Goal: Task Accomplishment & Management: Use online tool/utility

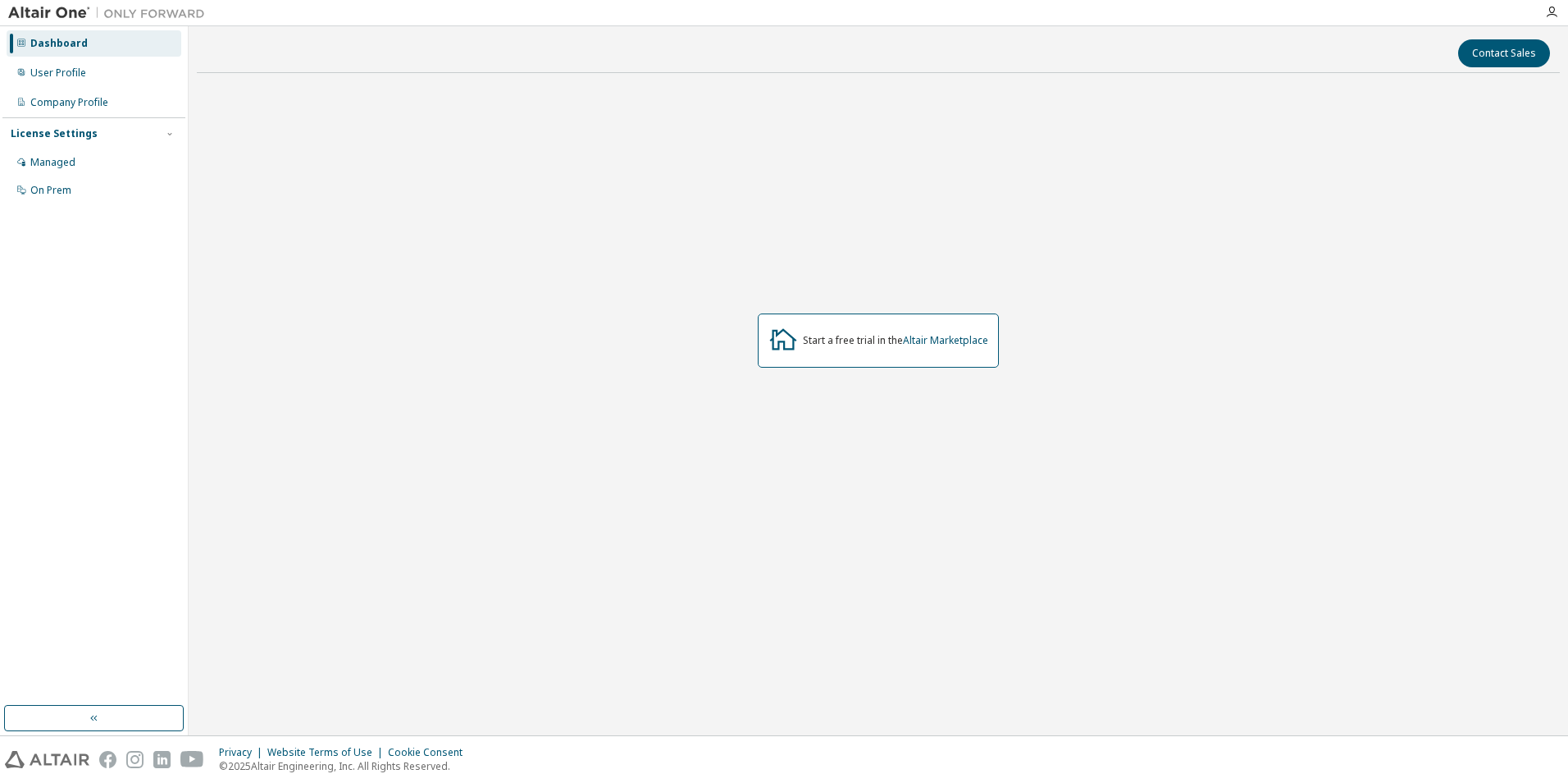
click at [1239, 512] on div "Start a free trial in the Altair Marketplace" at bounding box center [879, 341] width 1364 height 509
click at [1556, 18] on icon "button" at bounding box center [1551, 12] width 13 height 13
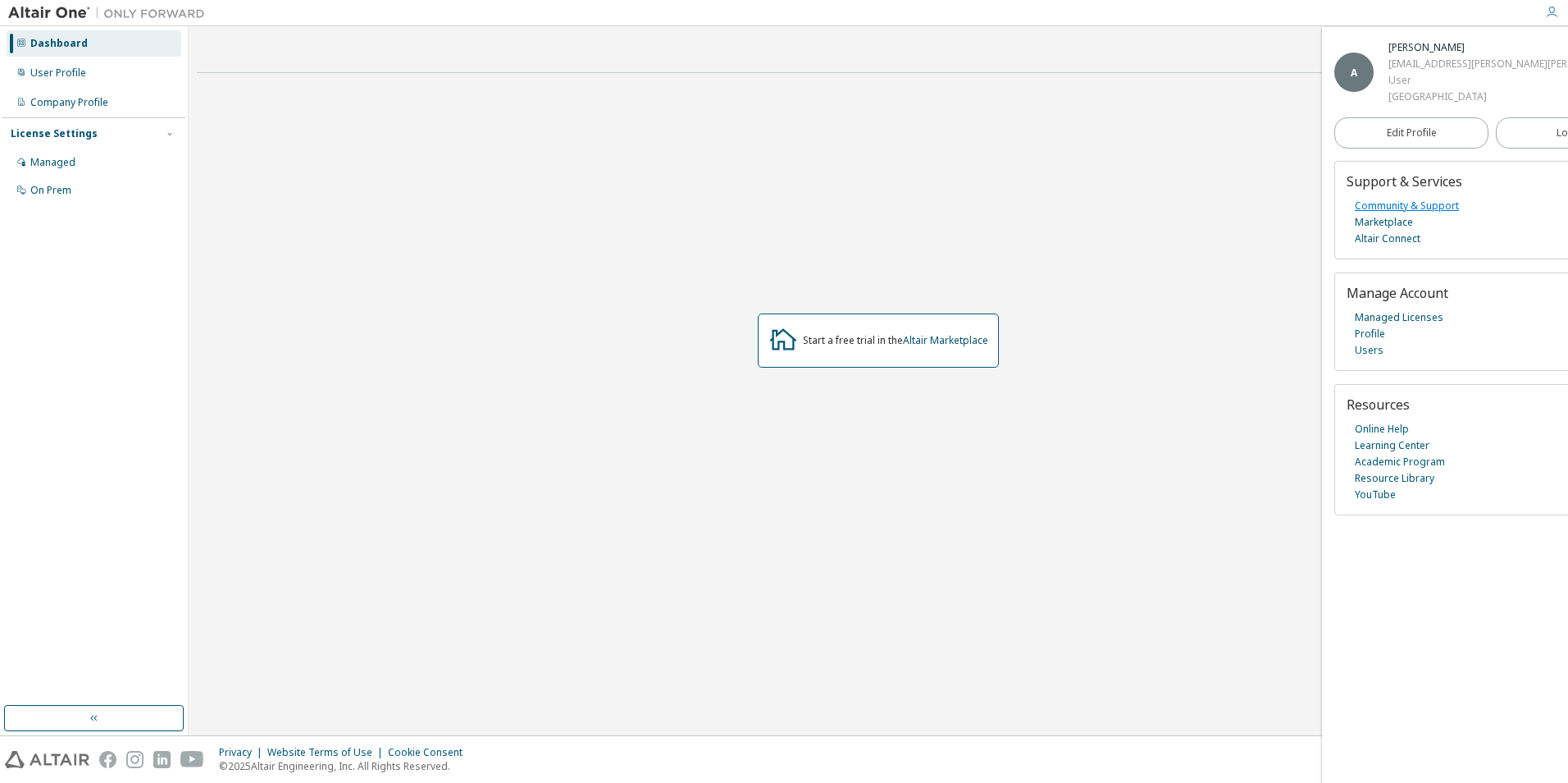
click at [1425, 214] on link "Community & Support" at bounding box center [1407, 205] width 104 height 17
click at [1401, 214] on link "Community & Support" at bounding box center [1407, 205] width 104 height 17
click at [1398, 214] on link "Community & Support" at bounding box center [1407, 205] width 104 height 17
click at [1419, 326] on link "Managed Licenses" at bounding box center [1399, 317] width 88 height 17
click at [1396, 326] on link "Managed Licenses" at bounding box center [1399, 317] width 88 height 17
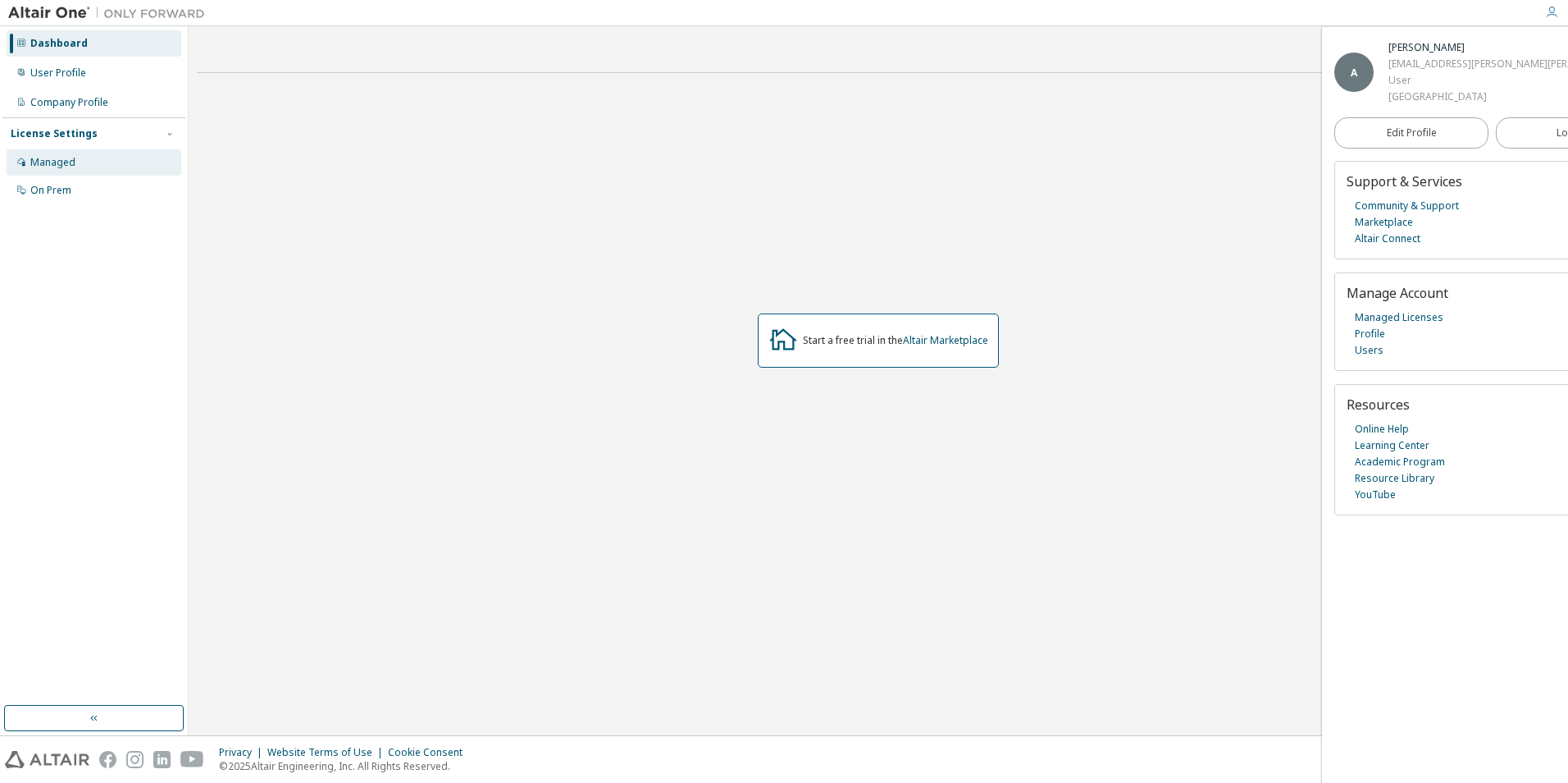
click at [60, 162] on div "Managed" at bounding box center [53, 162] width 45 height 13
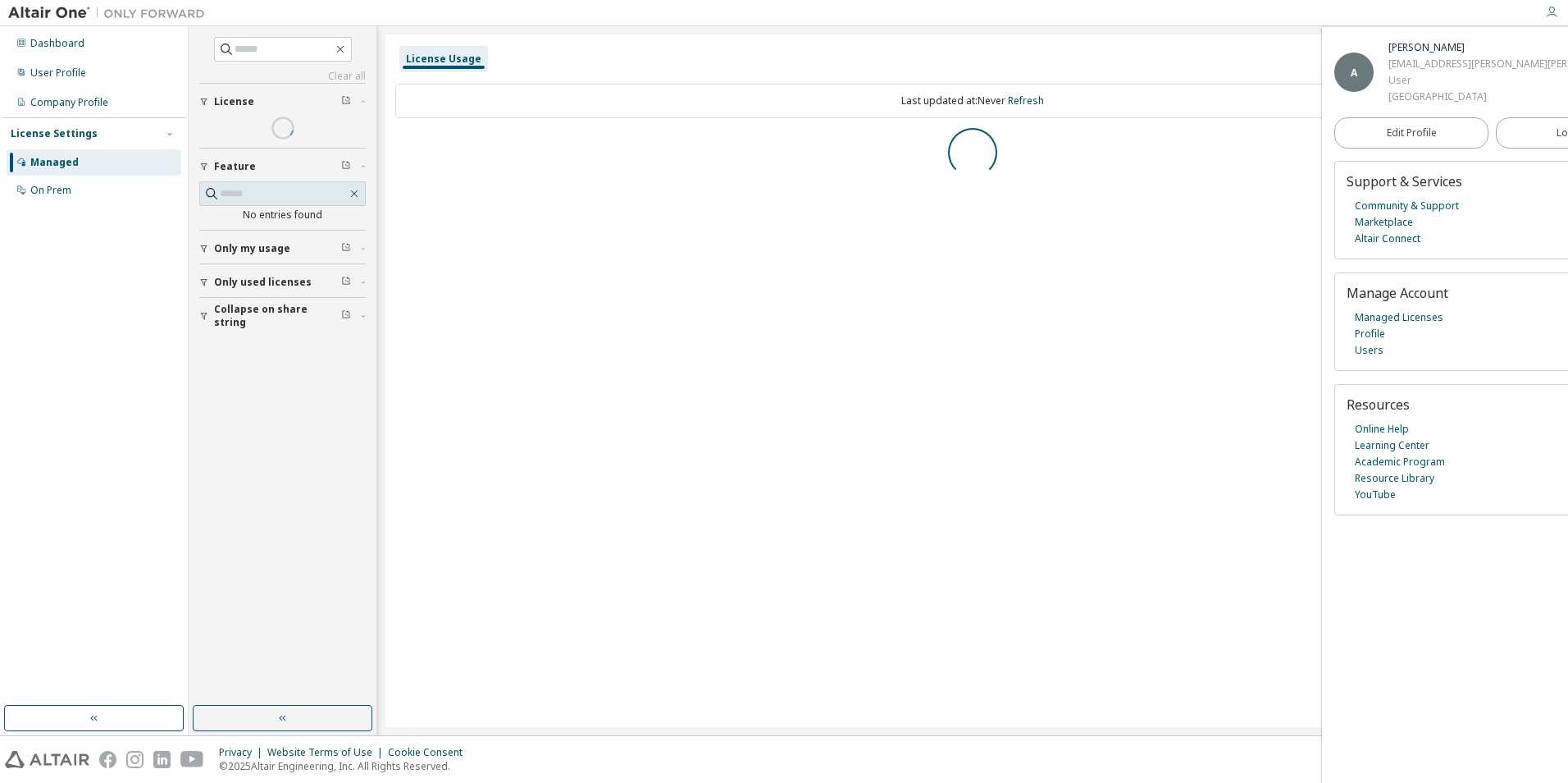
click at [234, 247] on span "Only my usage" at bounding box center [252, 248] width 77 height 13
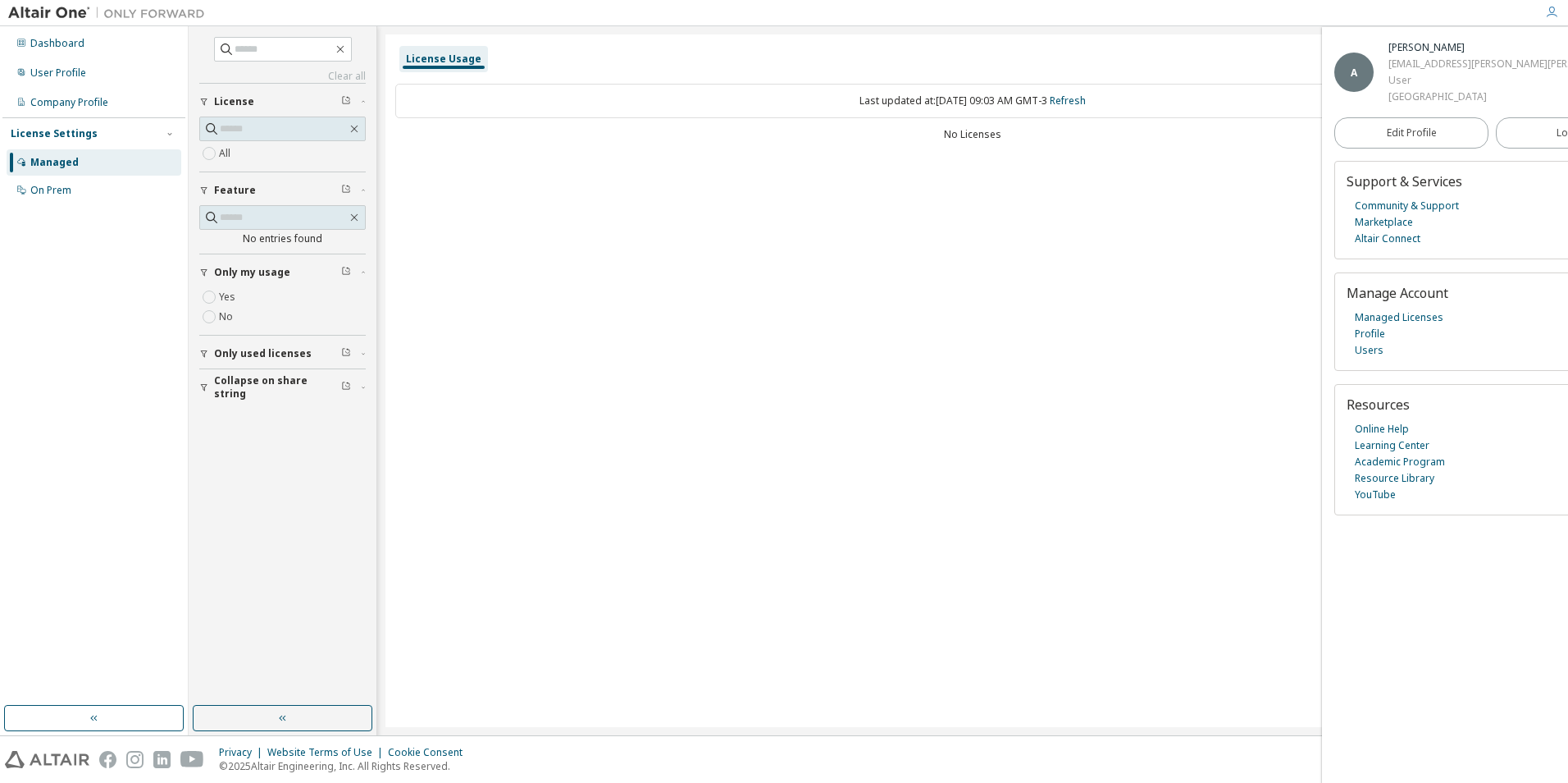
click at [257, 349] on span "Only used licenses" at bounding box center [262, 353] width 97 height 13
click at [226, 373] on label "Yes" at bounding box center [229, 378] width 20 height 20
click at [241, 345] on span "Collapse on share string" at bounding box center [278, 340] width 128 height 27
click at [232, 317] on button "Only used licenses" at bounding box center [283, 306] width 167 height 36
click at [501, 198] on div "License Usage Last updated at: Fri 2025-09-05 09:03 AM GMT-3 Refresh No Licenses" at bounding box center [973, 380] width 1174 height 693
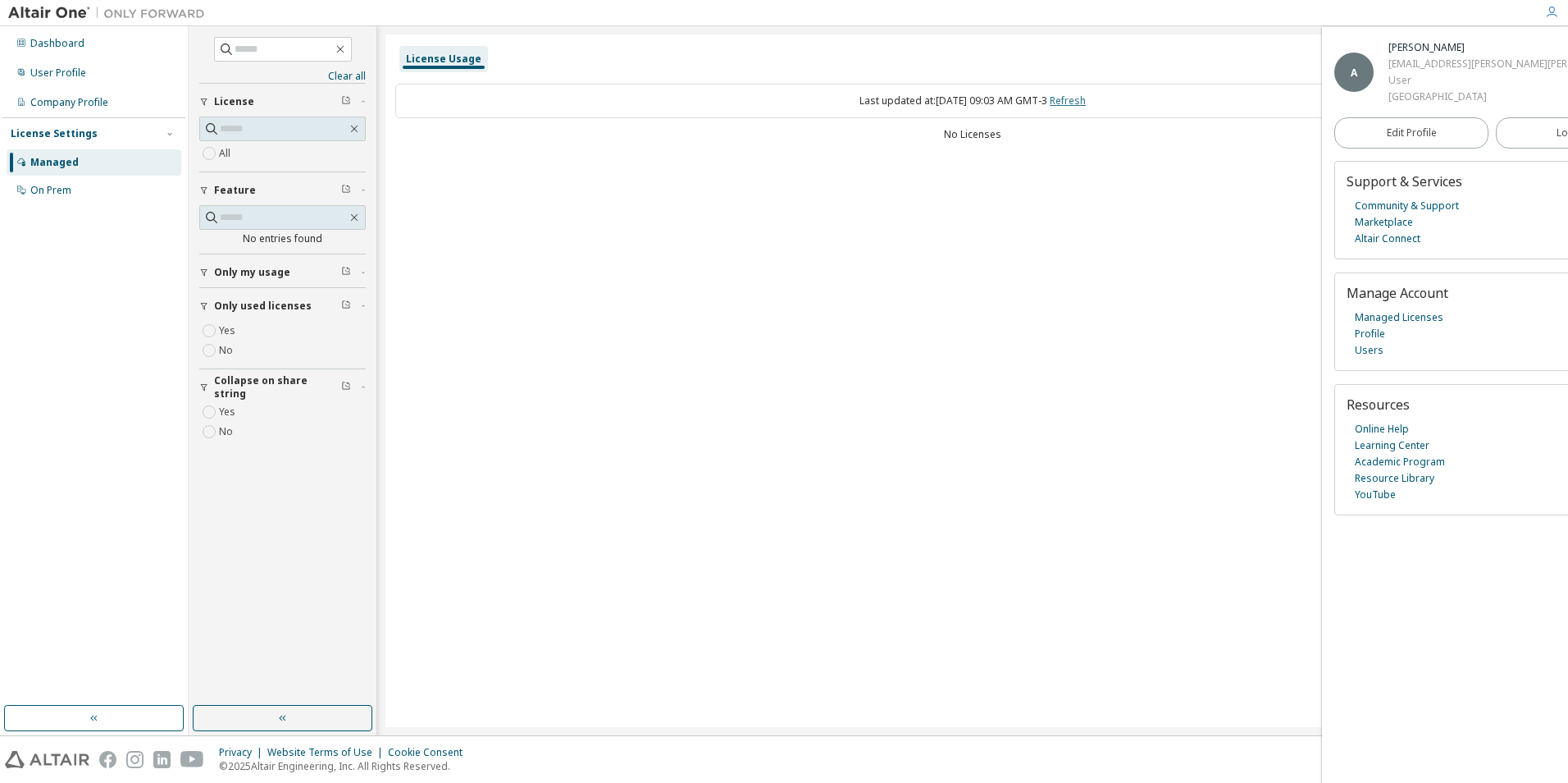
click at [1086, 97] on link "Refresh" at bounding box center [1067, 100] width 36 height 14
click at [1407, 326] on link "Managed Licenses" at bounding box center [1399, 317] width 88 height 17
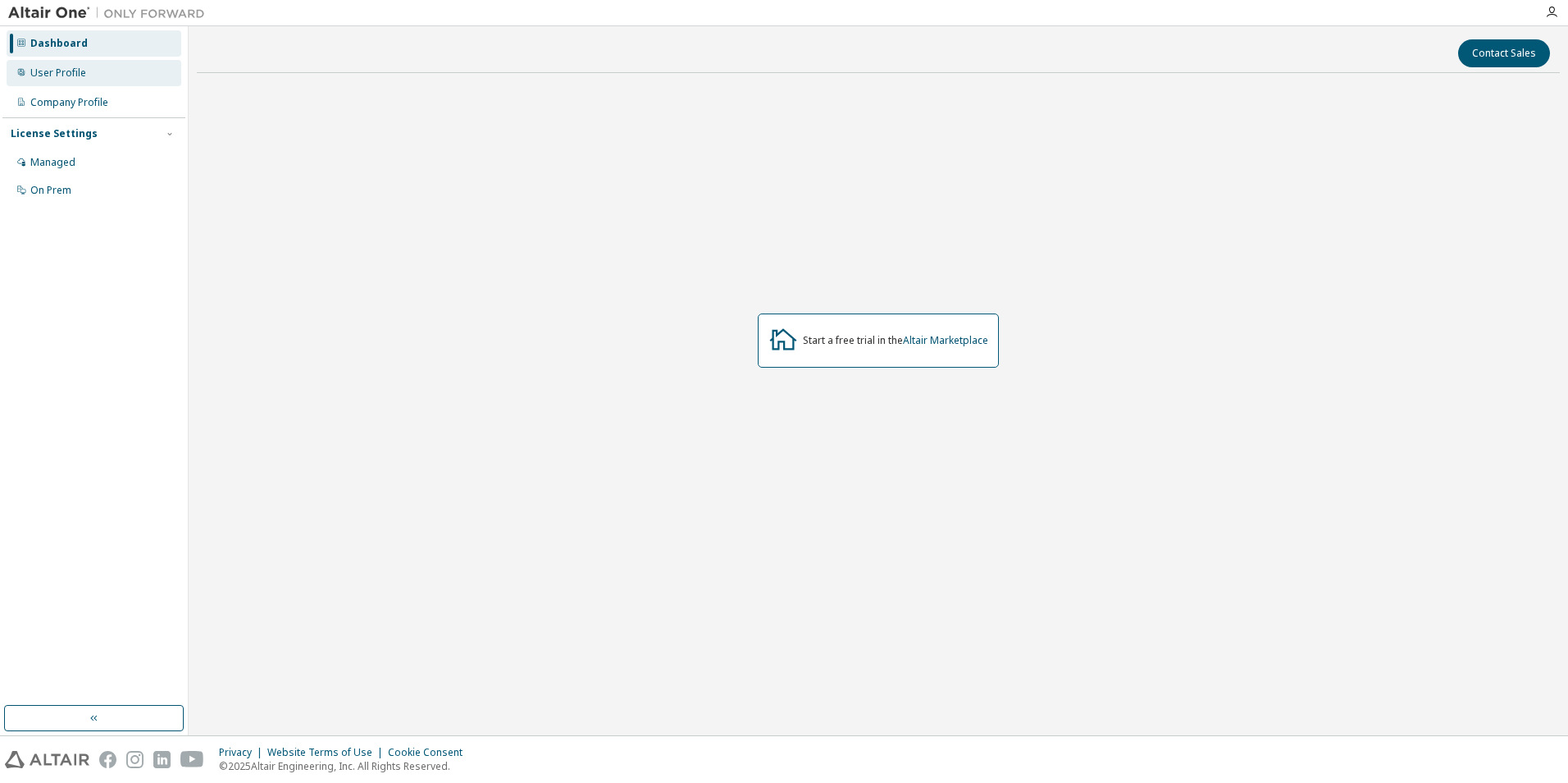
click at [68, 73] on div "User Profile" at bounding box center [58, 73] width 56 height 13
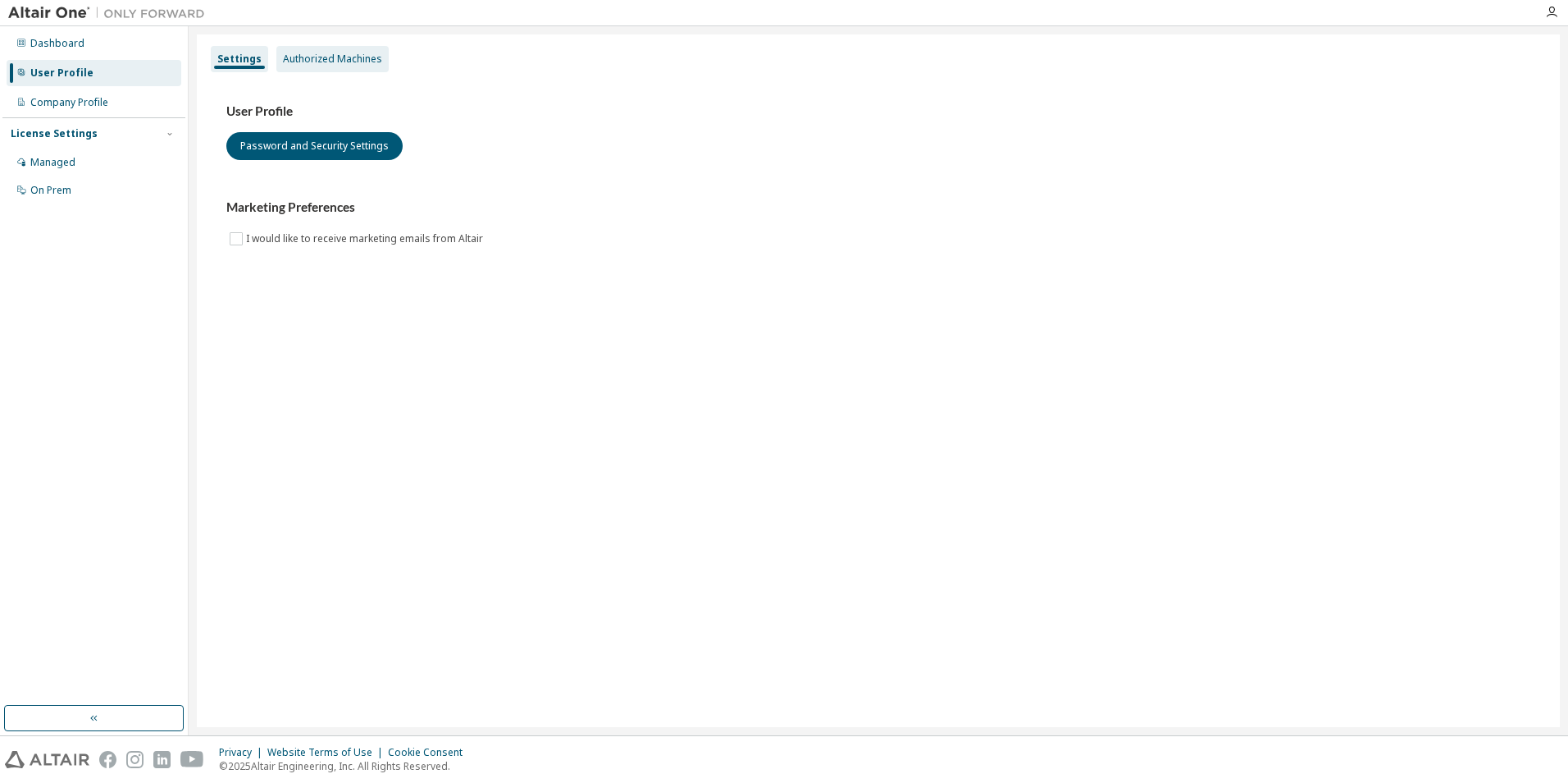
click at [362, 57] on div "Authorized Machines" at bounding box center [332, 58] width 99 height 13
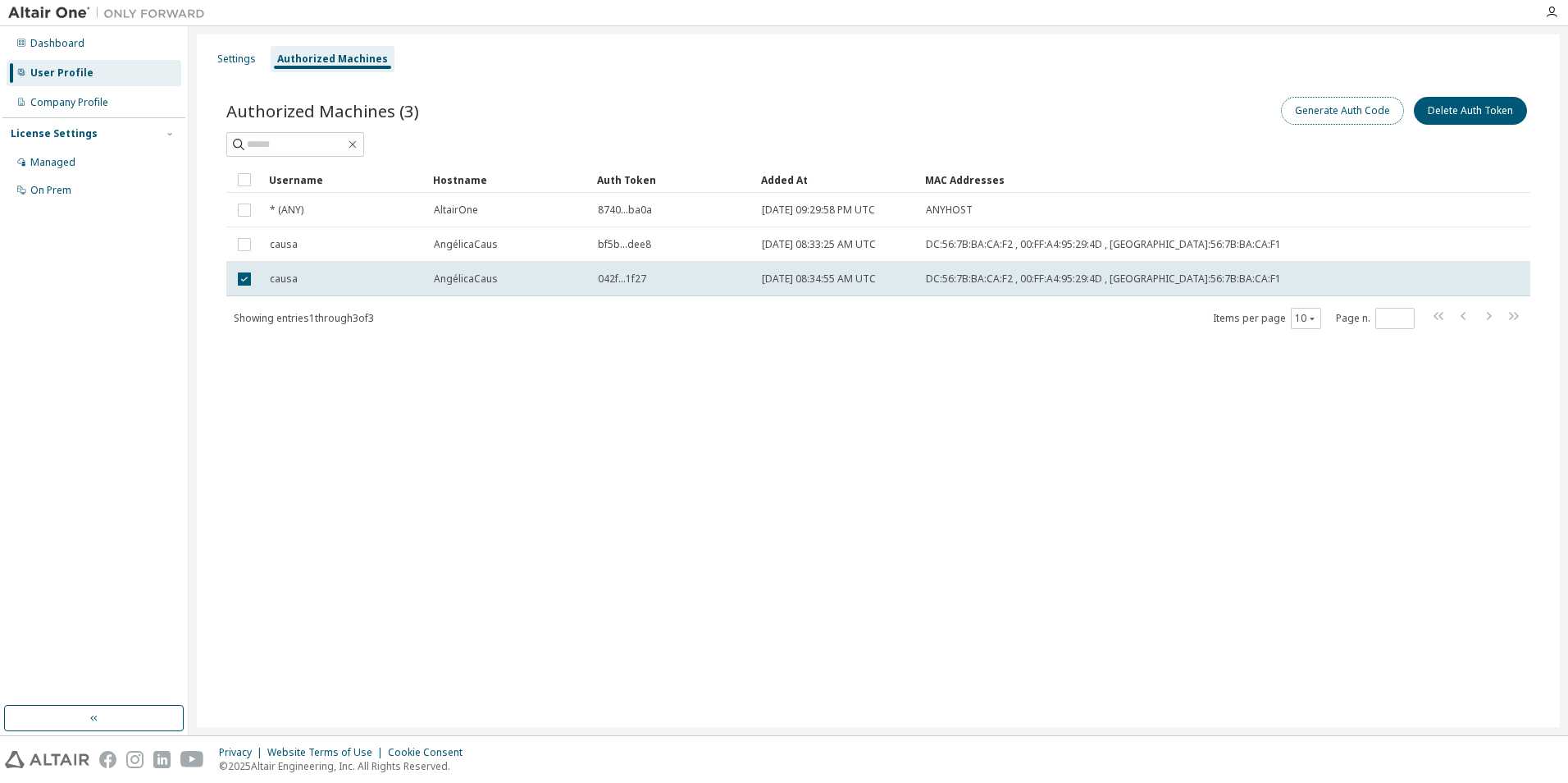
click at [1370, 116] on button "Generate Auth Code" at bounding box center [1342, 111] width 123 height 28
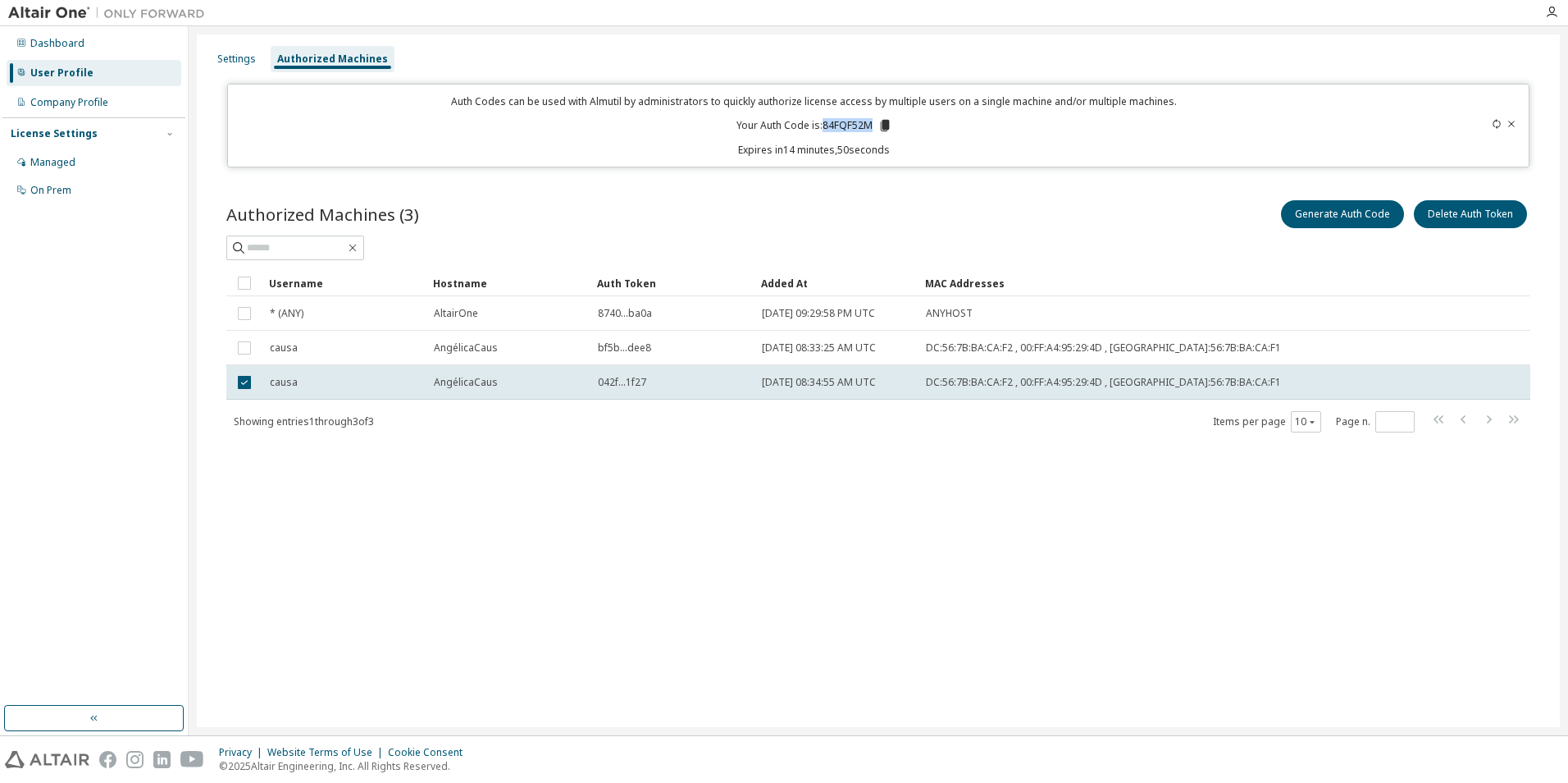
drag, startPoint x: 826, startPoint y: 128, endPoint x: 874, endPoint y: 124, distance: 48.2
click at [874, 124] on p "Your Auth Code is: 84FQF52M" at bounding box center [814, 125] width 156 height 15
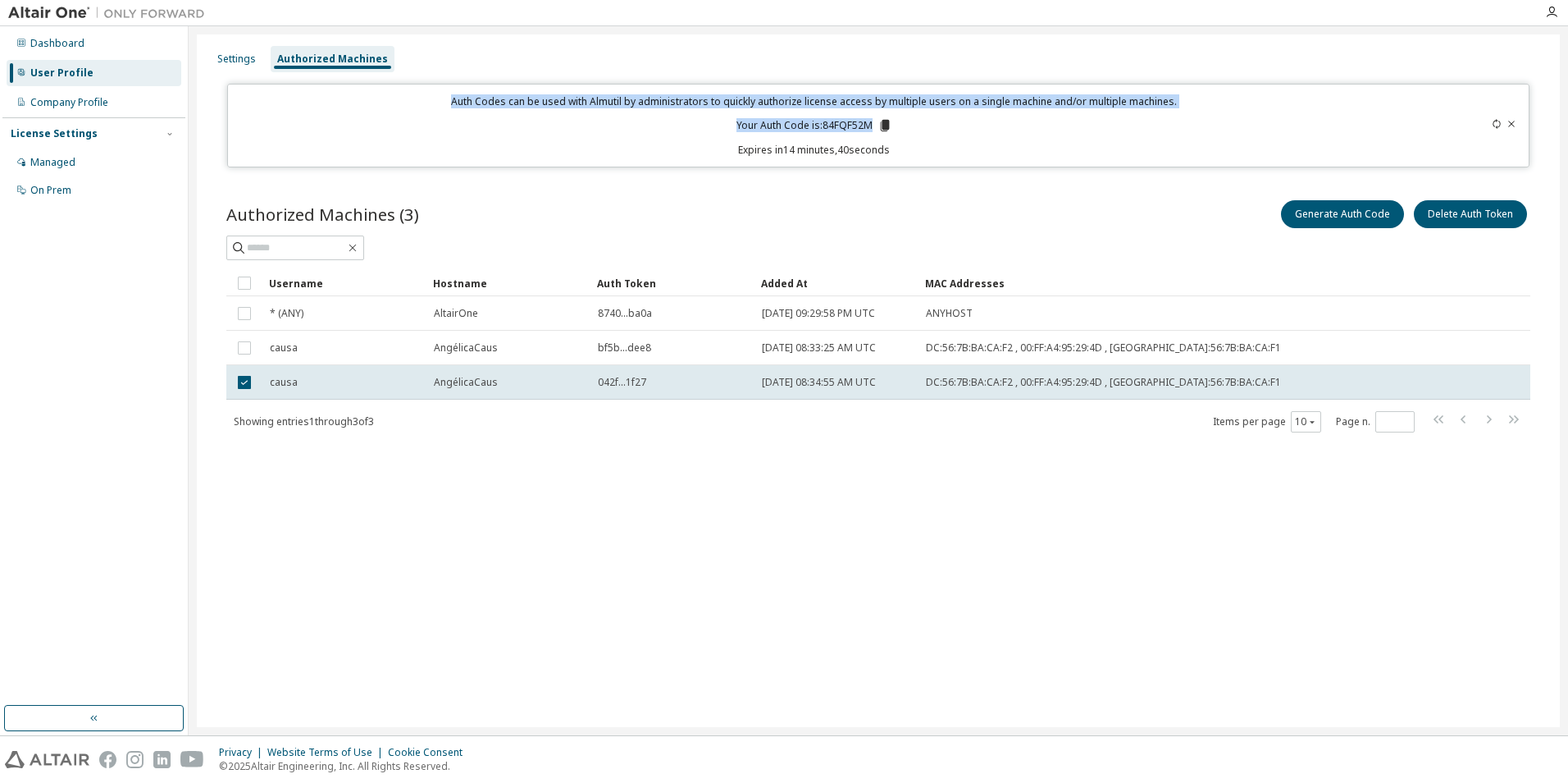
drag, startPoint x: 445, startPoint y: 97, endPoint x: 873, endPoint y: 131, distance: 429.3
click at [873, 131] on div "Auth Codes can be used with Almutil by administrators to quickly authorize lice…" at bounding box center [815, 125] width 1155 height 62
copy div "Auth Codes can be used with Almutil by administrators to quickly authorize lice…"
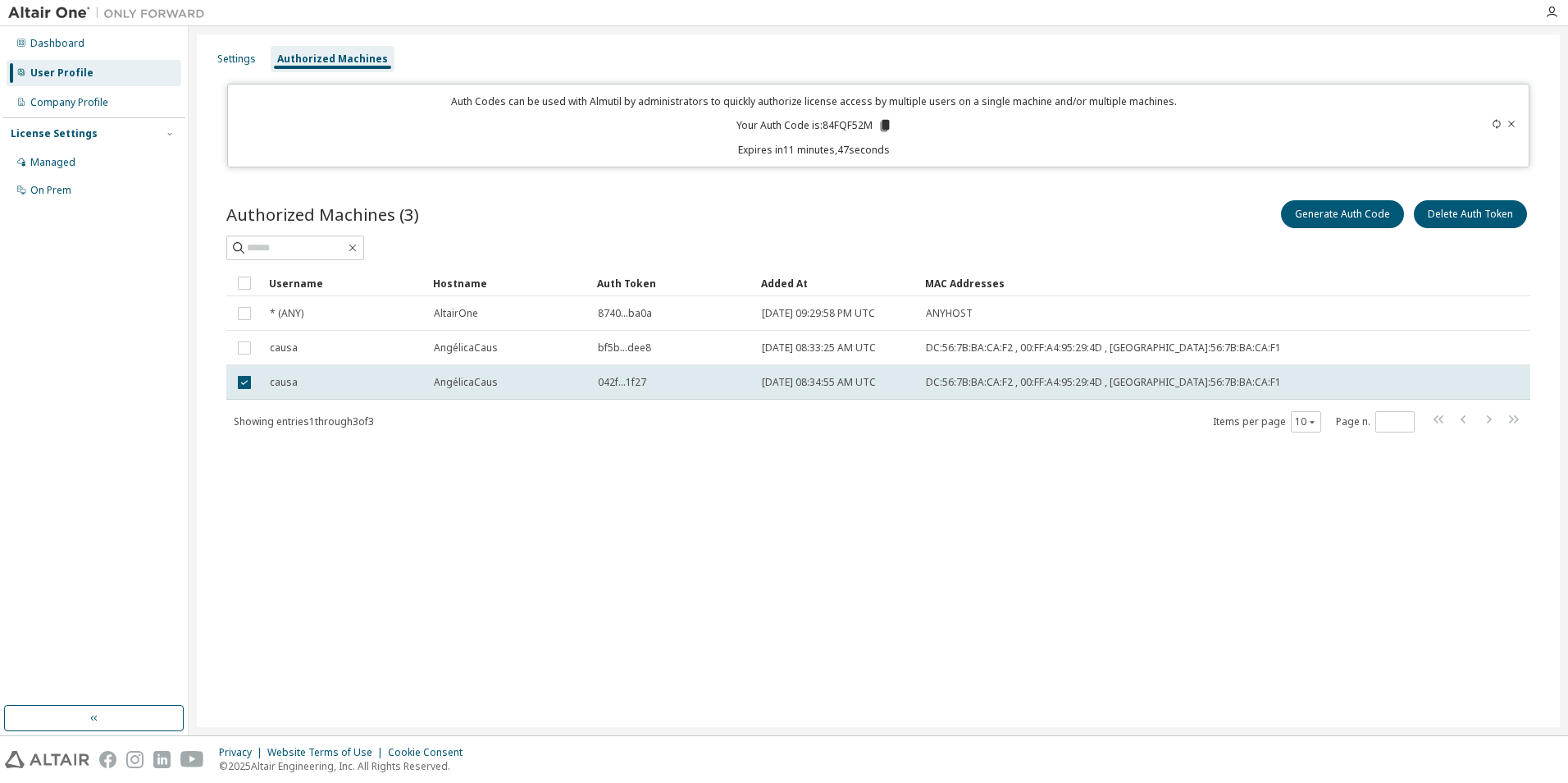
click at [1160, 232] on div "Authorized Machines (3) Generate Auth Code Delete Auth Token" at bounding box center [879, 229] width 1304 height 63
click at [884, 128] on icon at bounding box center [884, 126] width 9 height 12
click at [1473, 216] on button "Delete Auth Token" at bounding box center [1470, 214] width 113 height 28
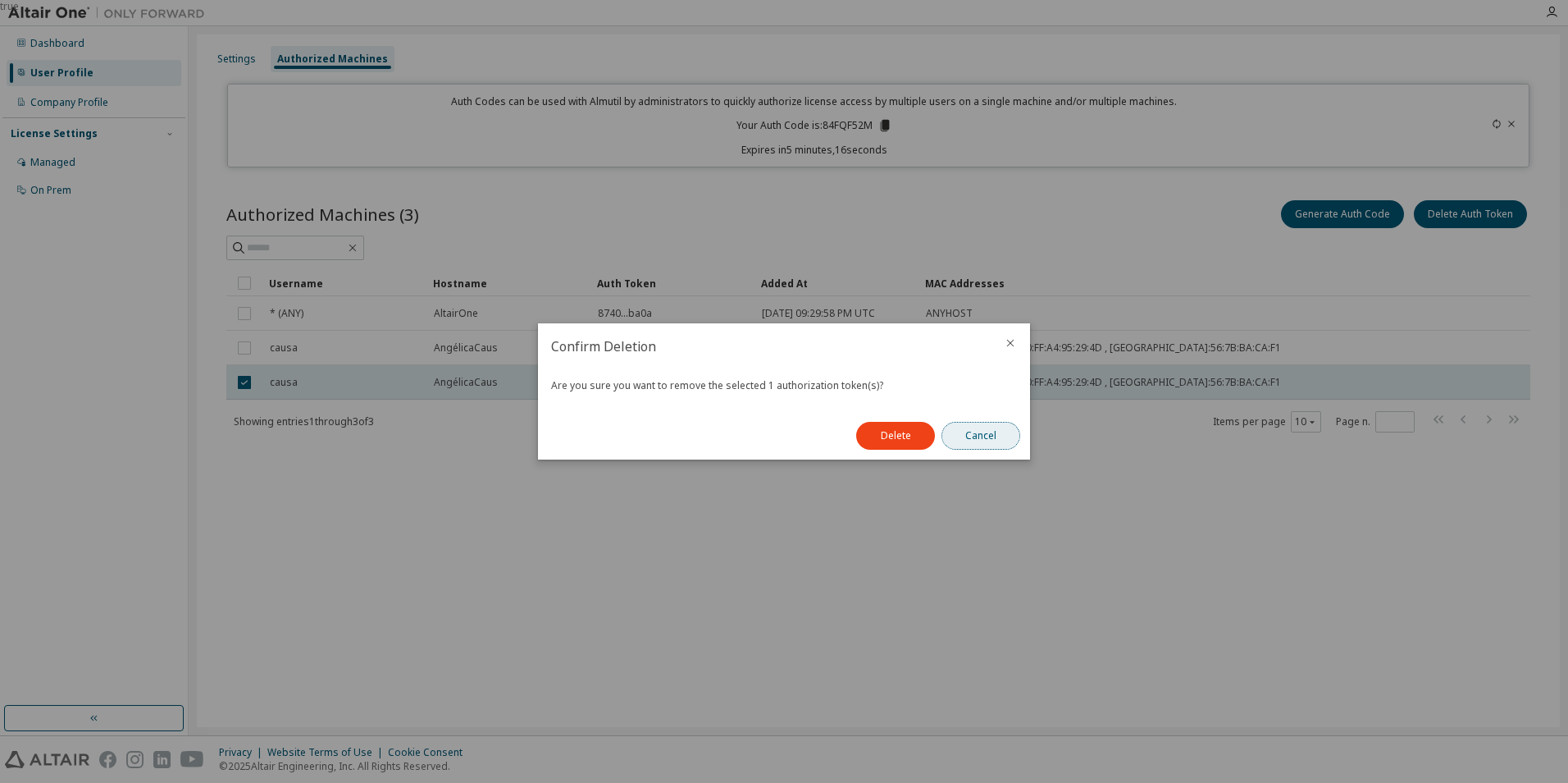
click at [1003, 435] on button "Cancel" at bounding box center [981, 435] width 79 height 28
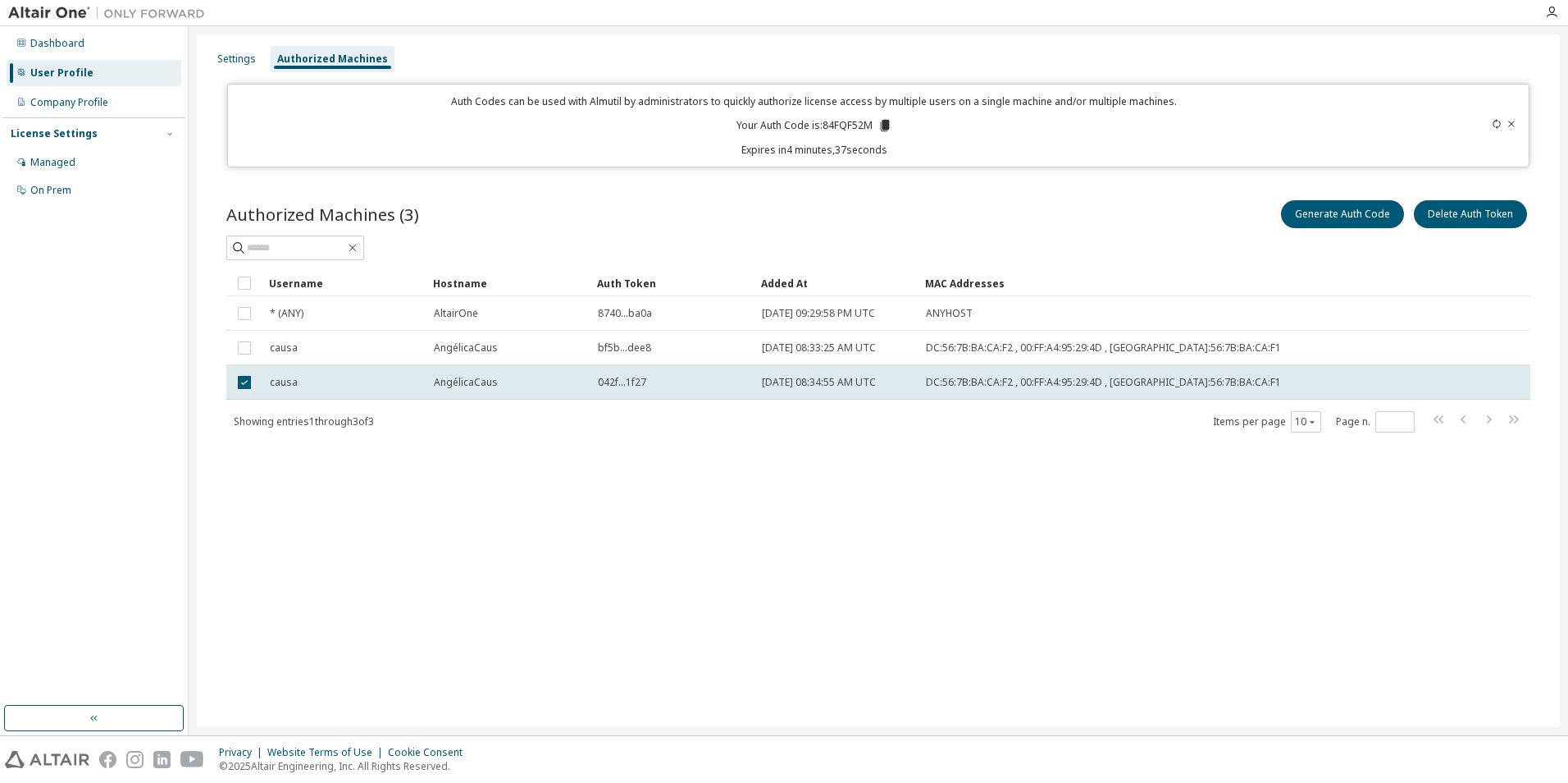
click at [1425, 521] on div "Settings Authorized Machines Auth Codes can be used with Almutil by administrat…" at bounding box center [879, 380] width 1364 height 693
click at [1462, 217] on button "Delete Auth Token" at bounding box center [1470, 214] width 113 height 28
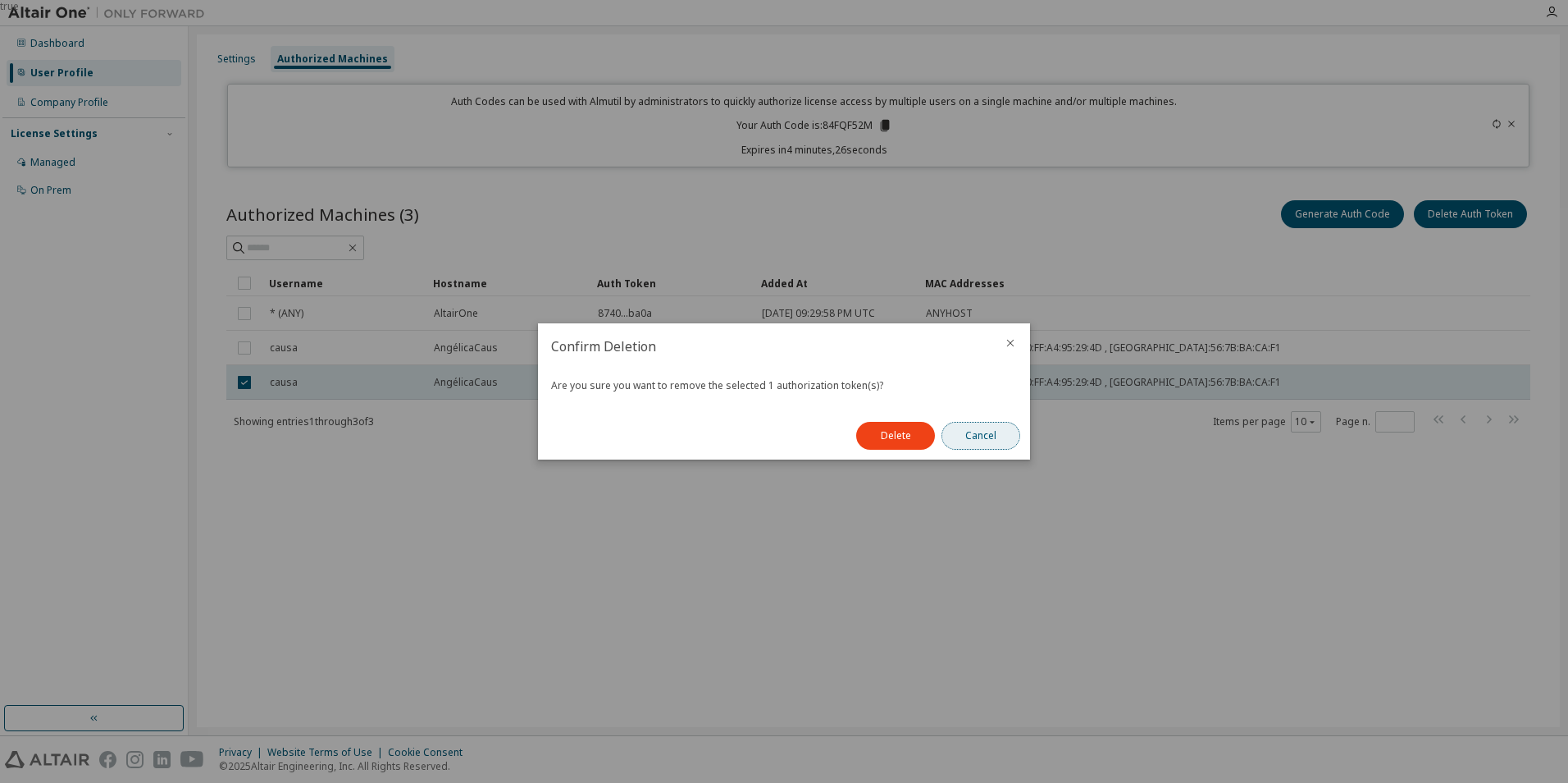
click at [980, 432] on button "Cancel" at bounding box center [981, 435] width 79 height 28
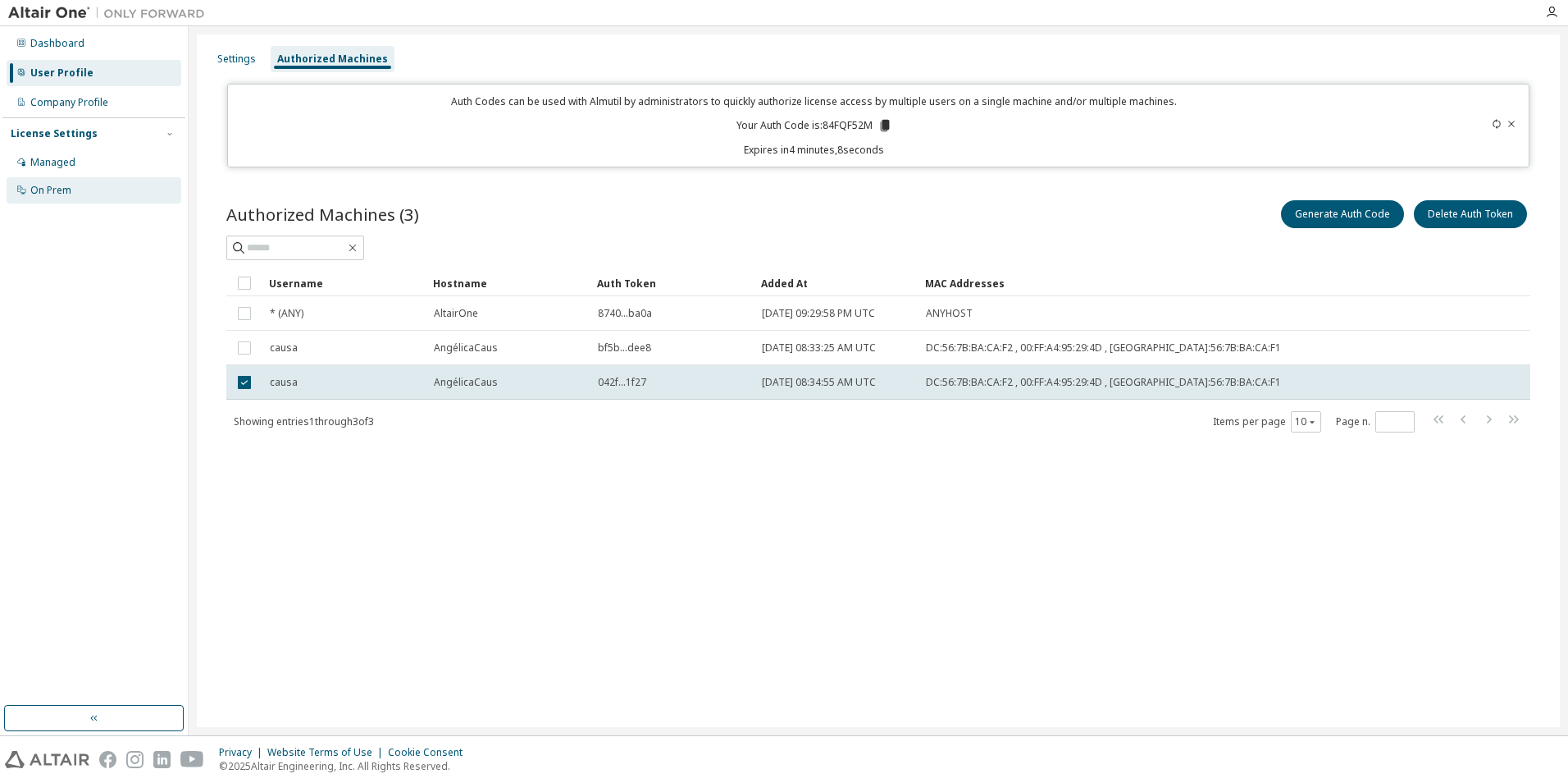
click at [78, 192] on div "On Prem" at bounding box center [94, 190] width 175 height 27
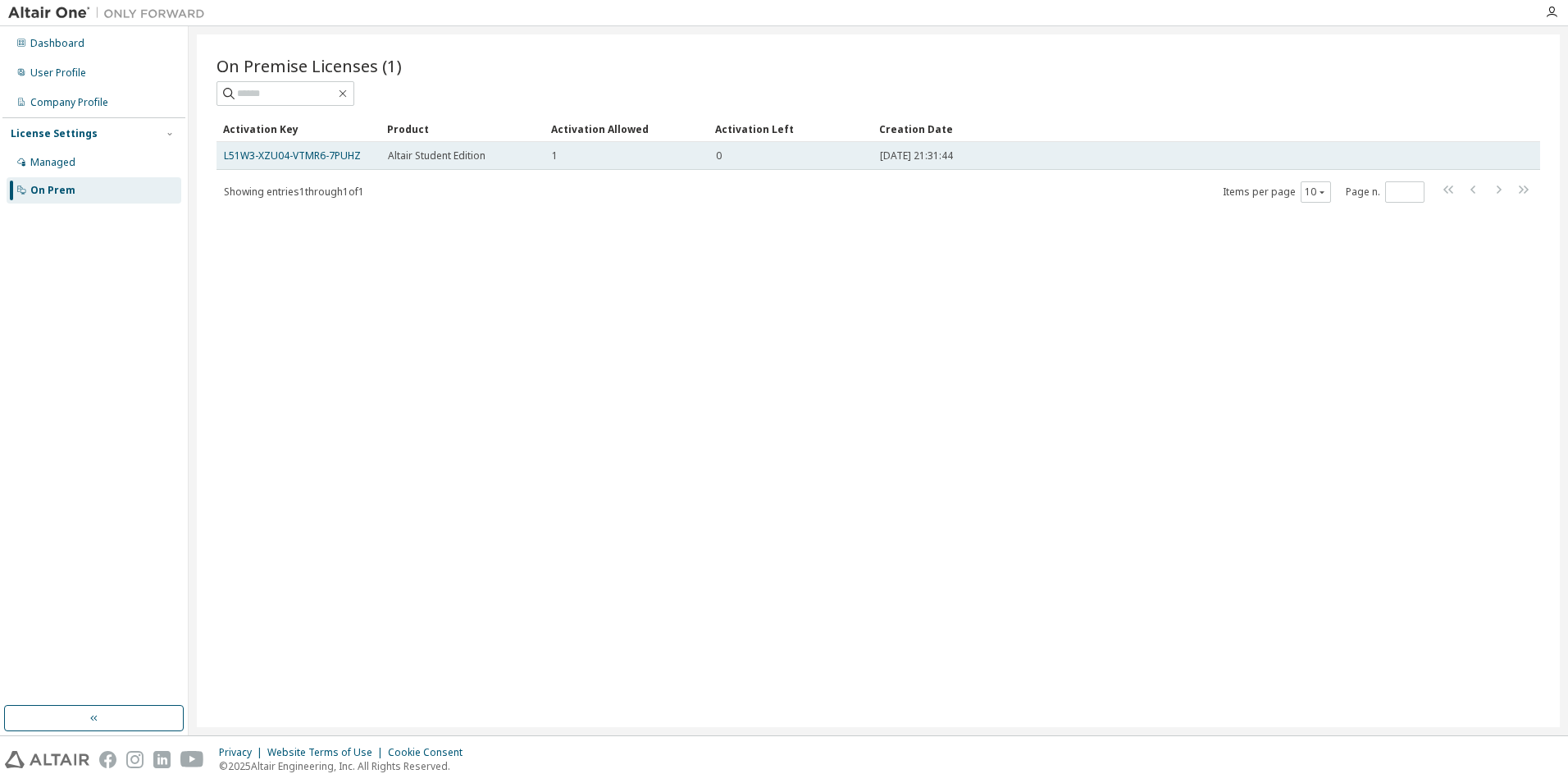
click at [361, 155] on div "L51W3-XZU04-VTMR6-7PUHZ" at bounding box center [298, 155] width 149 height 13
click at [339, 158] on link "L51W3-XZU04-VTMR6-7PUHZ" at bounding box center [293, 155] width 137 height 14
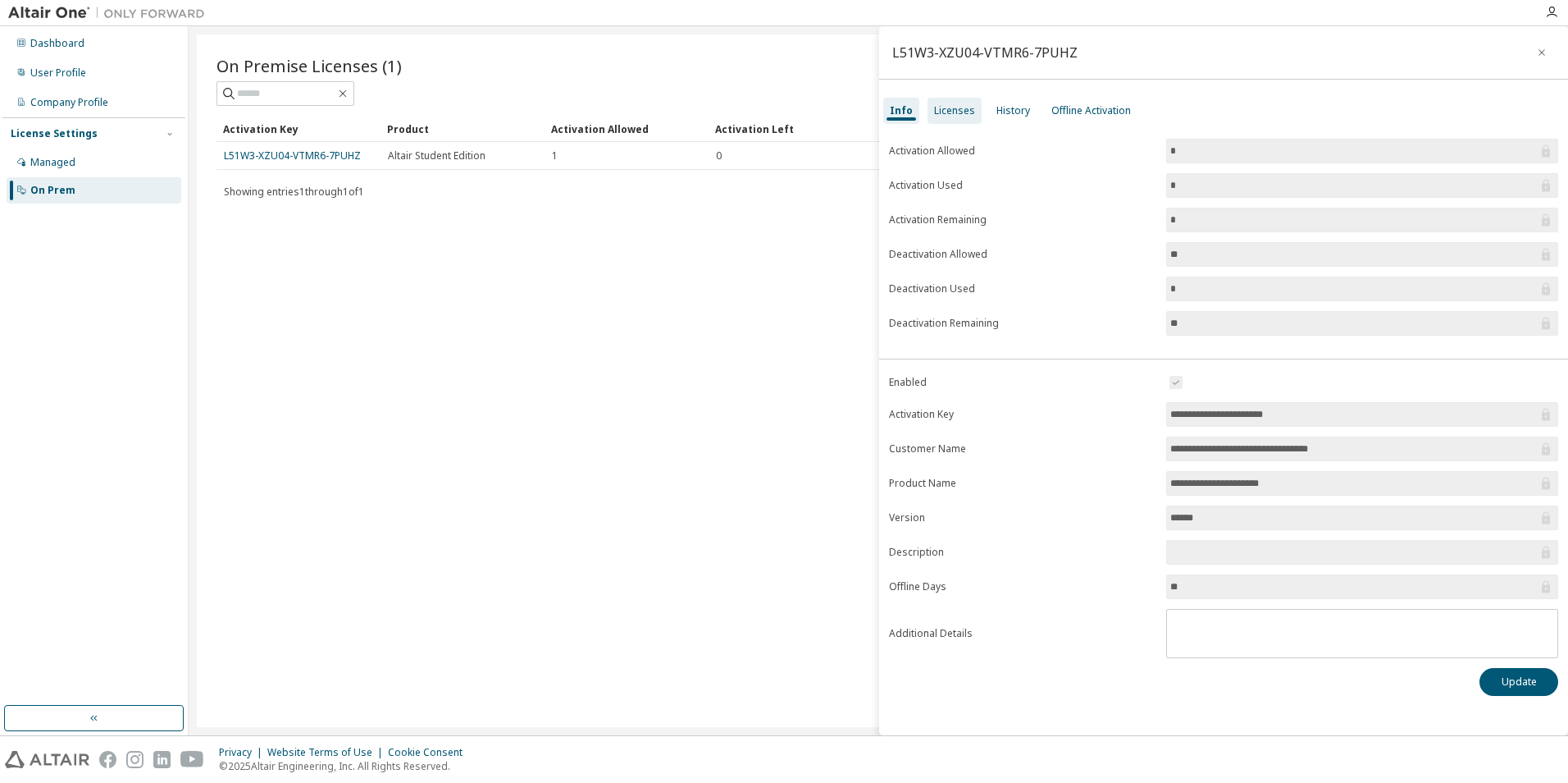
click at [961, 115] on div "Licenses" at bounding box center [955, 110] width 41 height 13
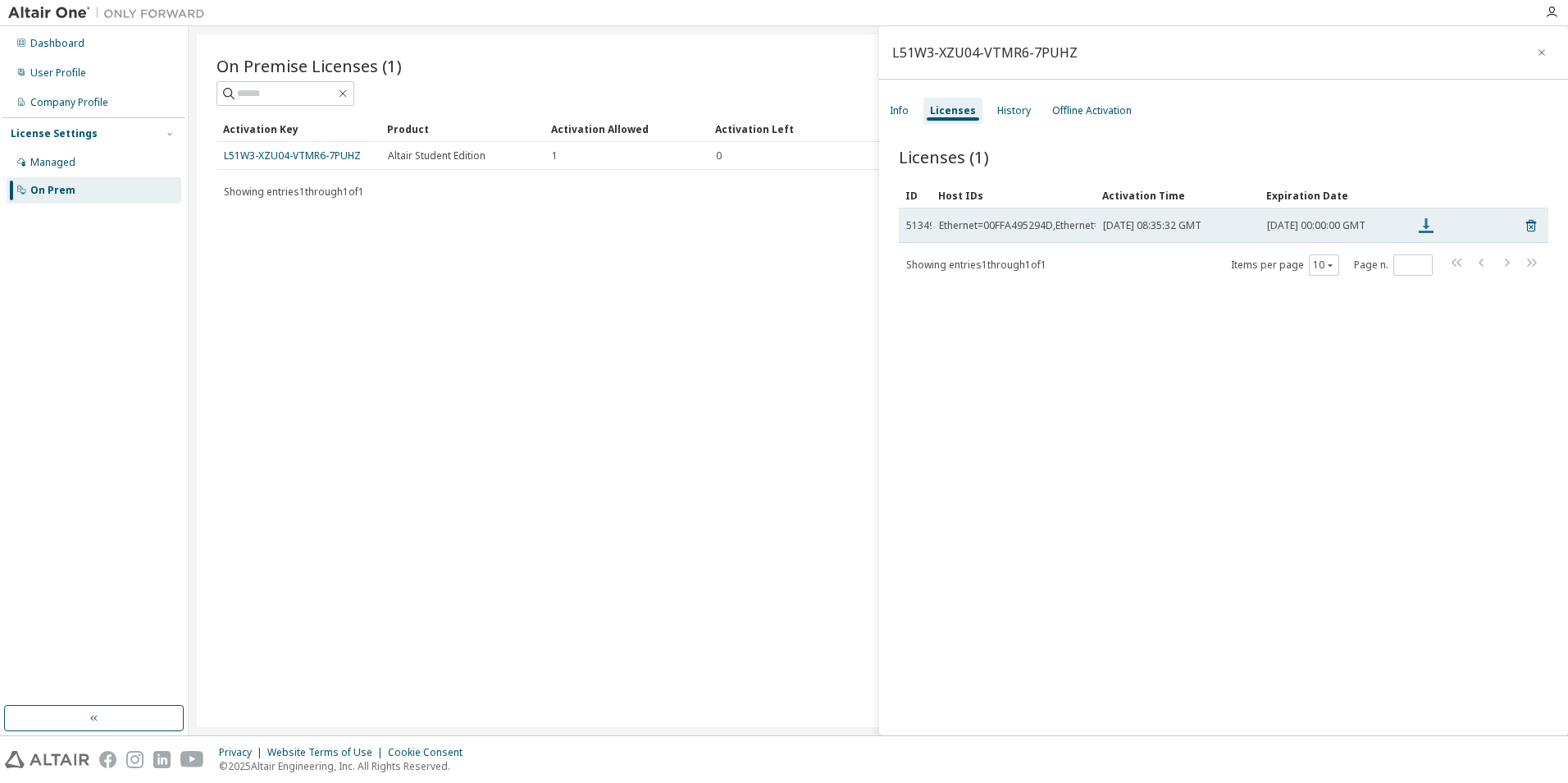
click at [1430, 228] on icon at bounding box center [1427, 226] width 20 height 20
click at [1427, 228] on icon at bounding box center [1426, 225] width 15 height 15
click at [1427, 229] on icon at bounding box center [1426, 225] width 15 height 15
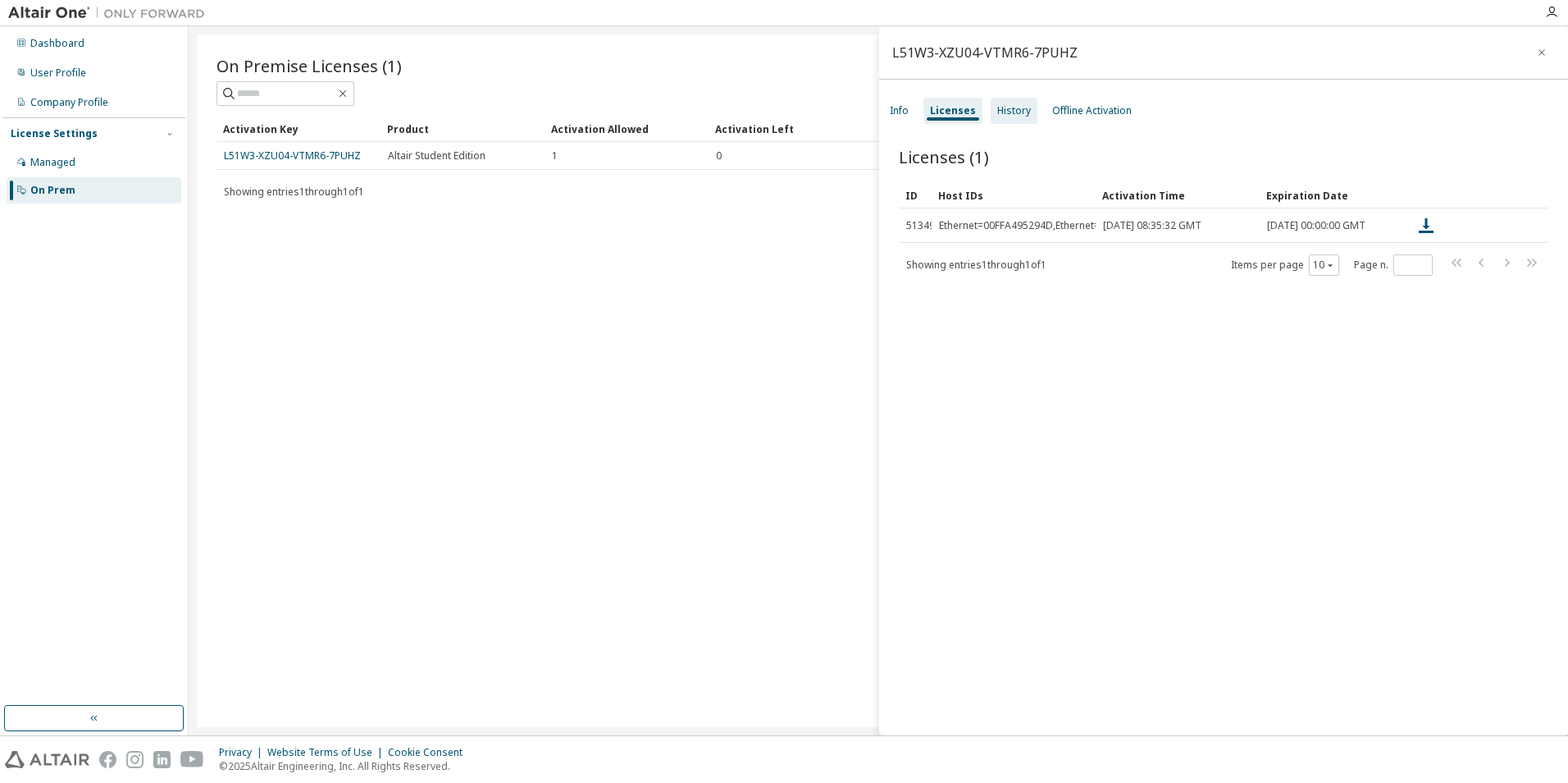
click at [1018, 115] on div "History" at bounding box center [1014, 110] width 33 height 13
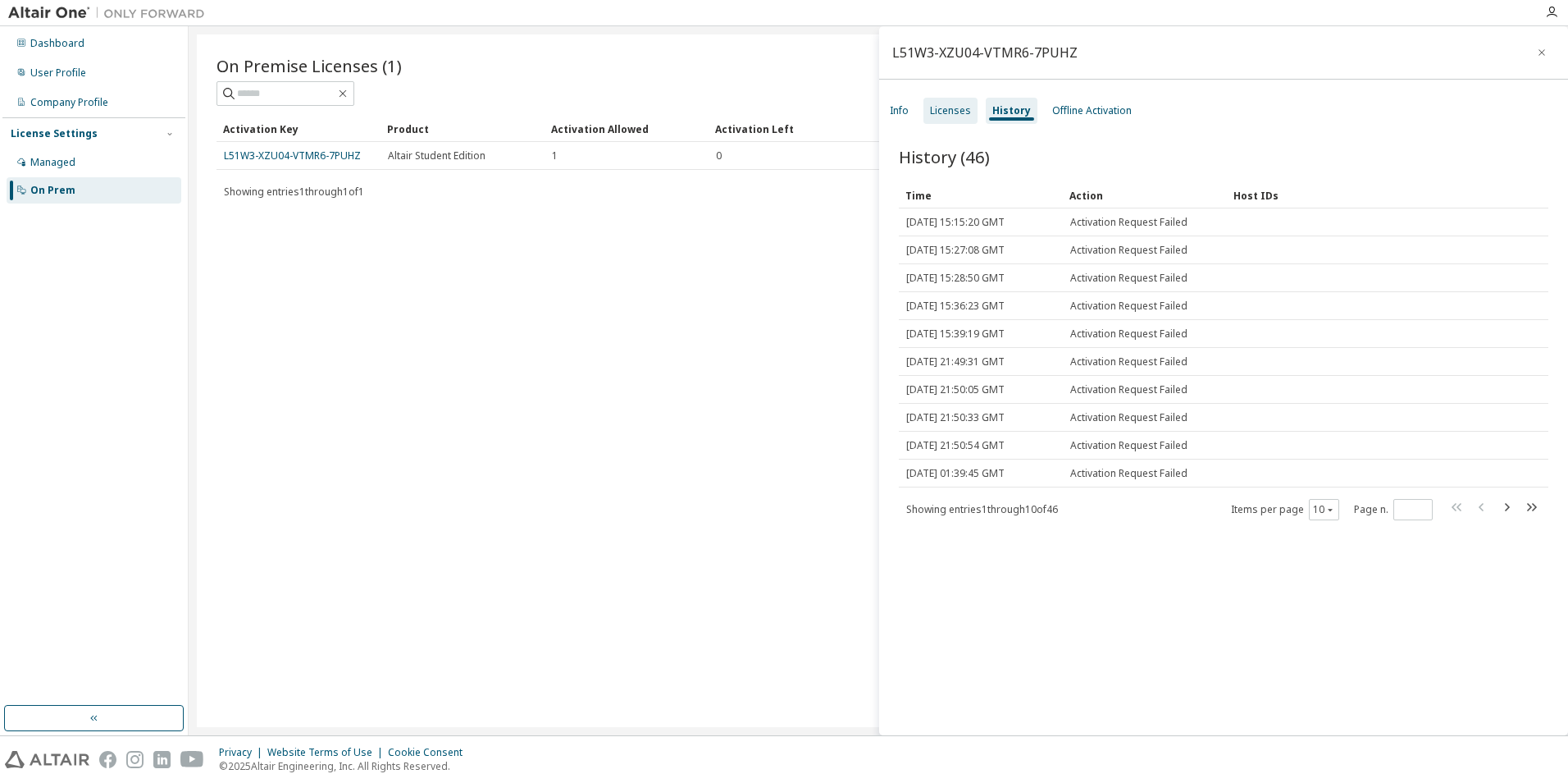
click at [936, 117] on div "Licenses" at bounding box center [950, 110] width 41 height 13
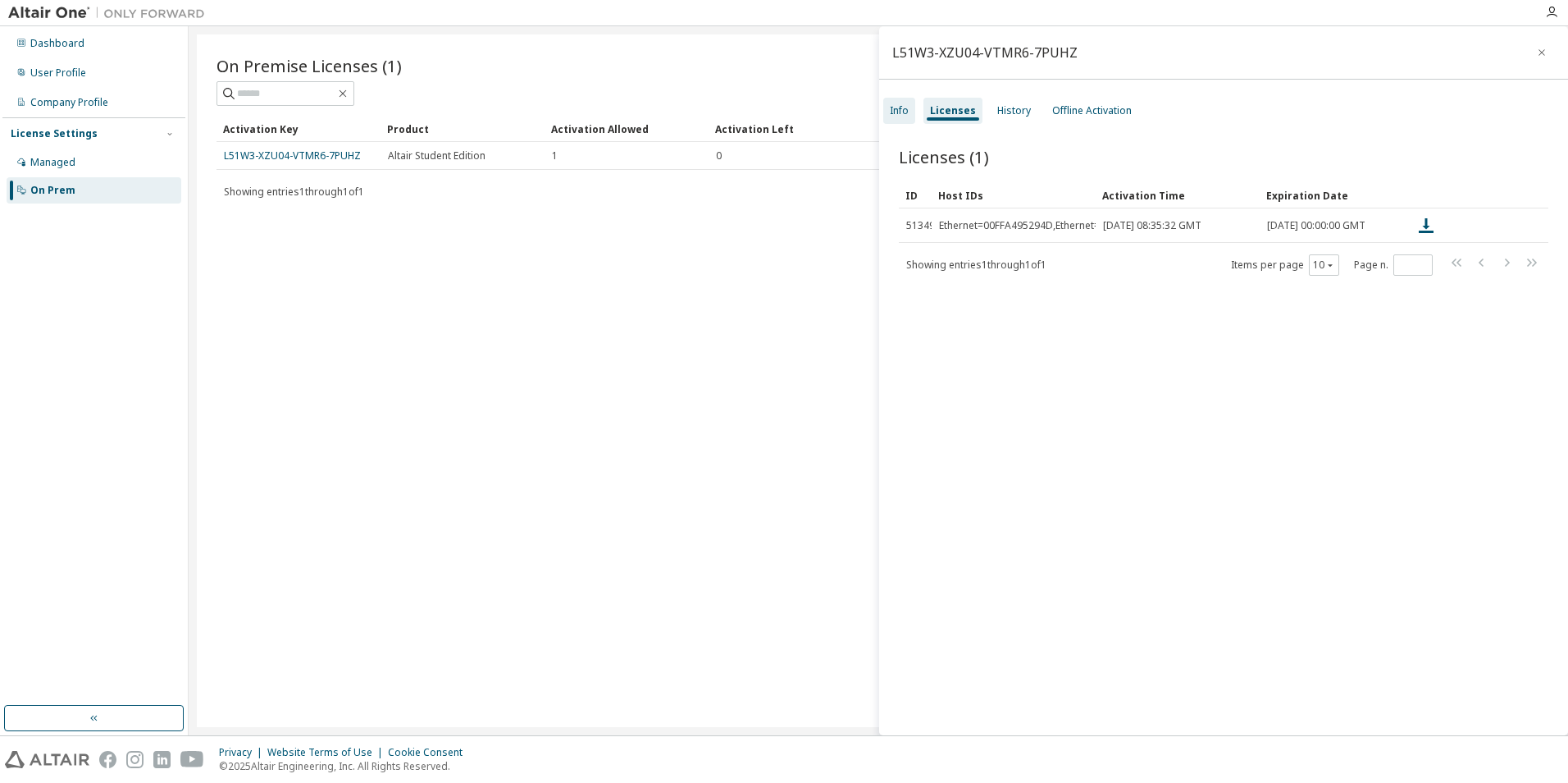
click at [898, 112] on div "Info" at bounding box center [899, 110] width 19 height 13
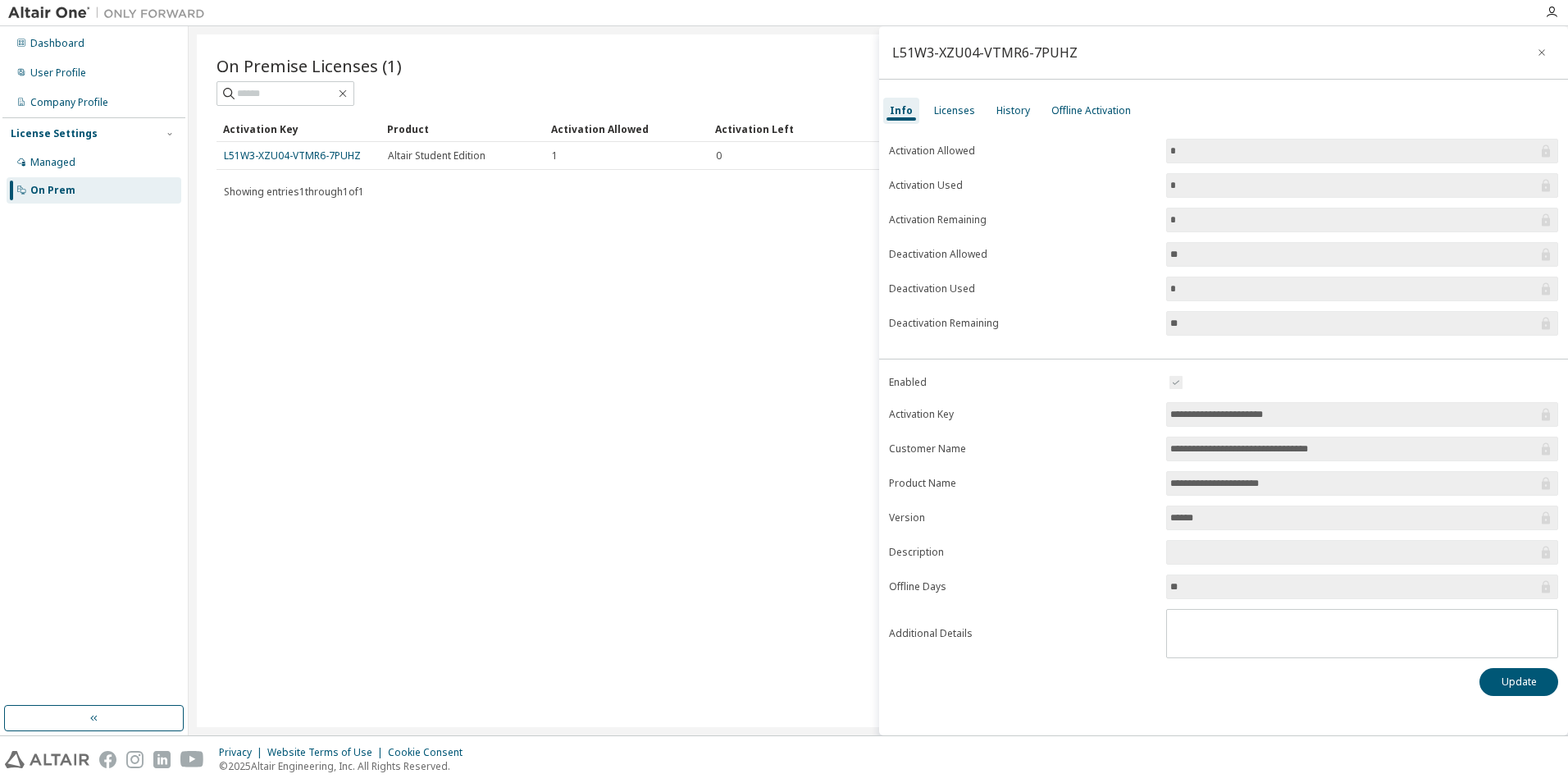
click at [1179, 285] on input "*" at bounding box center [1354, 289] width 367 height 17
click at [1181, 253] on input "**" at bounding box center [1354, 254] width 367 height 17
drag, startPoint x: 1185, startPoint y: 218, endPoint x: 1155, endPoint y: 223, distance: 30.4
click at [1155, 223] on form "Activation Allowed * Activation Used * Activation Remaining * Deactivation Allo…" at bounding box center [1224, 237] width 670 height 197
click at [950, 113] on div "Licenses" at bounding box center [955, 110] width 41 height 13
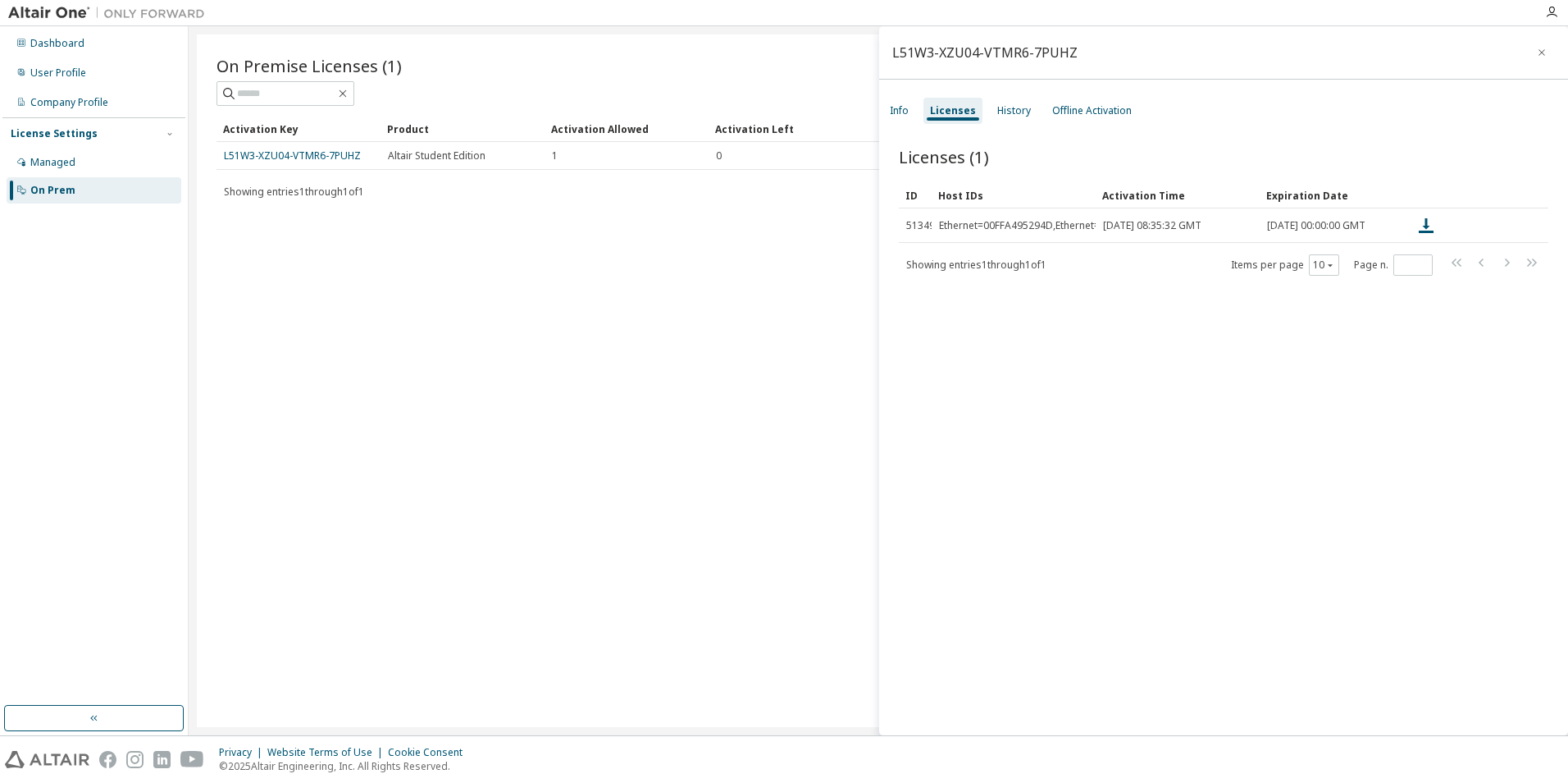
click at [643, 333] on div "On Premise Licenses (1) Clear Load Save Save As Field Operator Value Select fil…" at bounding box center [879, 380] width 1364 height 693
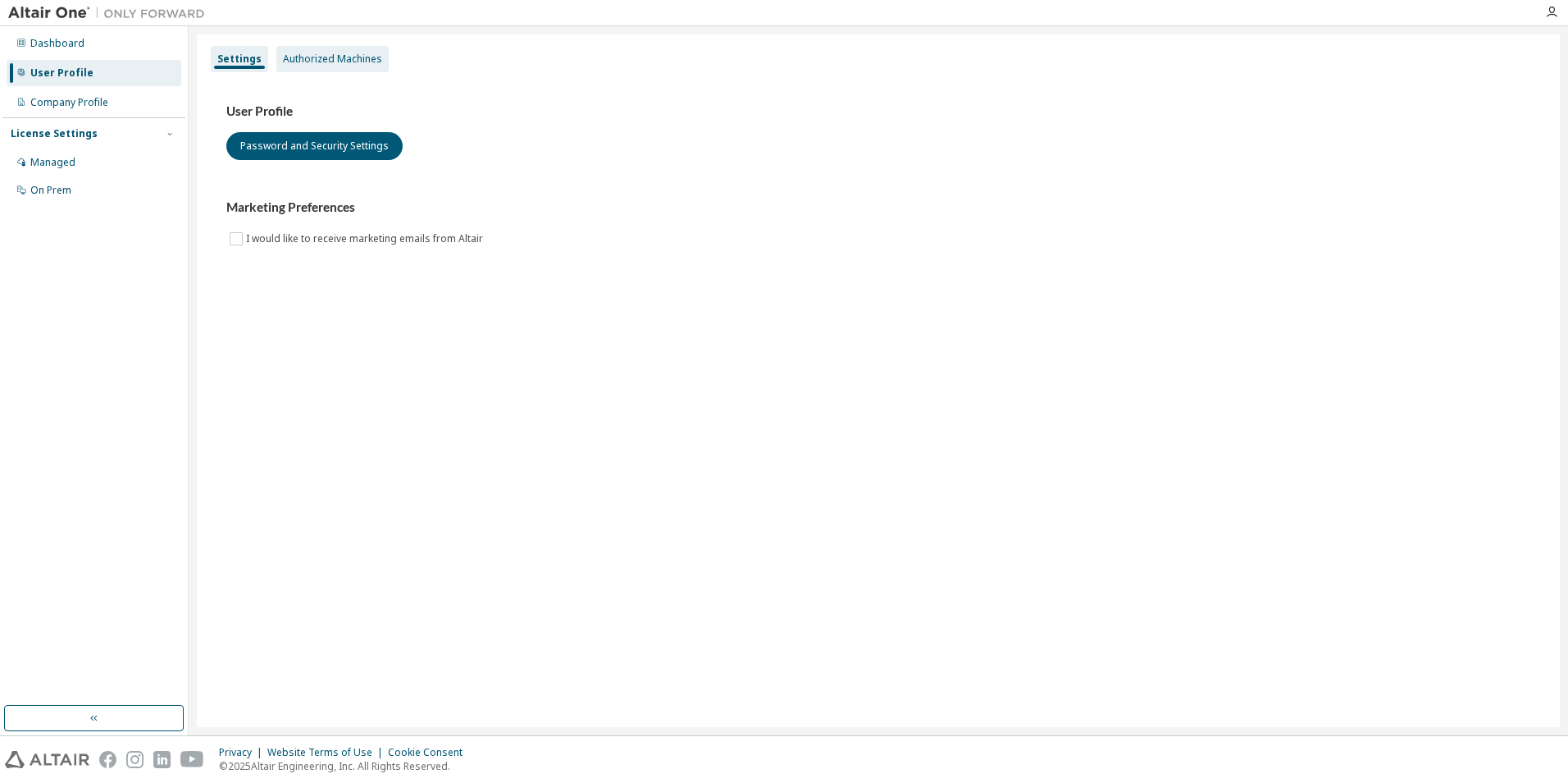
click at [347, 58] on div "Authorized Machines" at bounding box center [332, 58] width 99 height 13
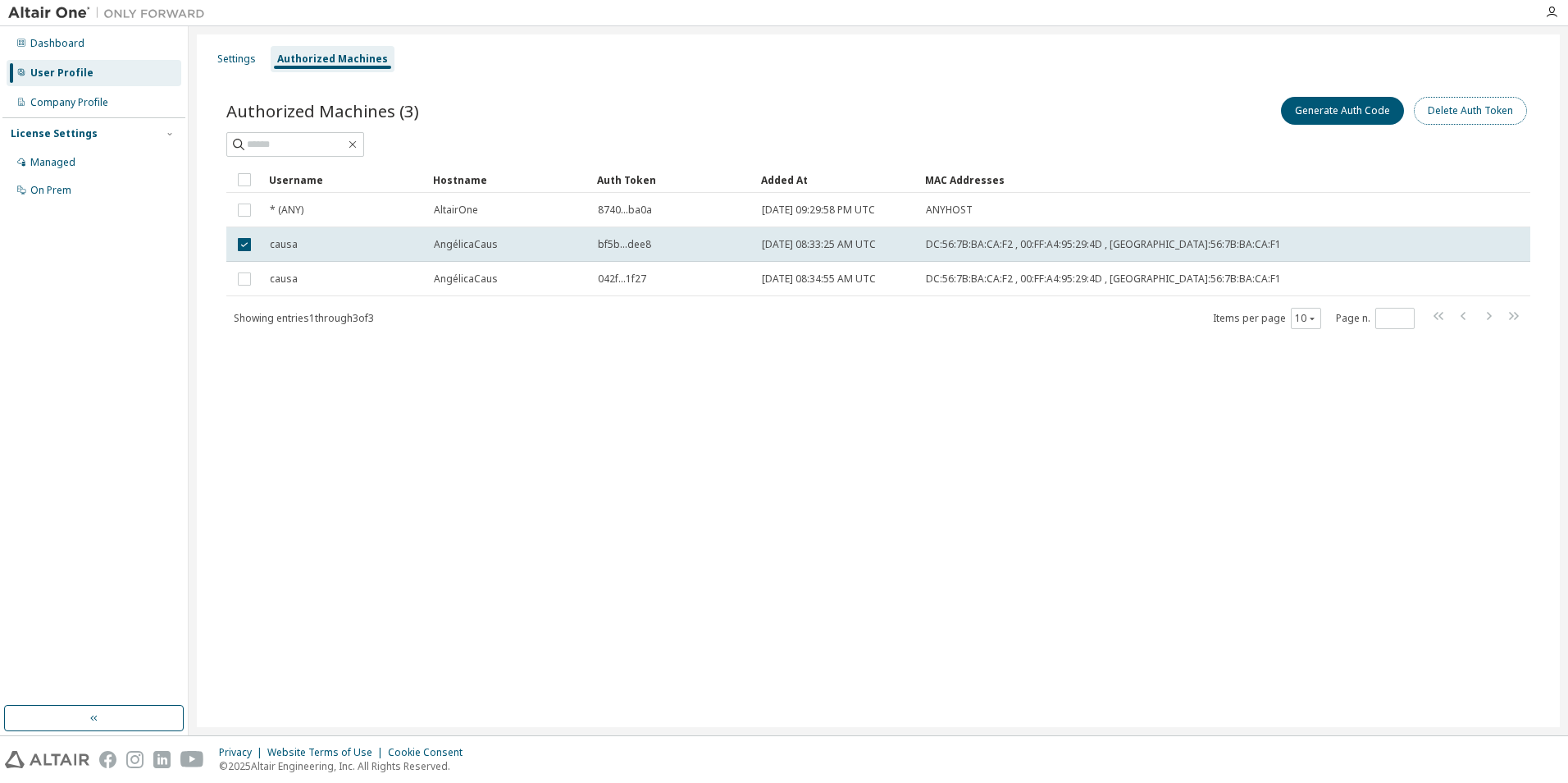
click at [1469, 113] on button "Delete Auth Token" at bounding box center [1470, 111] width 113 height 28
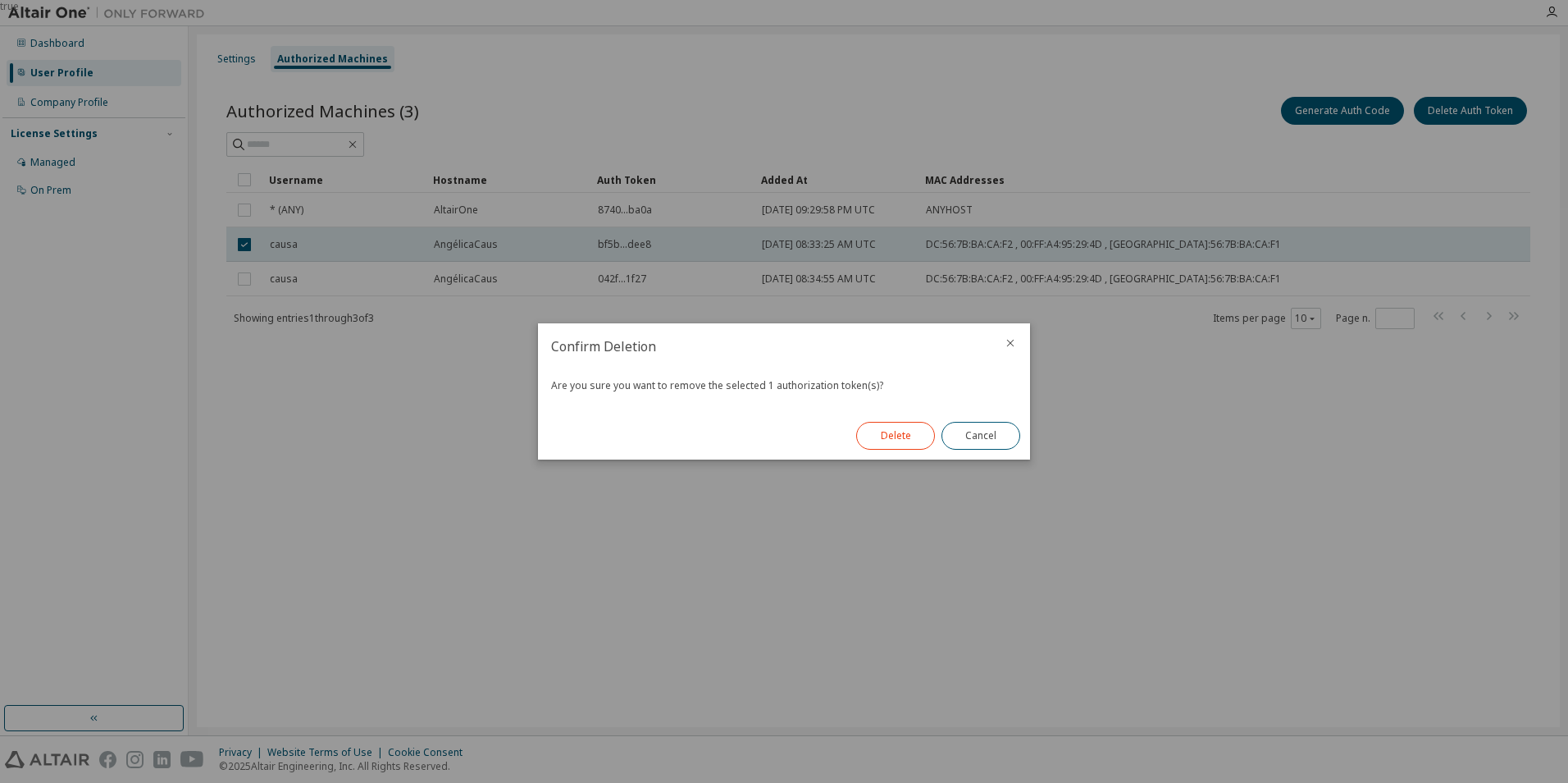
click at [902, 441] on button "Delete" at bounding box center [895, 435] width 79 height 28
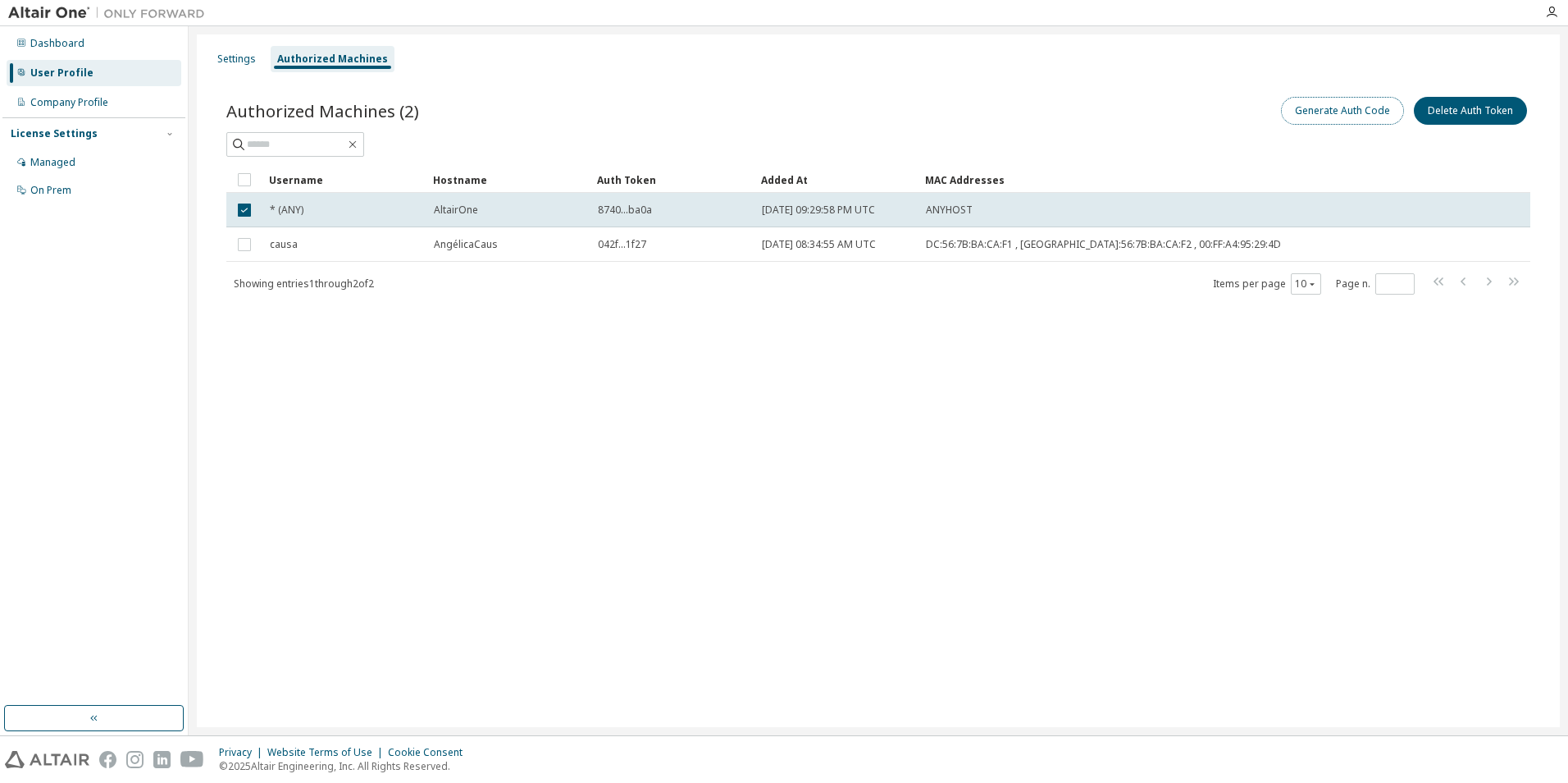
click at [1341, 107] on button "Generate Auth Code" at bounding box center [1342, 111] width 123 height 28
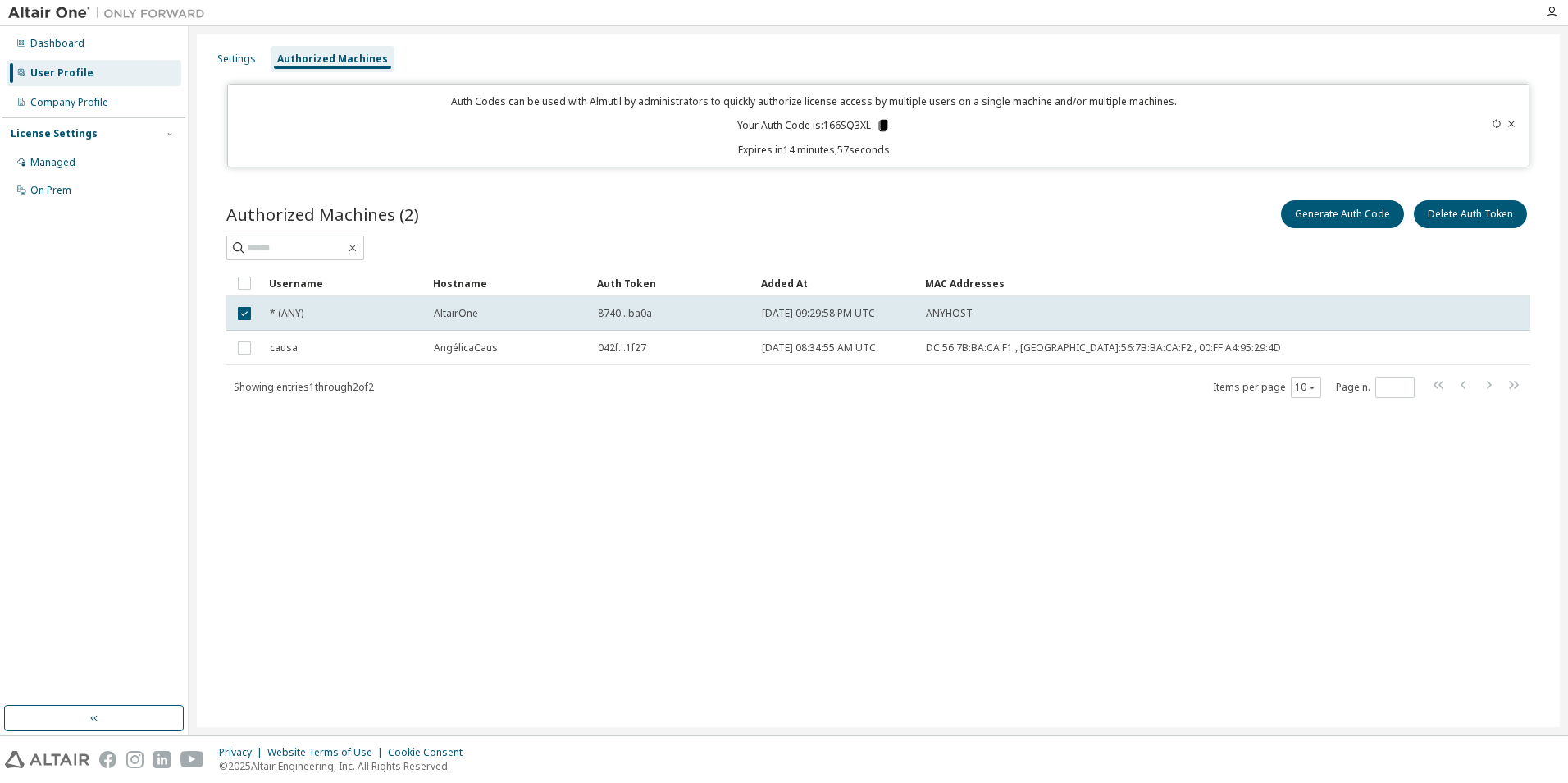
click at [884, 133] on icon at bounding box center [883, 125] width 15 height 15
click at [887, 128] on icon at bounding box center [884, 126] width 9 height 12
click at [1418, 475] on div "Settings Authorized Machines Auth Codes can be used with Almutil by administrat…" at bounding box center [879, 380] width 1364 height 693
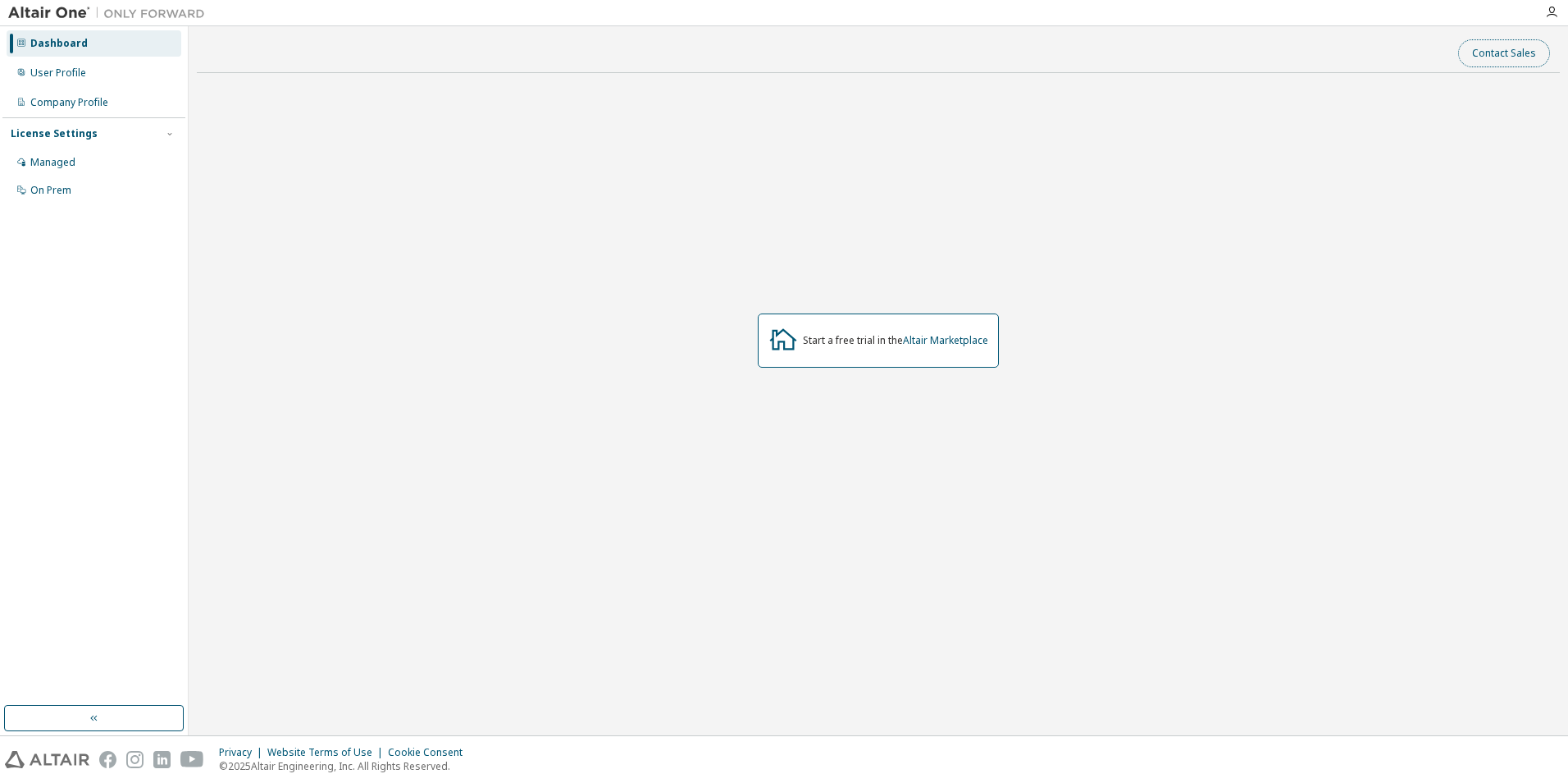
click at [1474, 53] on button "Contact Sales" at bounding box center [1505, 53] width 92 height 28
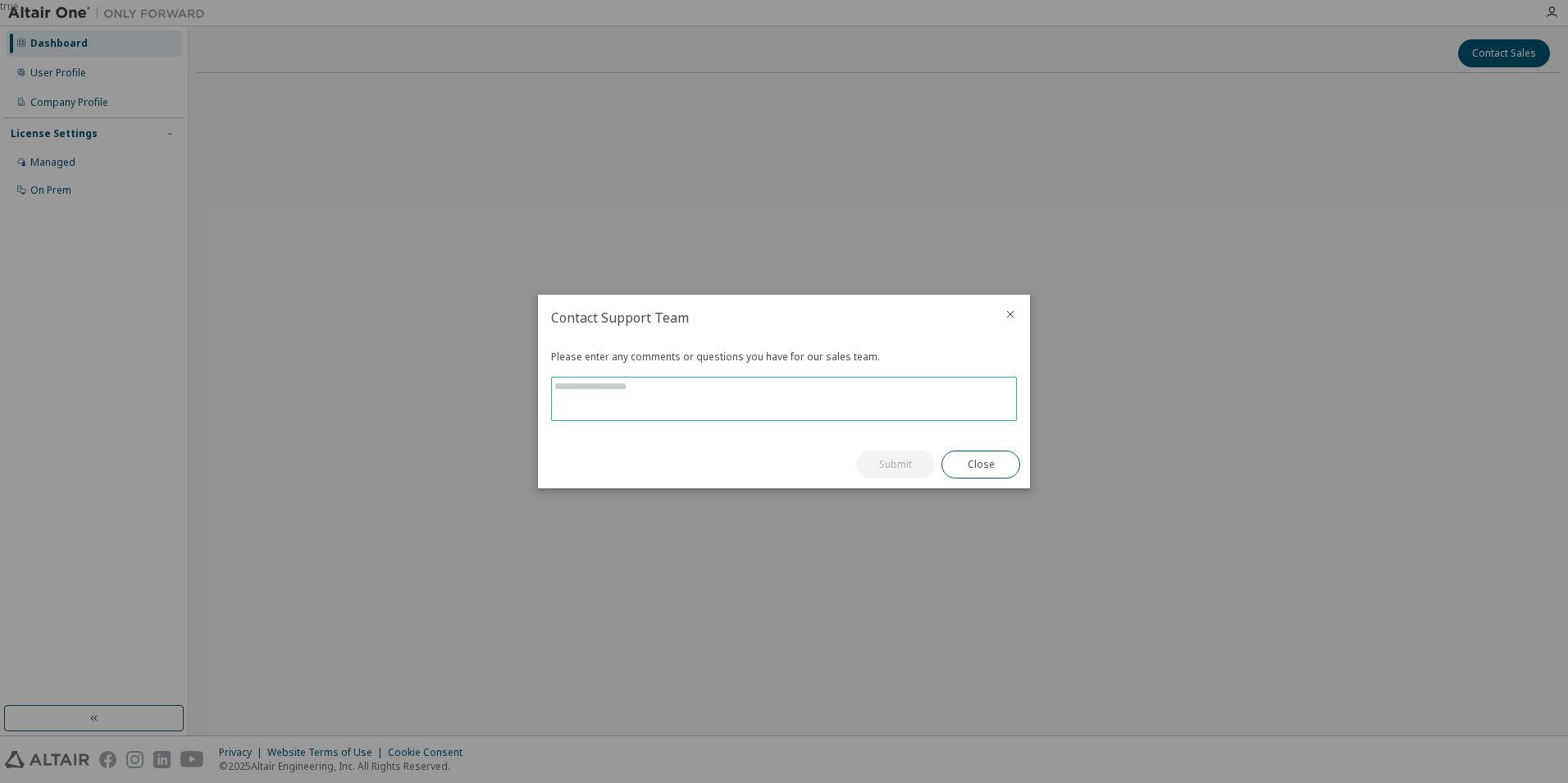
click at [622, 390] on textarea at bounding box center [784, 398] width 464 height 42
click at [663, 403] on textarea at bounding box center [784, 398] width 464 height 42
paste textarea "**********"
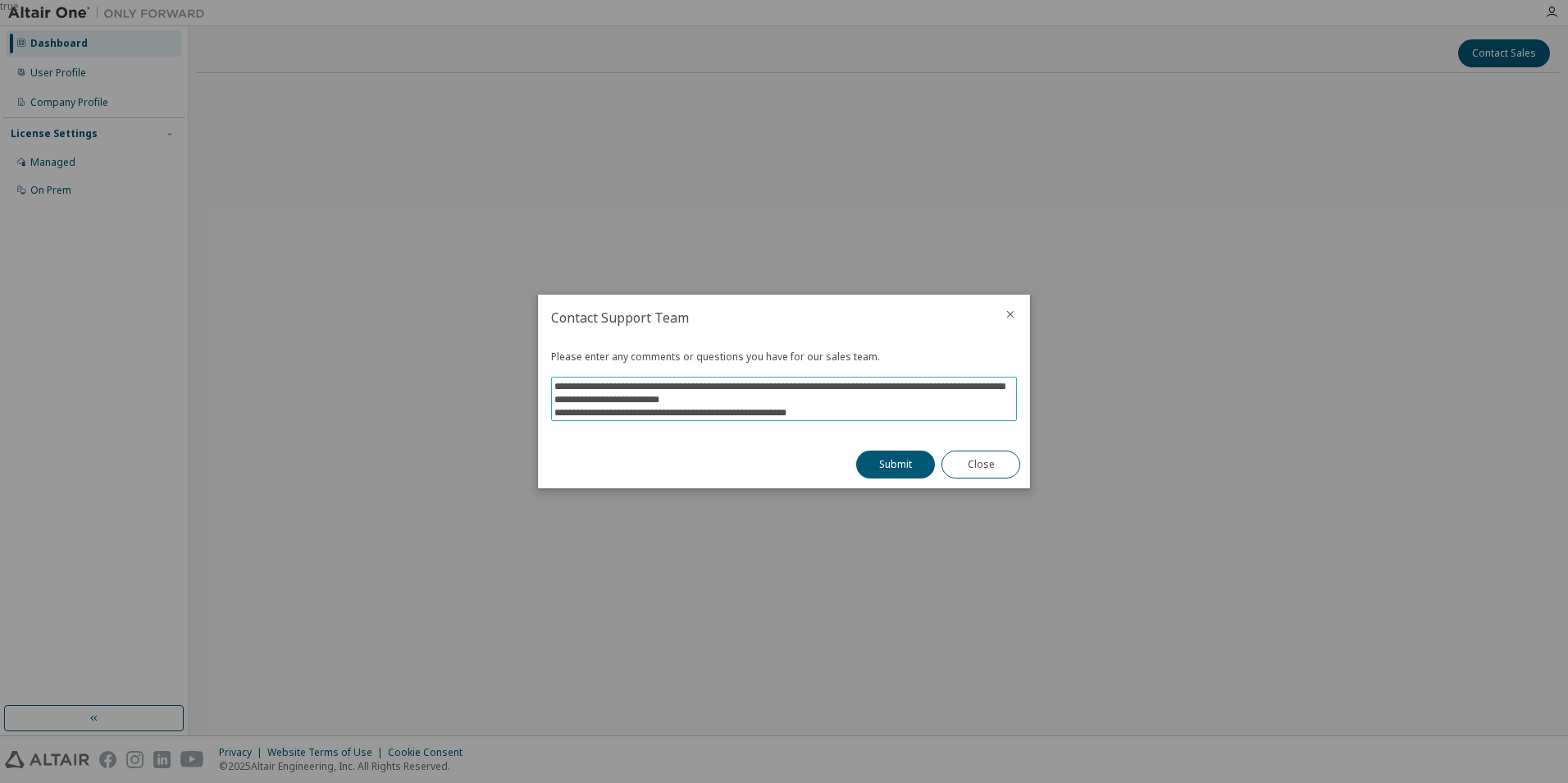
scroll to position [65, 0]
type textarea "**********"
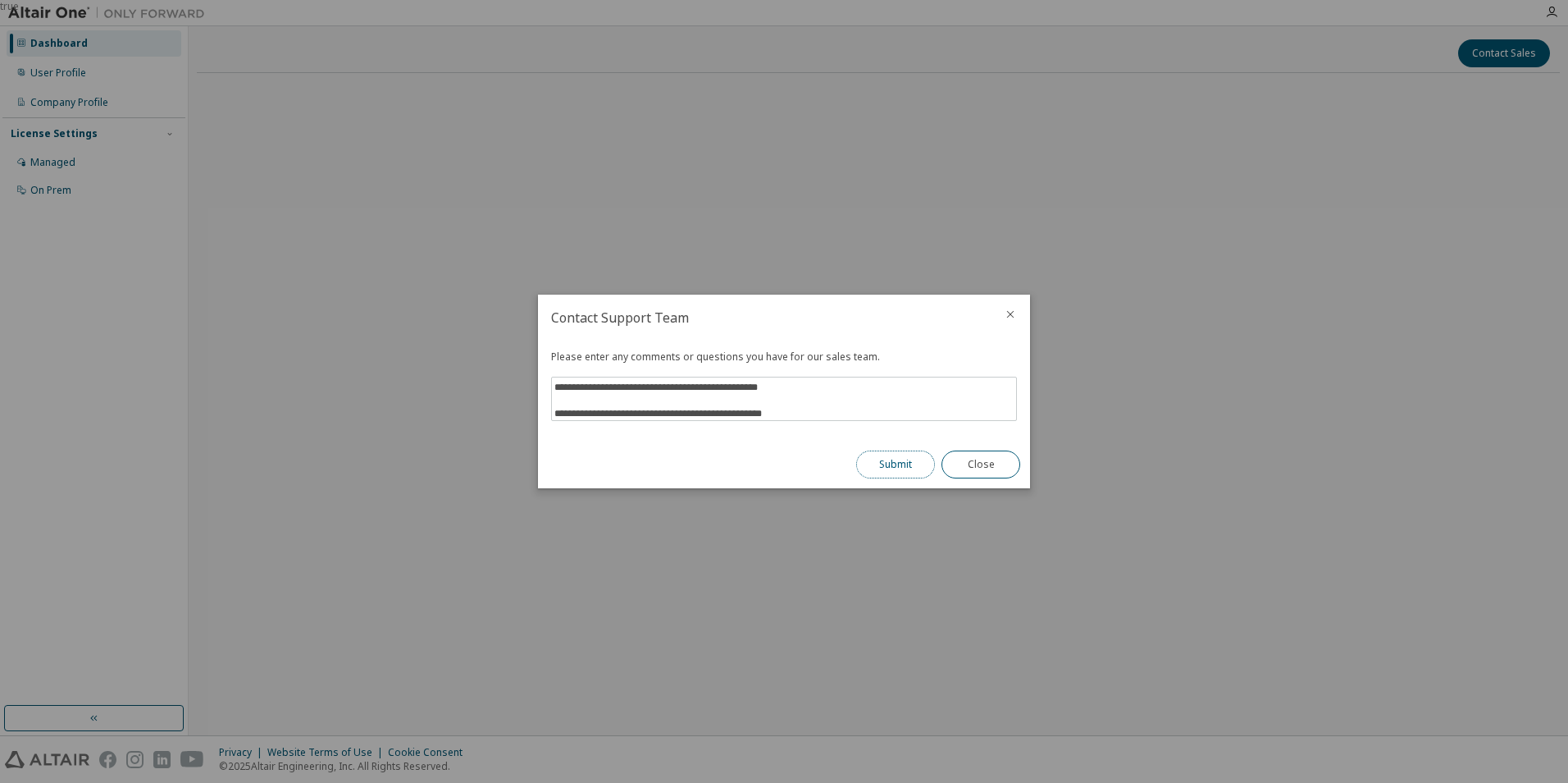
click at [916, 466] on button "Submit" at bounding box center [895, 465] width 79 height 28
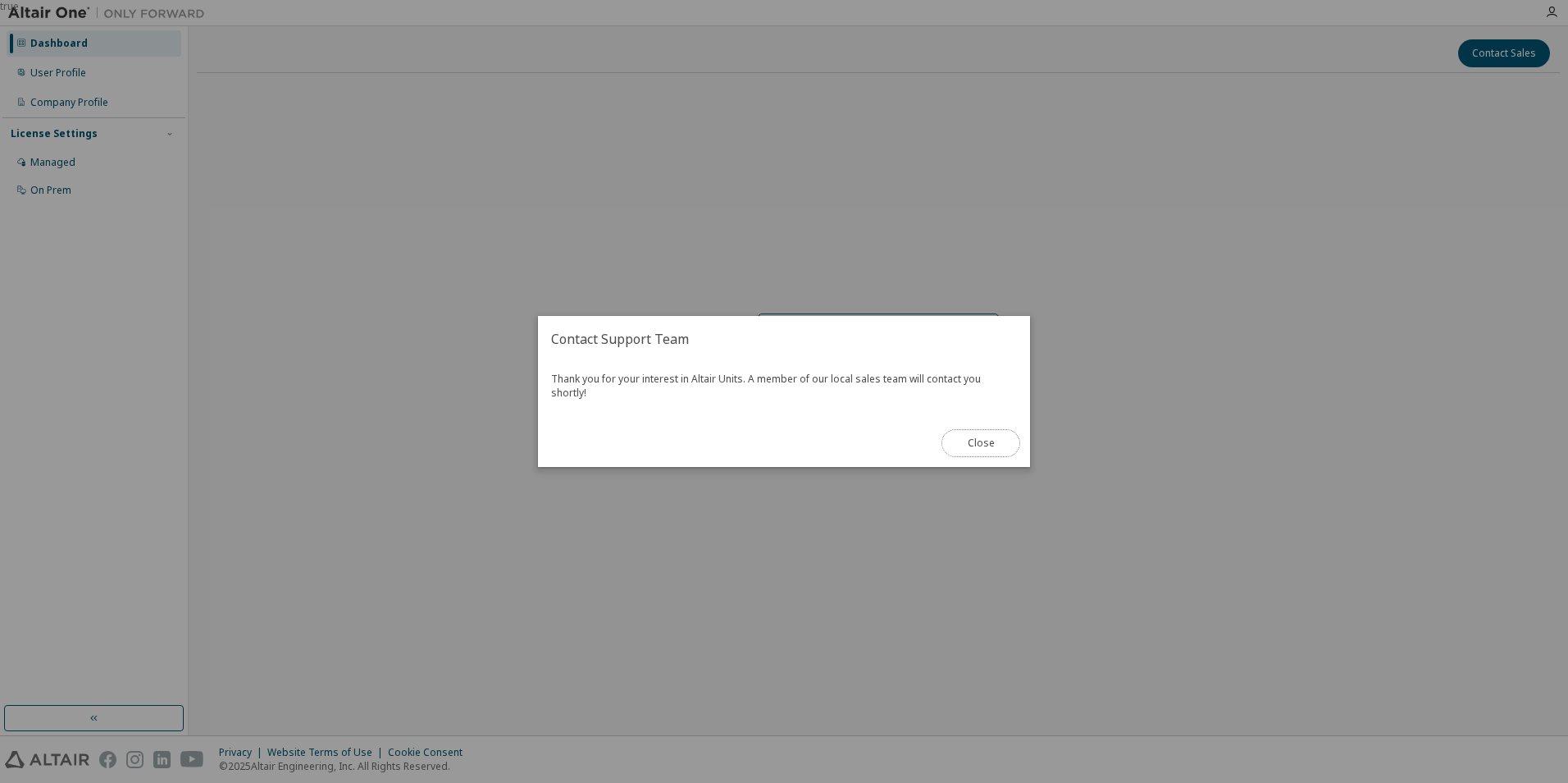
click at [994, 431] on button "Close" at bounding box center [981, 443] width 79 height 28
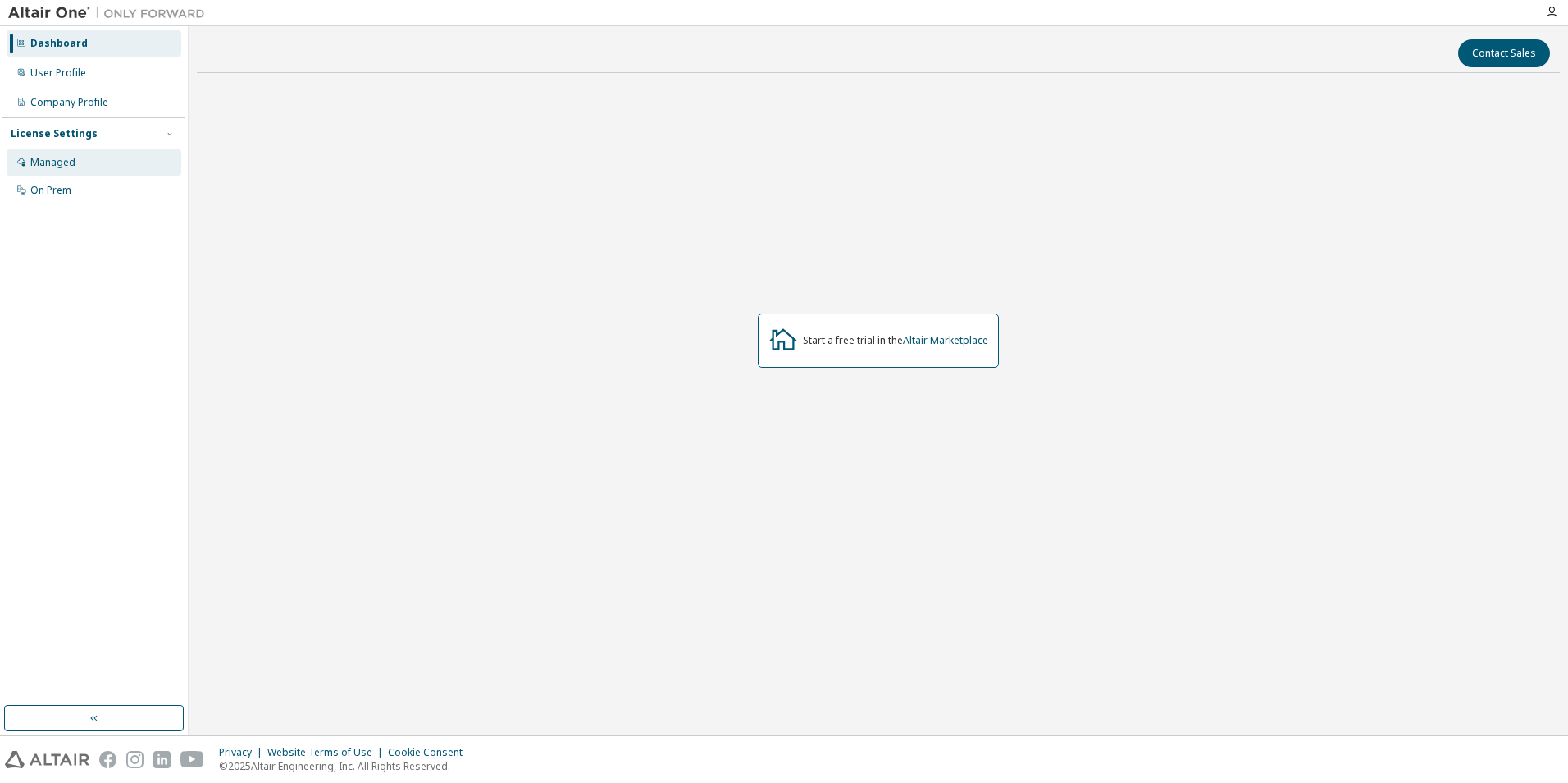
click at [81, 163] on div "Managed" at bounding box center [94, 162] width 175 height 27
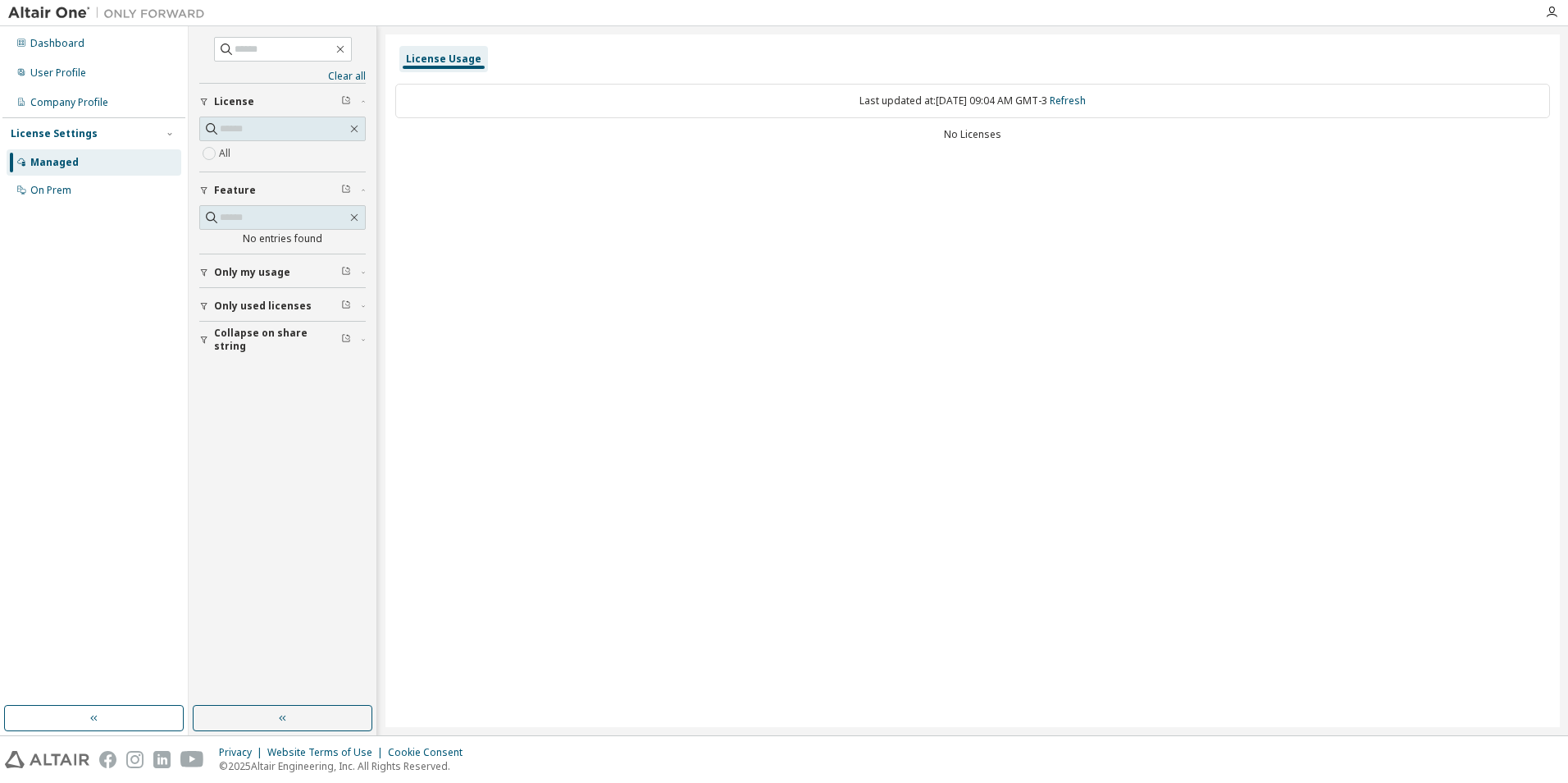
click at [1560, 13] on div at bounding box center [1551, 12] width 32 height 13
click at [1552, 13] on icon "button" at bounding box center [1551, 12] width 13 height 13
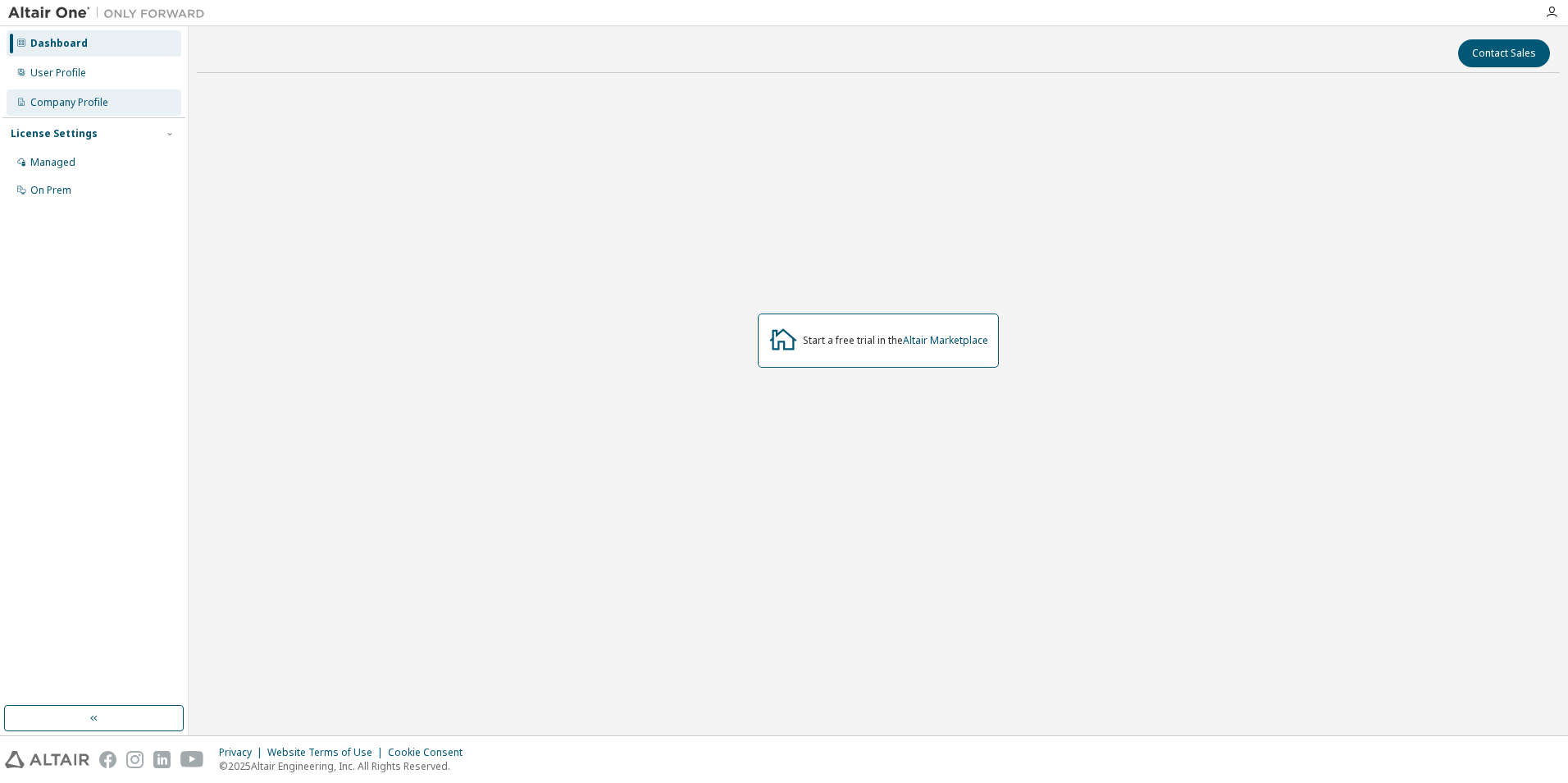
click at [114, 105] on div "Company Profile" at bounding box center [94, 102] width 175 height 27
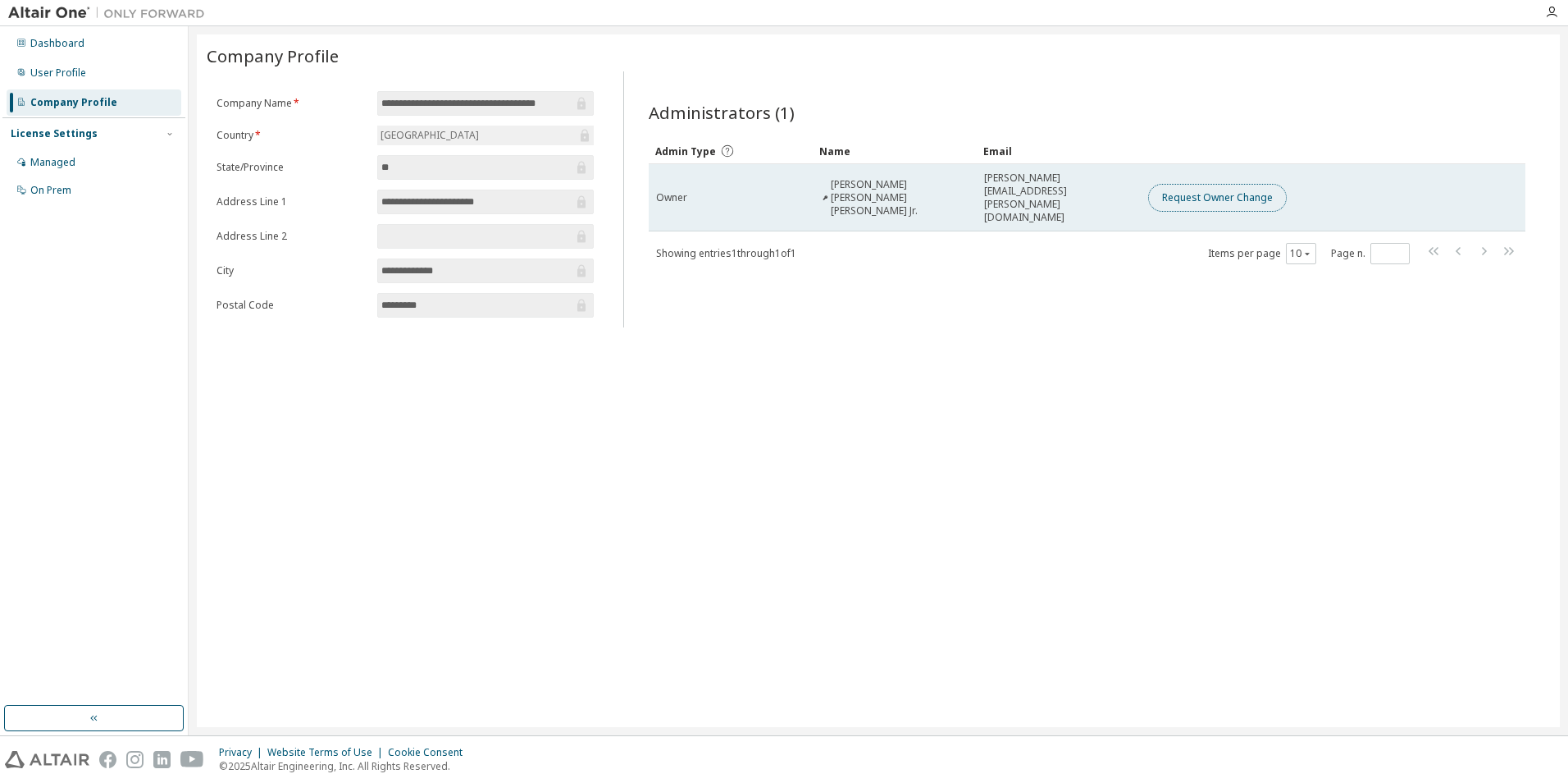
click at [1208, 190] on button "Request Owner Change" at bounding box center [1217, 197] width 138 height 28
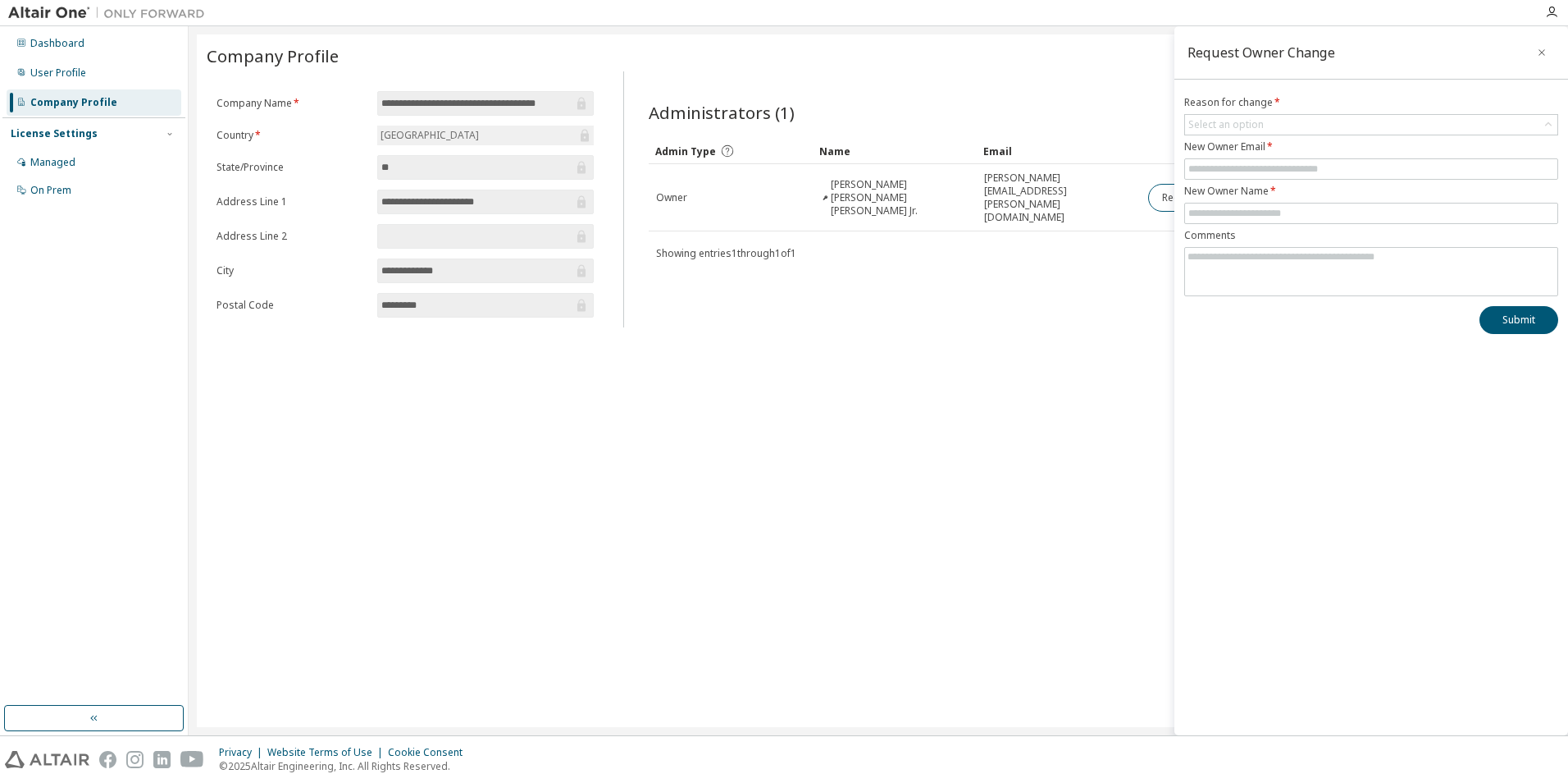
click at [1054, 319] on div "Administrators (1) Clear Load Save Save As Field Operator Value Select filter S…" at bounding box center [1087, 204] width 916 height 247
click at [975, 353] on div "**********" at bounding box center [879, 380] width 1364 height 693
click at [882, 97] on div "Administrators (1) Clear Load Save Save As Field Operator Value Select filter S…" at bounding box center [1087, 204] width 916 height 247
click at [1541, 56] on icon "button" at bounding box center [1542, 52] width 12 height 13
click at [805, 117] on div "Administrators (1)" at bounding box center [1087, 112] width 877 height 23
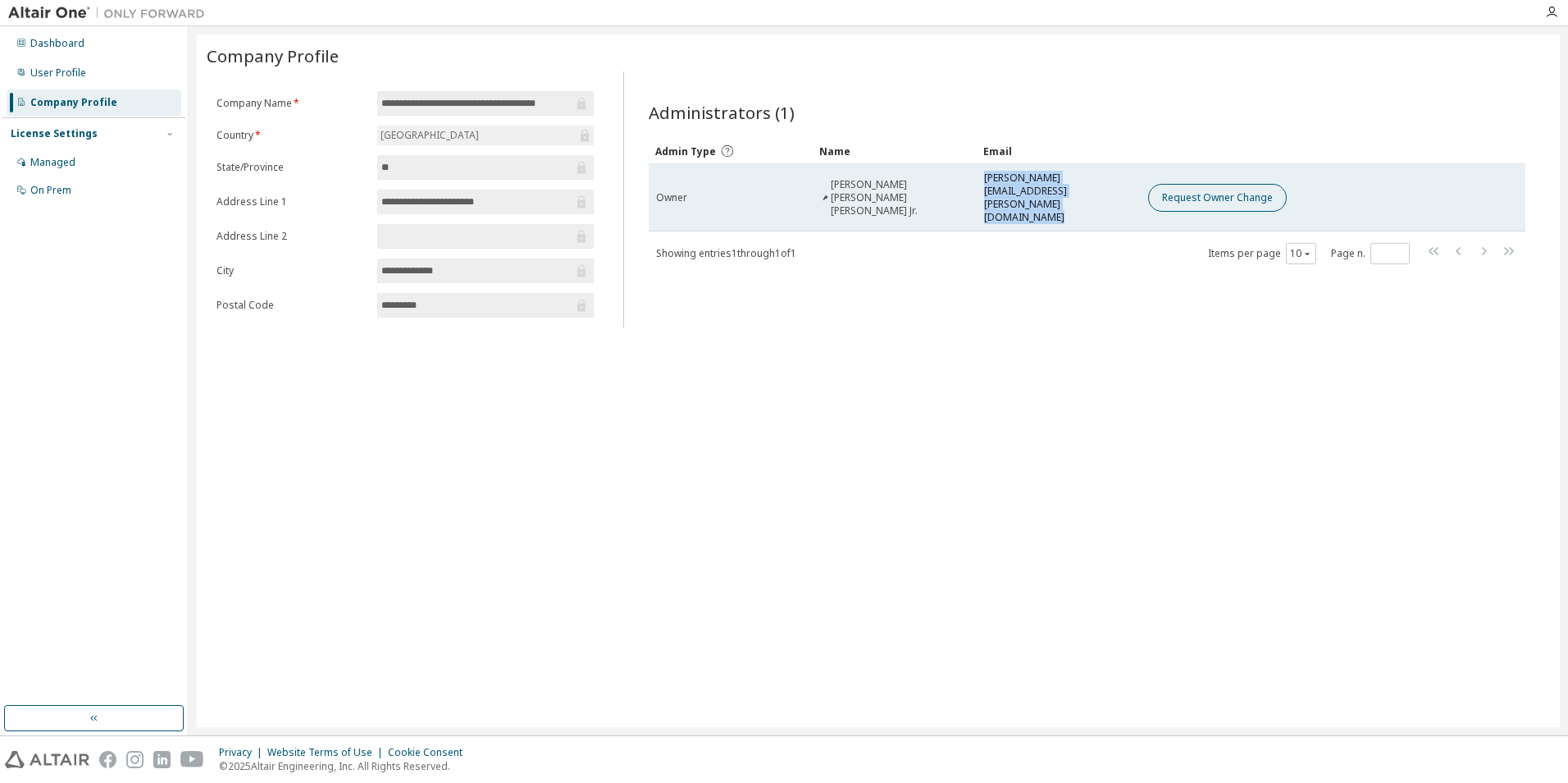
drag, startPoint x: 980, startPoint y: 185, endPoint x: 1150, endPoint y: 187, distance: 170.0
click at [1150, 187] on tr "Owner [PERSON_NAME] [PERSON_NAME] [PERSON_NAME] Jr. [PERSON_NAME][EMAIL_ADDRESS…" at bounding box center [1087, 197] width 877 height 68
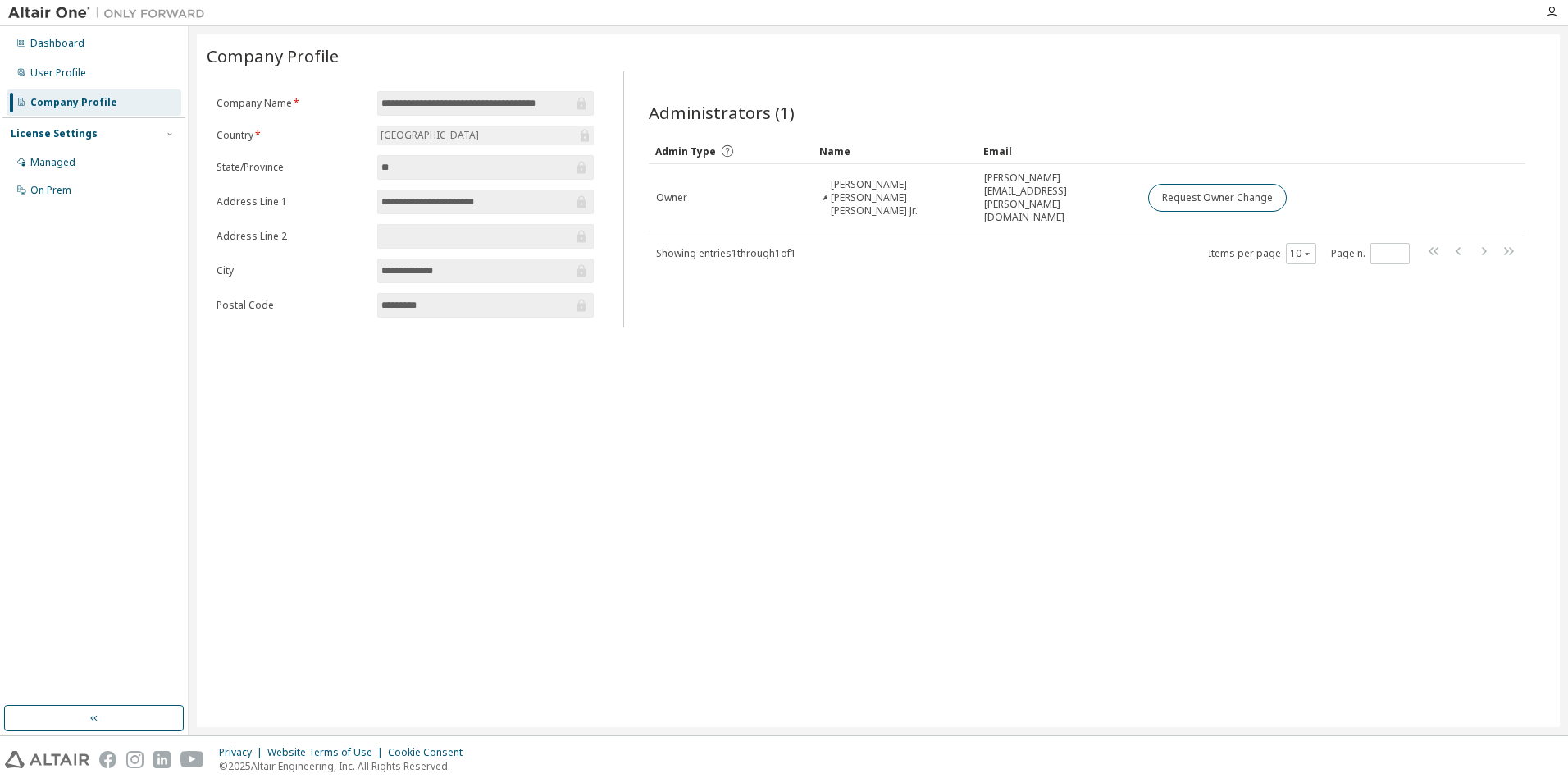
drag, startPoint x: 1150, startPoint y: 187, endPoint x: 1042, endPoint y: 122, distance: 126.1
click at [1042, 122] on div "Administrators (1)" at bounding box center [1087, 112] width 877 height 23
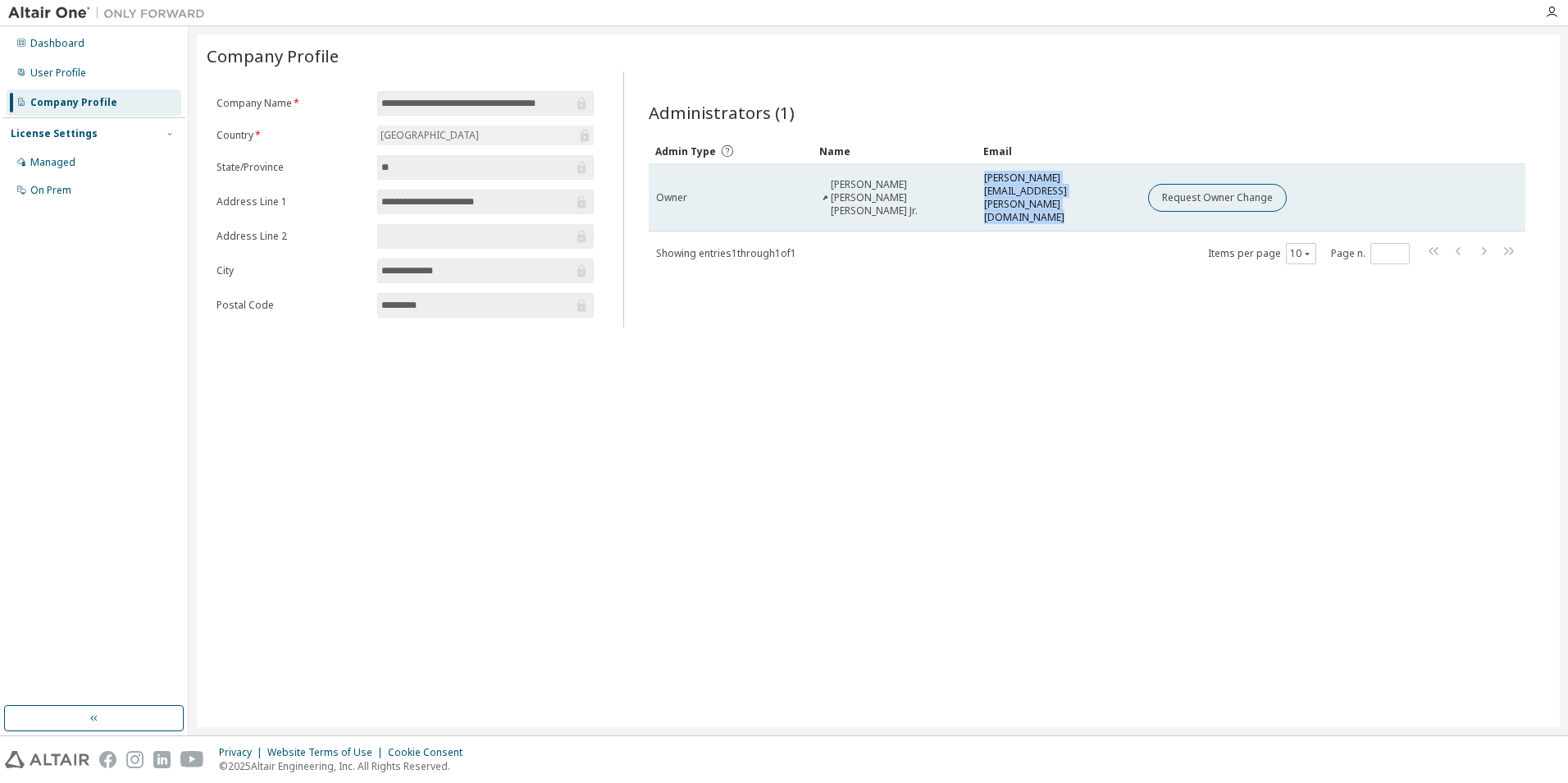
drag, startPoint x: 987, startPoint y: 182, endPoint x: 1144, endPoint y: 198, distance: 157.8
click at [1144, 198] on tr "Owner Wagner Barbosa de Medeiros Jr. wagner.medeiros@posgrad.ufsc.br Request Ow…" at bounding box center [1087, 197] width 877 height 68
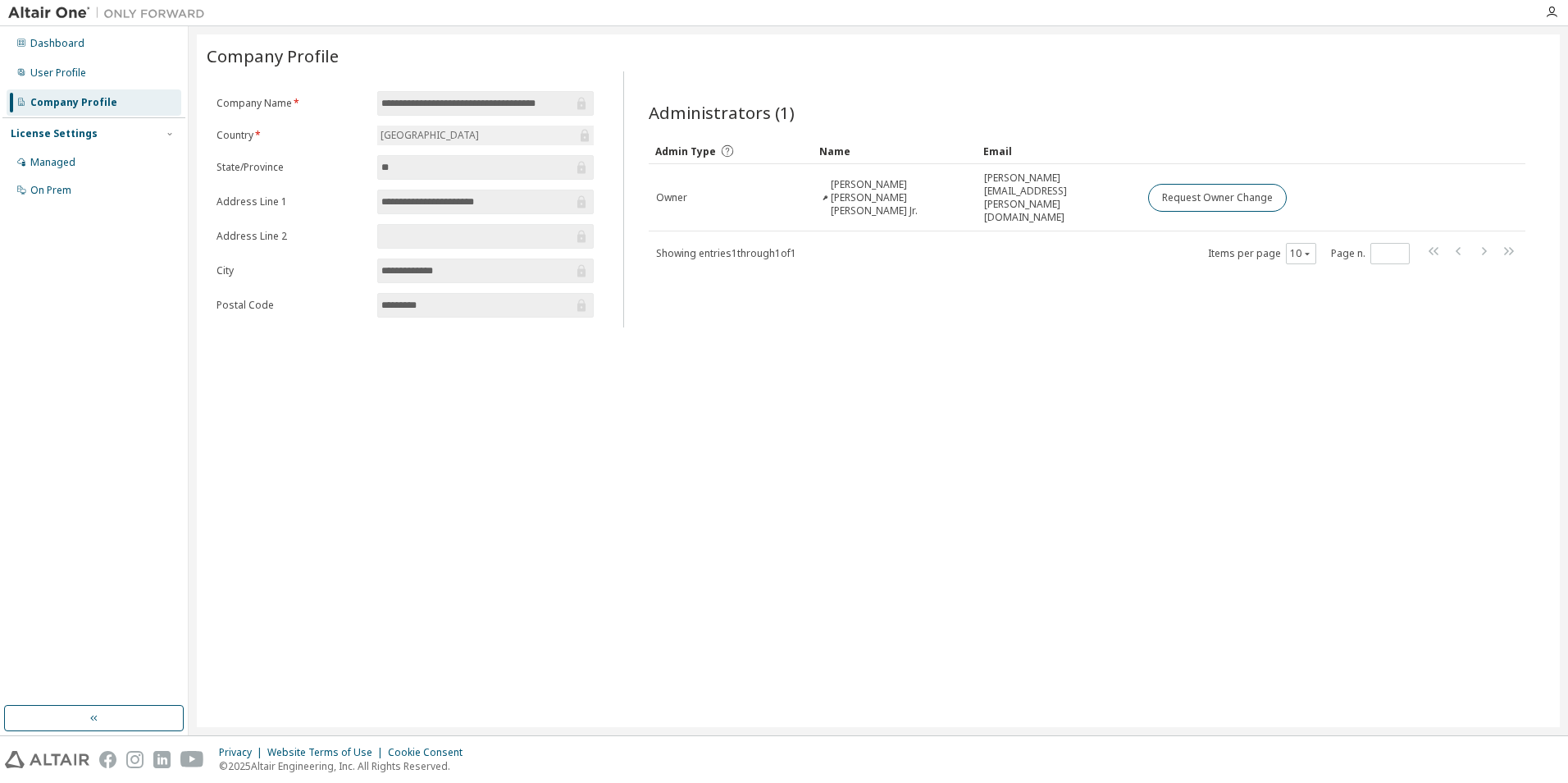
drag, startPoint x: 1144, startPoint y: 198, endPoint x: 1055, endPoint y: 148, distance: 102.1
click at [1055, 148] on div "Email" at bounding box center [1059, 150] width 151 height 27
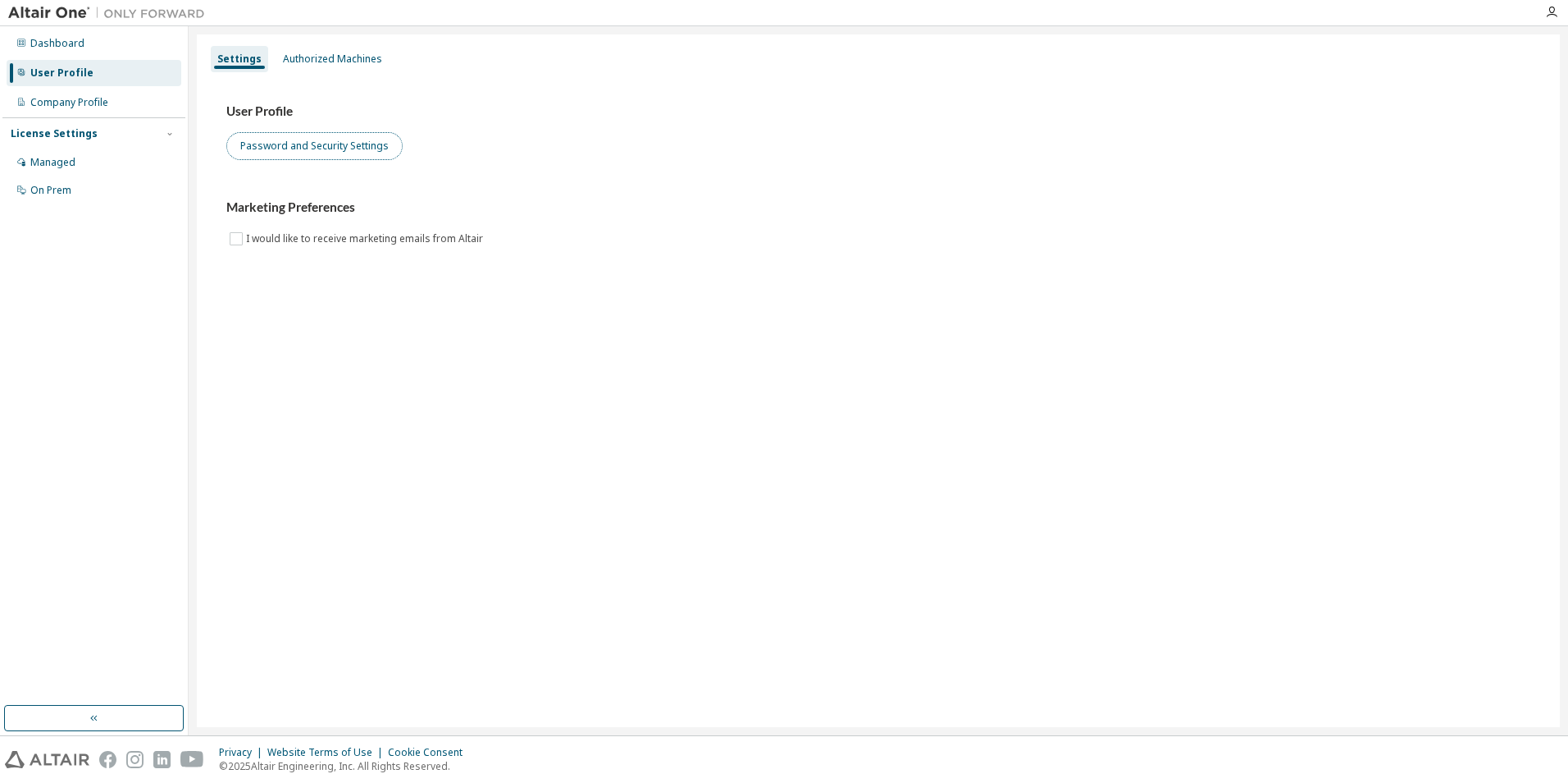
click at [287, 142] on button "Password and Security Settings" at bounding box center [315, 146] width 177 height 28
click at [322, 56] on div "Authorized Machines" at bounding box center [332, 58] width 99 height 13
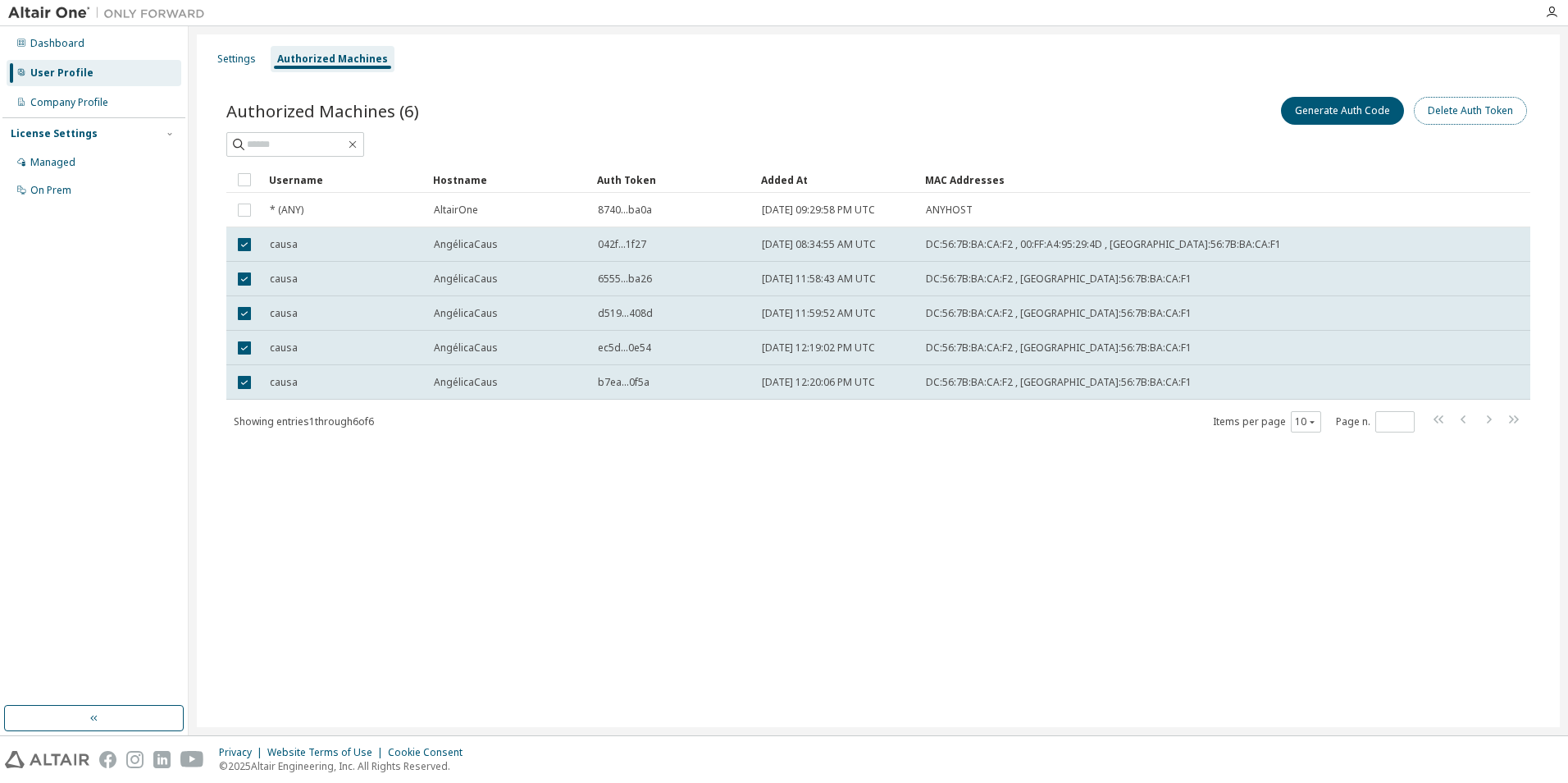
click at [1467, 117] on button "Delete Auth Token" at bounding box center [1470, 111] width 113 height 28
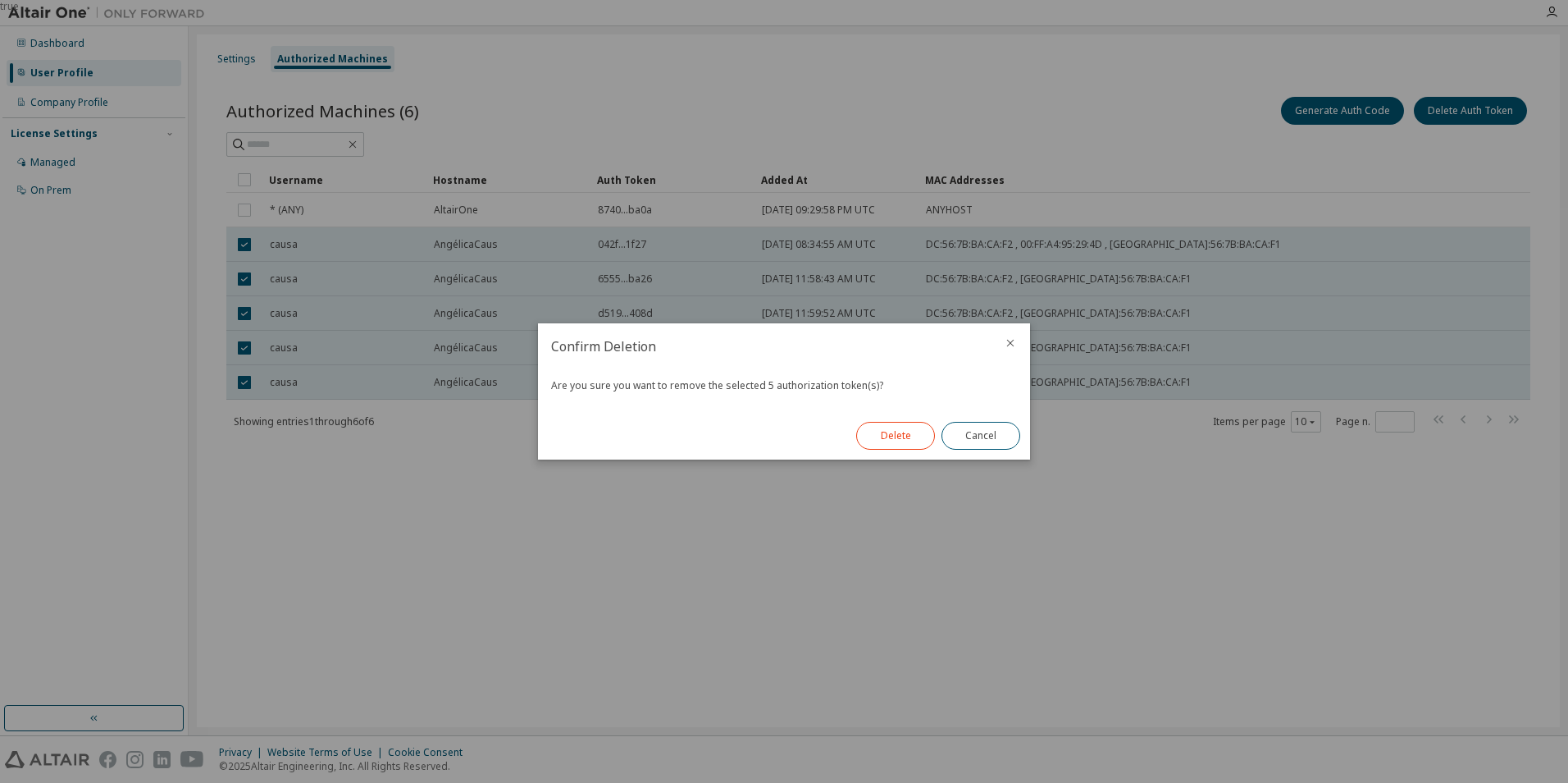
click at [914, 432] on button "Delete" at bounding box center [895, 435] width 79 height 28
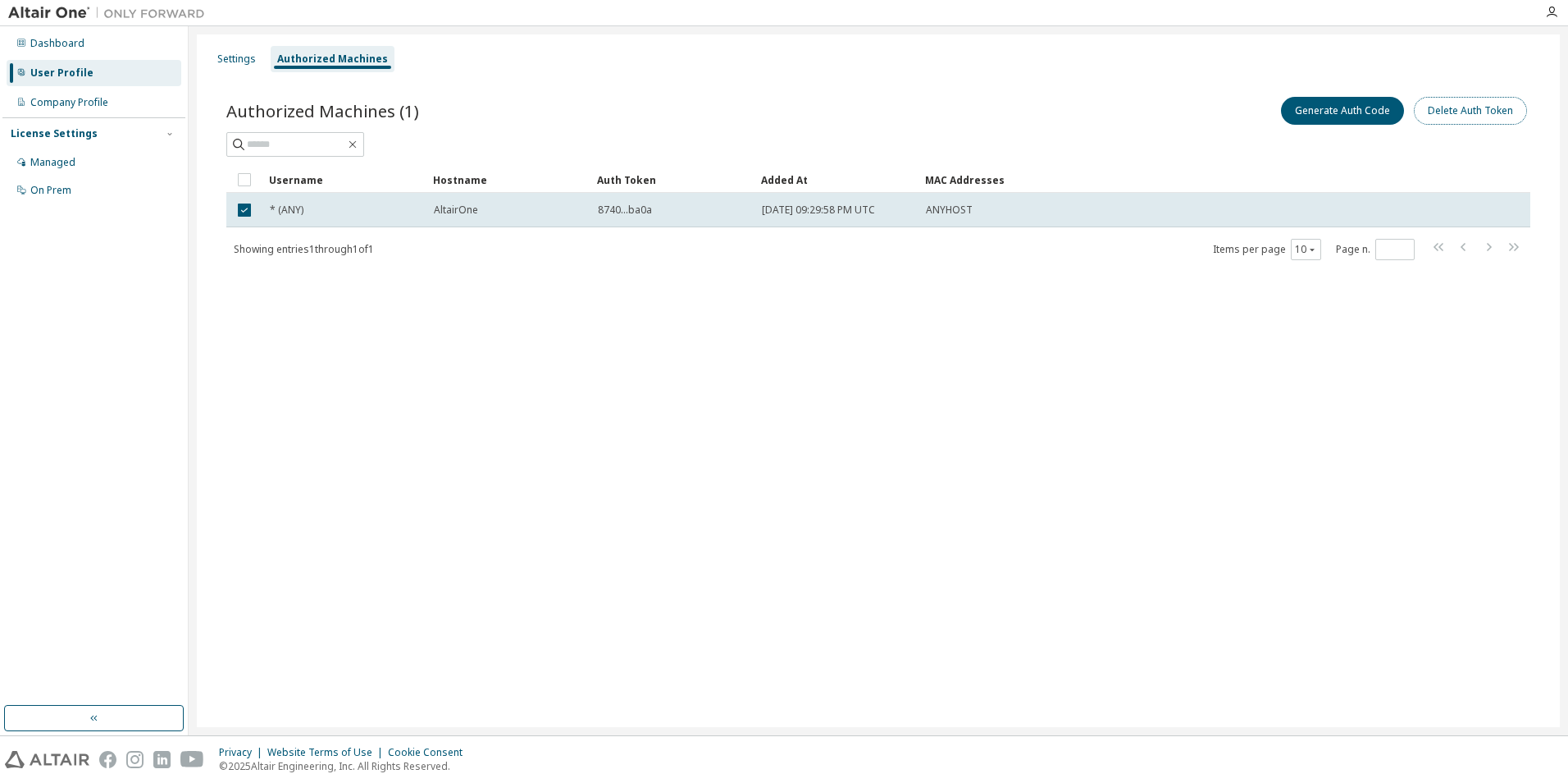
click at [1491, 112] on button "Delete Auth Token" at bounding box center [1470, 111] width 113 height 28
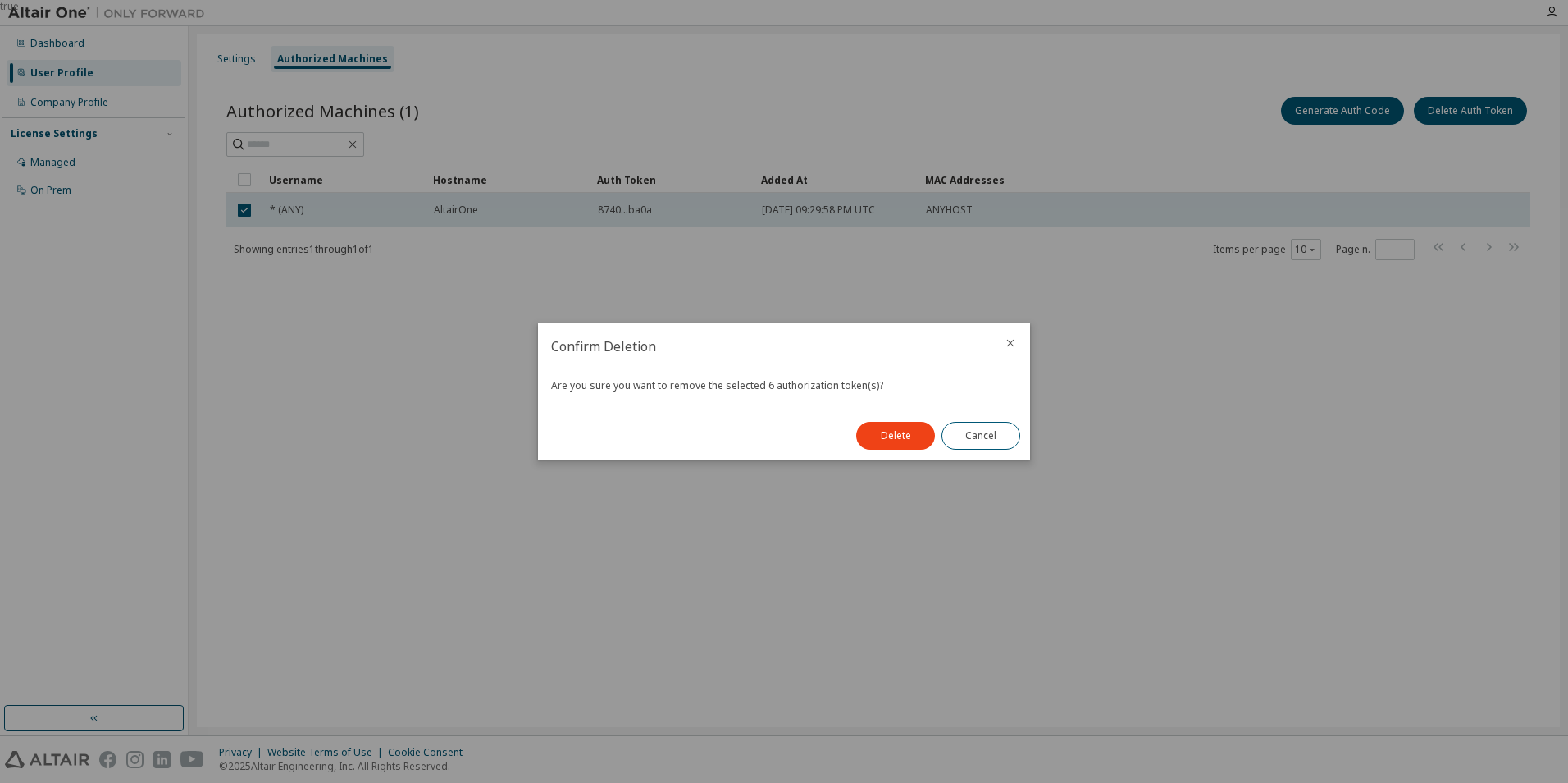
click at [905, 432] on button "Delete" at bounding box center [895, 435] width 79 height 28
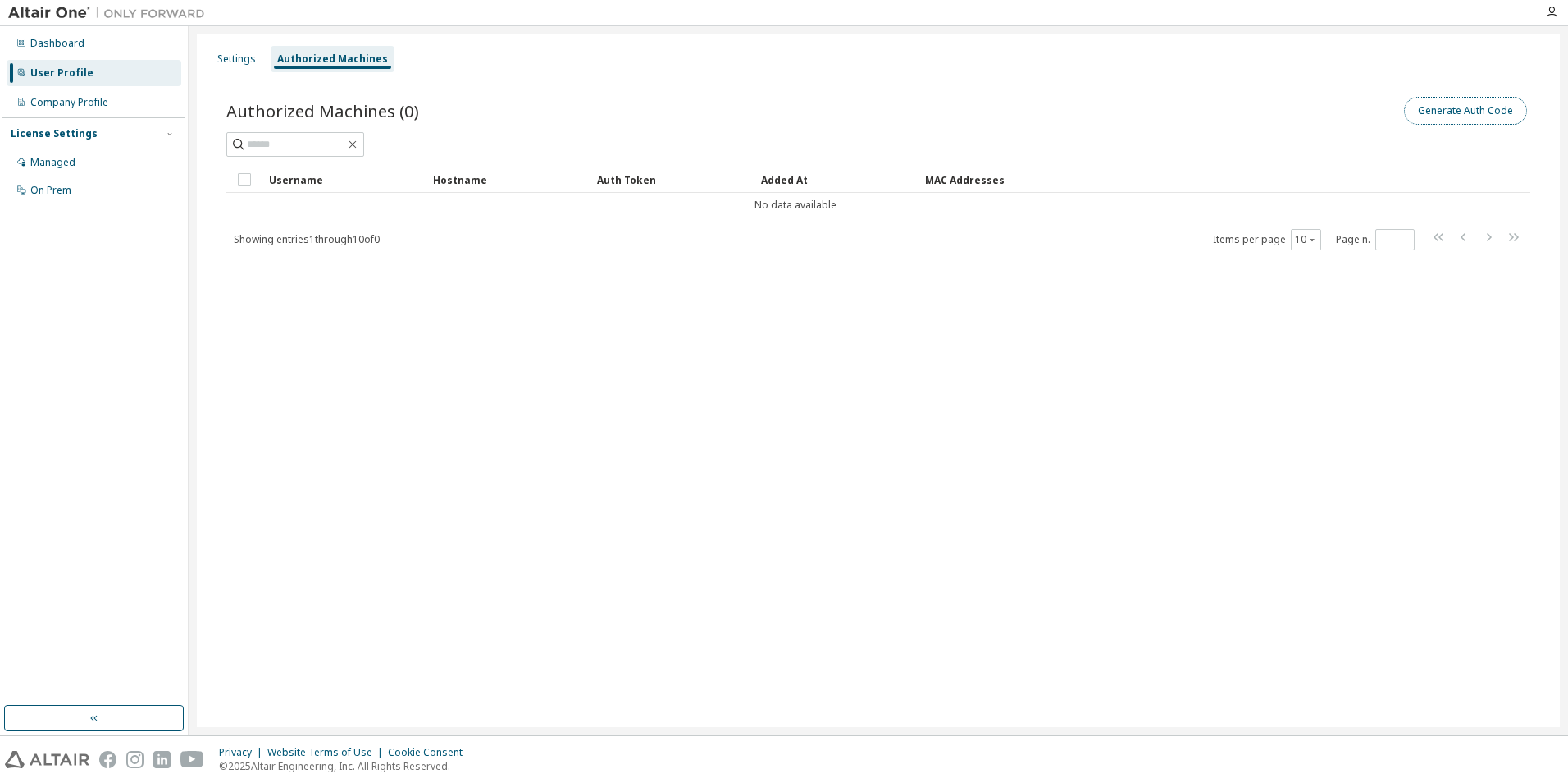
click at [1464, 109] on button "Generate Auth Code" at bounding box center [1465, 111] width 123 height 28
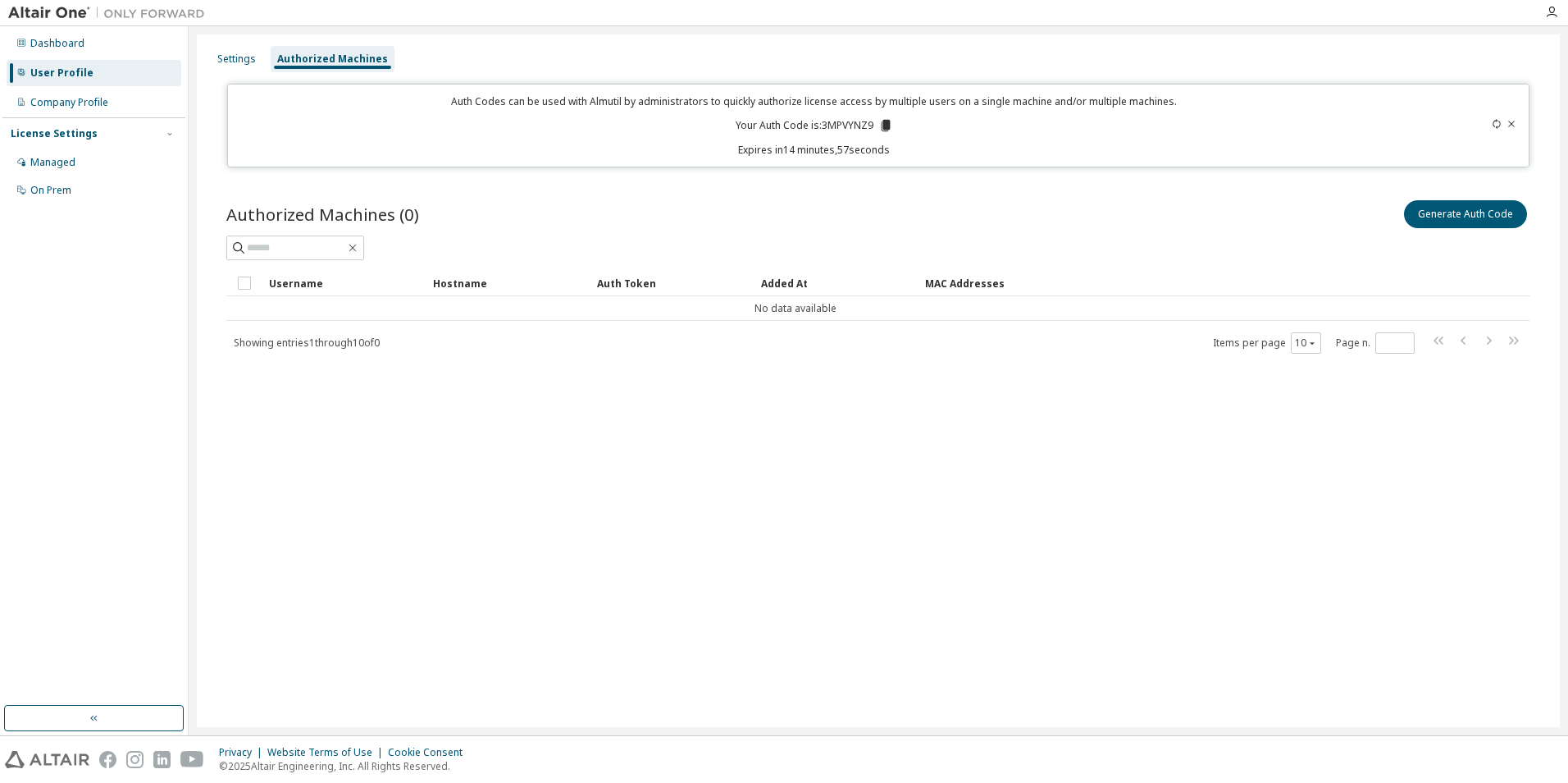
click at [885, 128] on icon at bounding box center [885, 126] width 9 height 12
click at [1301, 556] on div "Settings Authorized Machines Auth Codes can be used with Almutil by administrat…" at bounding box center [879, 380] width 1364 height 693
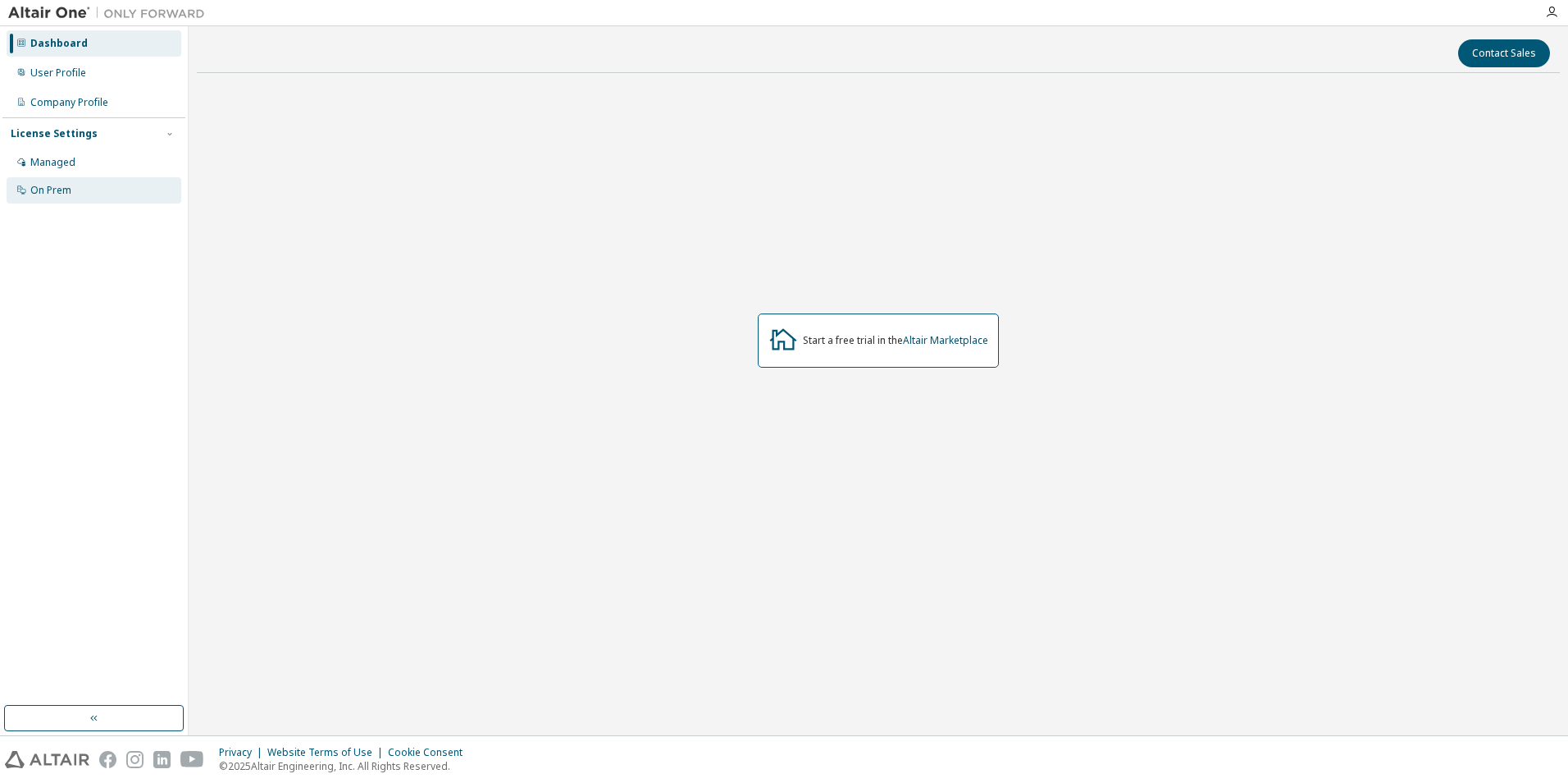
click at [68, 193] on div "On Prem" at bounding box center [51, 190] width 41 height 13
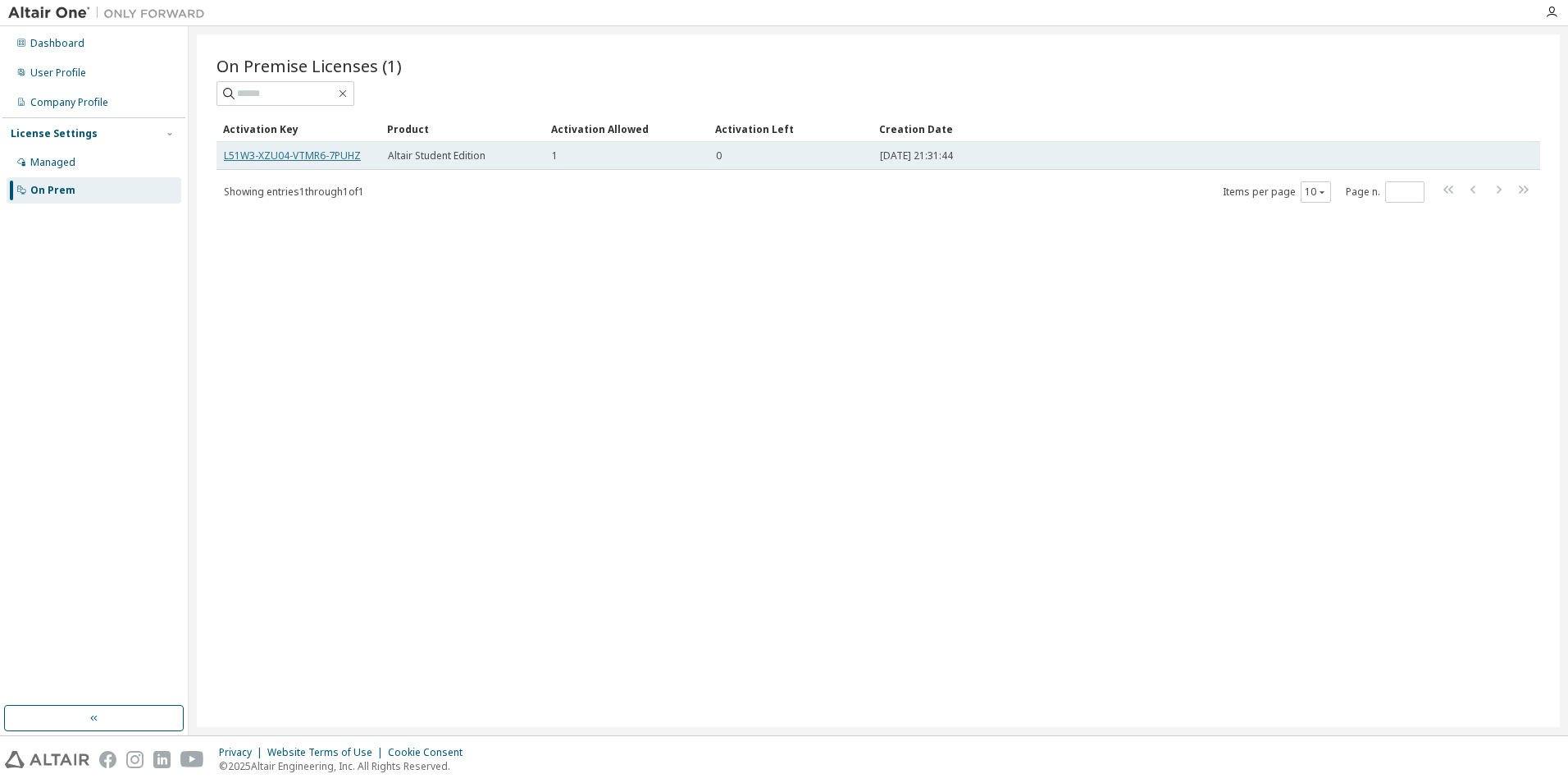
click at [343, 152] on link "L51W3-XZU04-VTMR6-7PUHZ" at bounding box center [293, 155] width 137 height 14
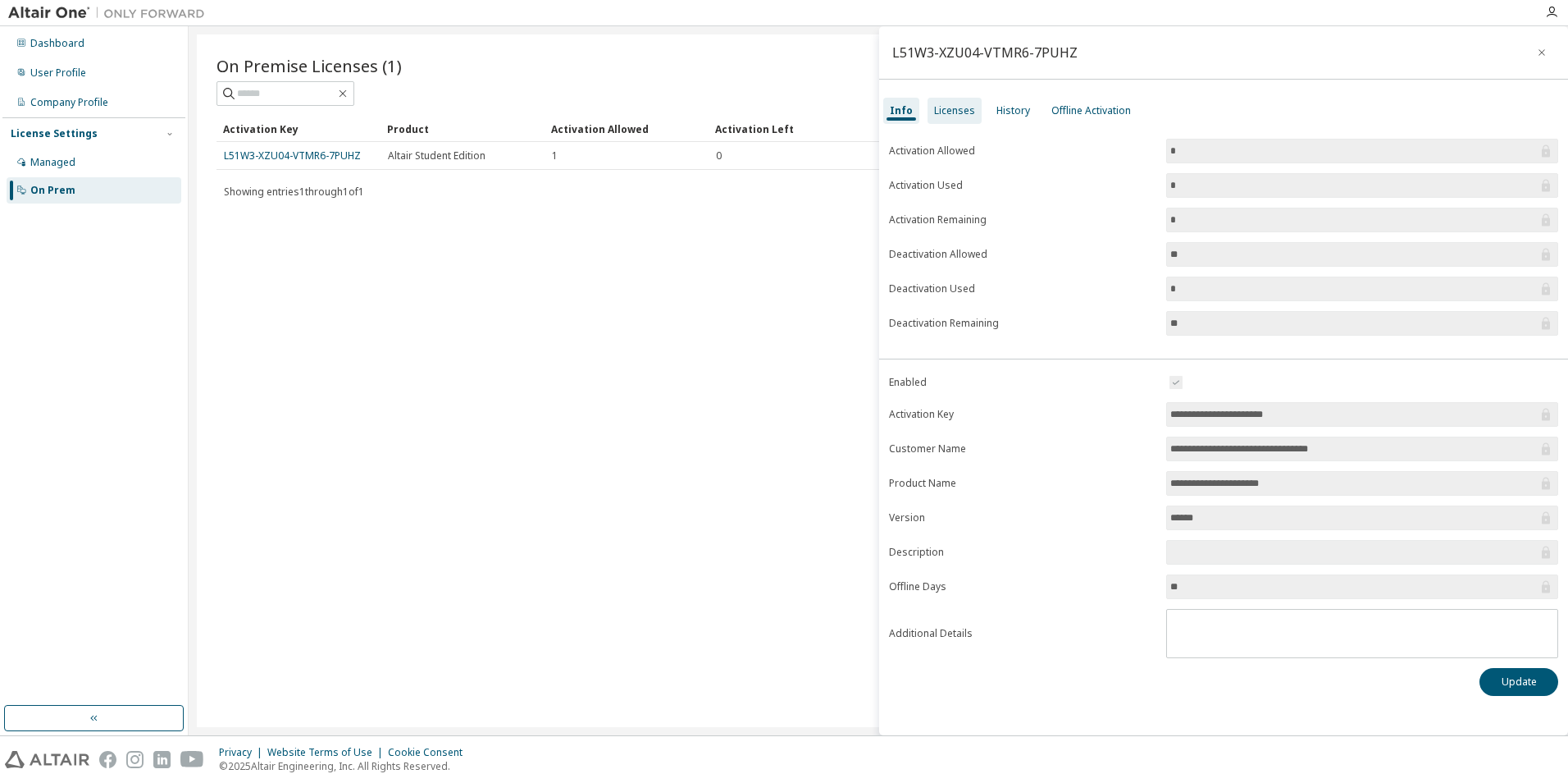
click at [949, 108] on div "Licenses" at bounding box center [955, 110] width 41 height 13
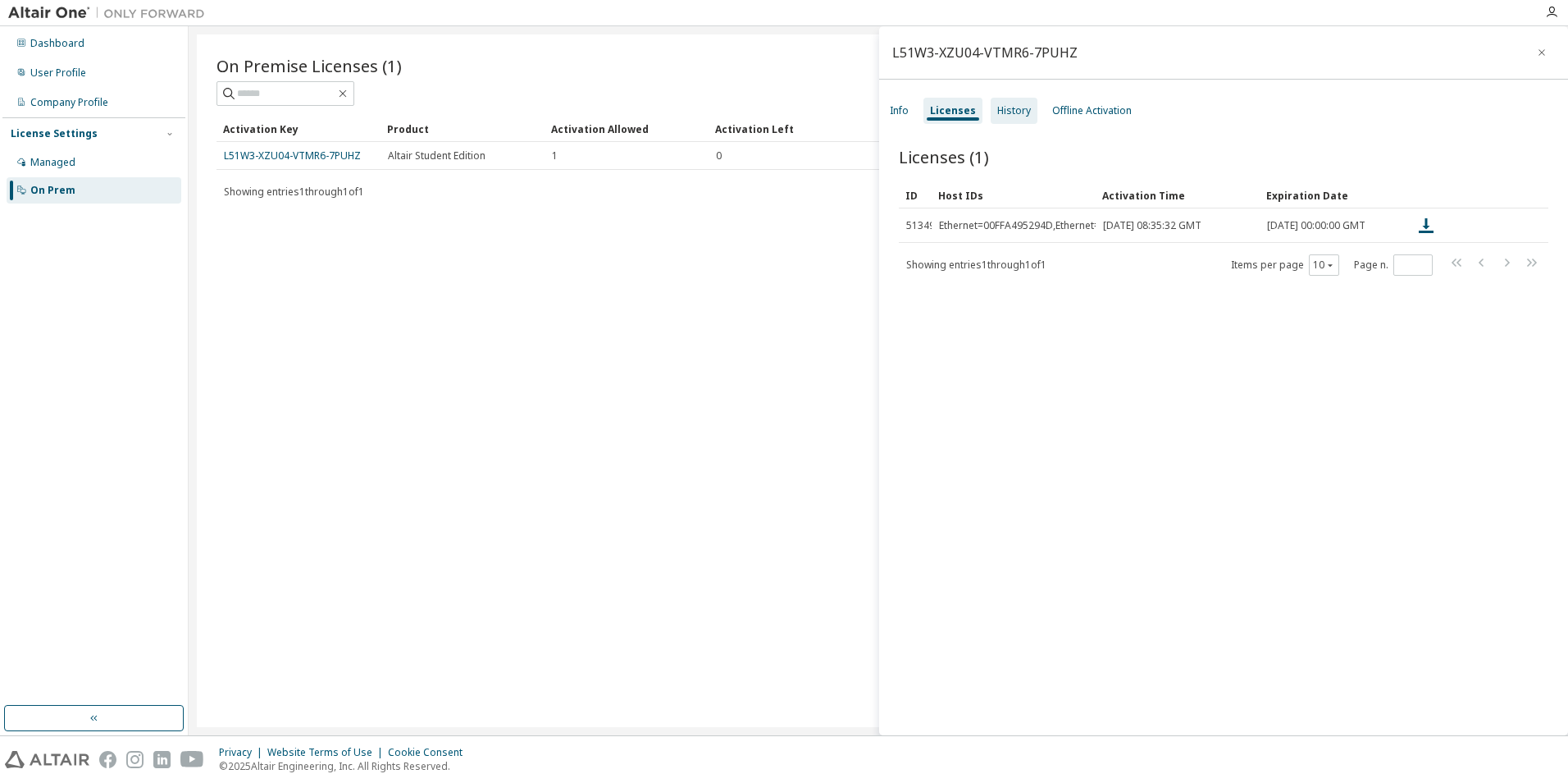
click at [1005, 109] on div "History" at bounding box center [1014, 110] width 33 height 13
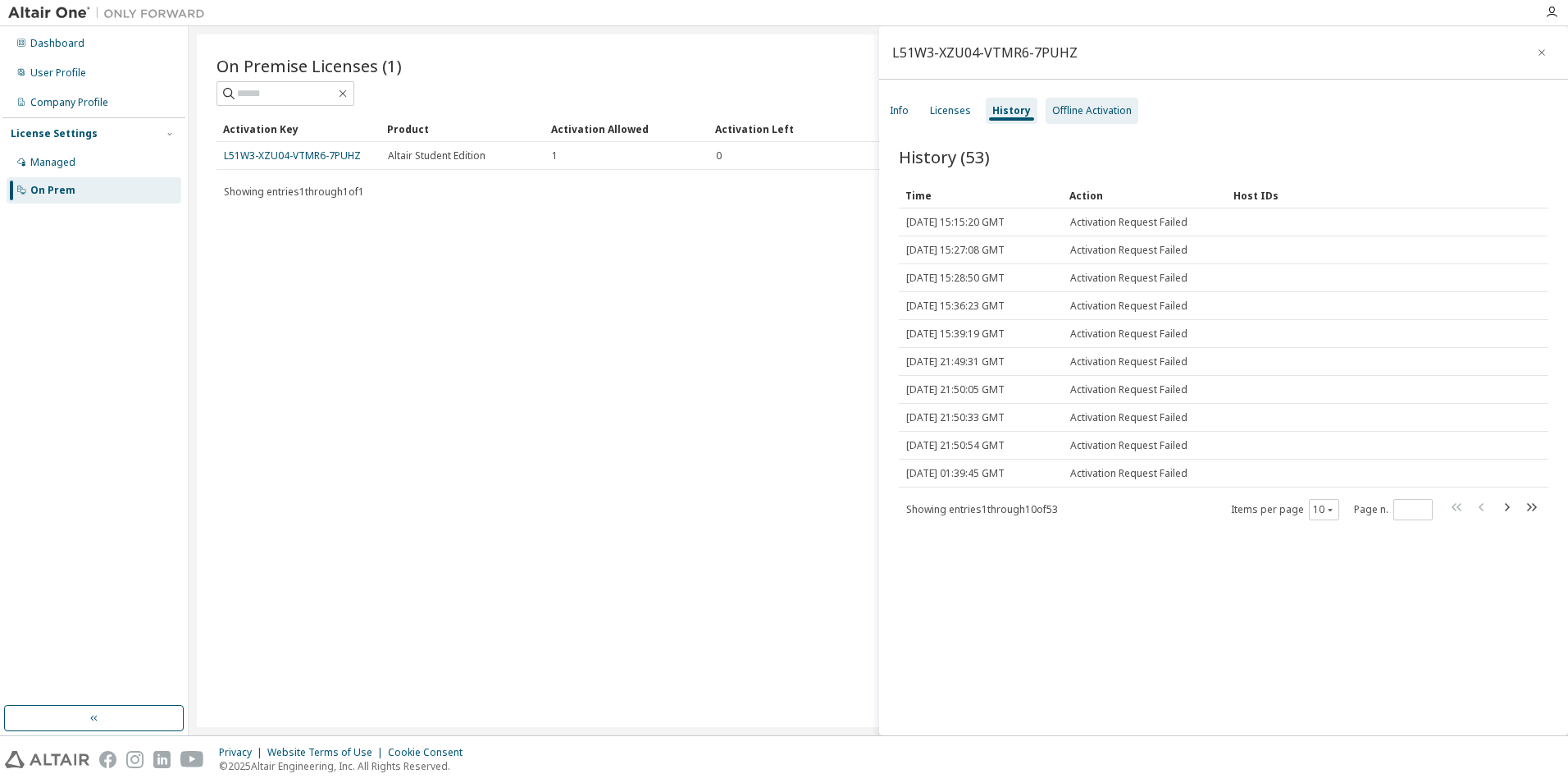
click at [1102, 111] on div "Offline Activation" at bounding box center [1092, 110] width 80 height 13
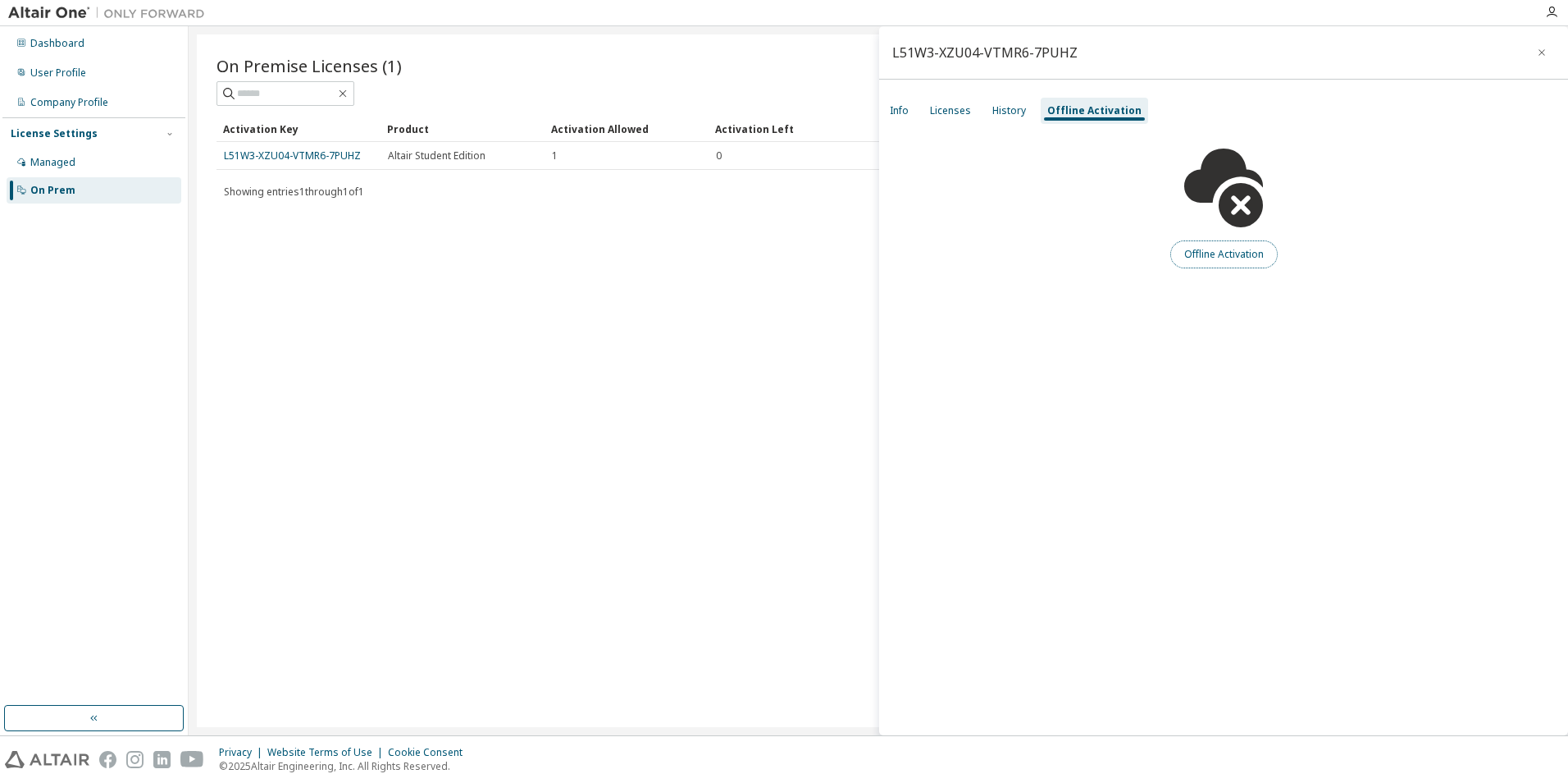
click at [1260, 252] on button "Offline Activation" at bounding box center [1223, 254] width 107 height 28
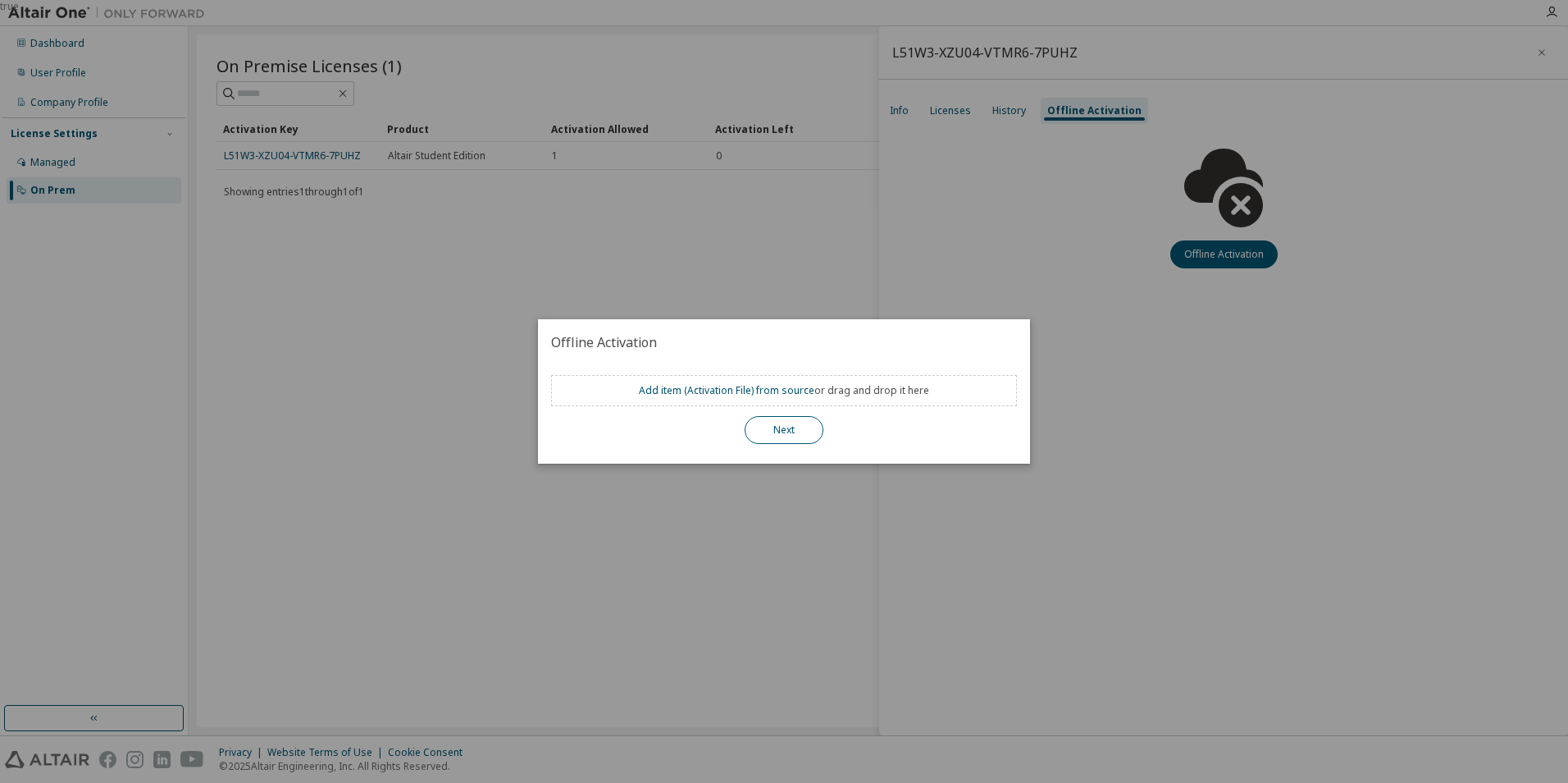
click at [793, 427] on button "Next" at bounding box center [784, 430] width 79 height 28
click at [799, 402] on div "Add item ( Activation File ) from source or drag and drop it here" at bounding box center [784, 391] width 466 height 31
click at [750, 388] on link "Add item ( Activation File ) from source" at bounding box center [727, 390] width 176 height 14
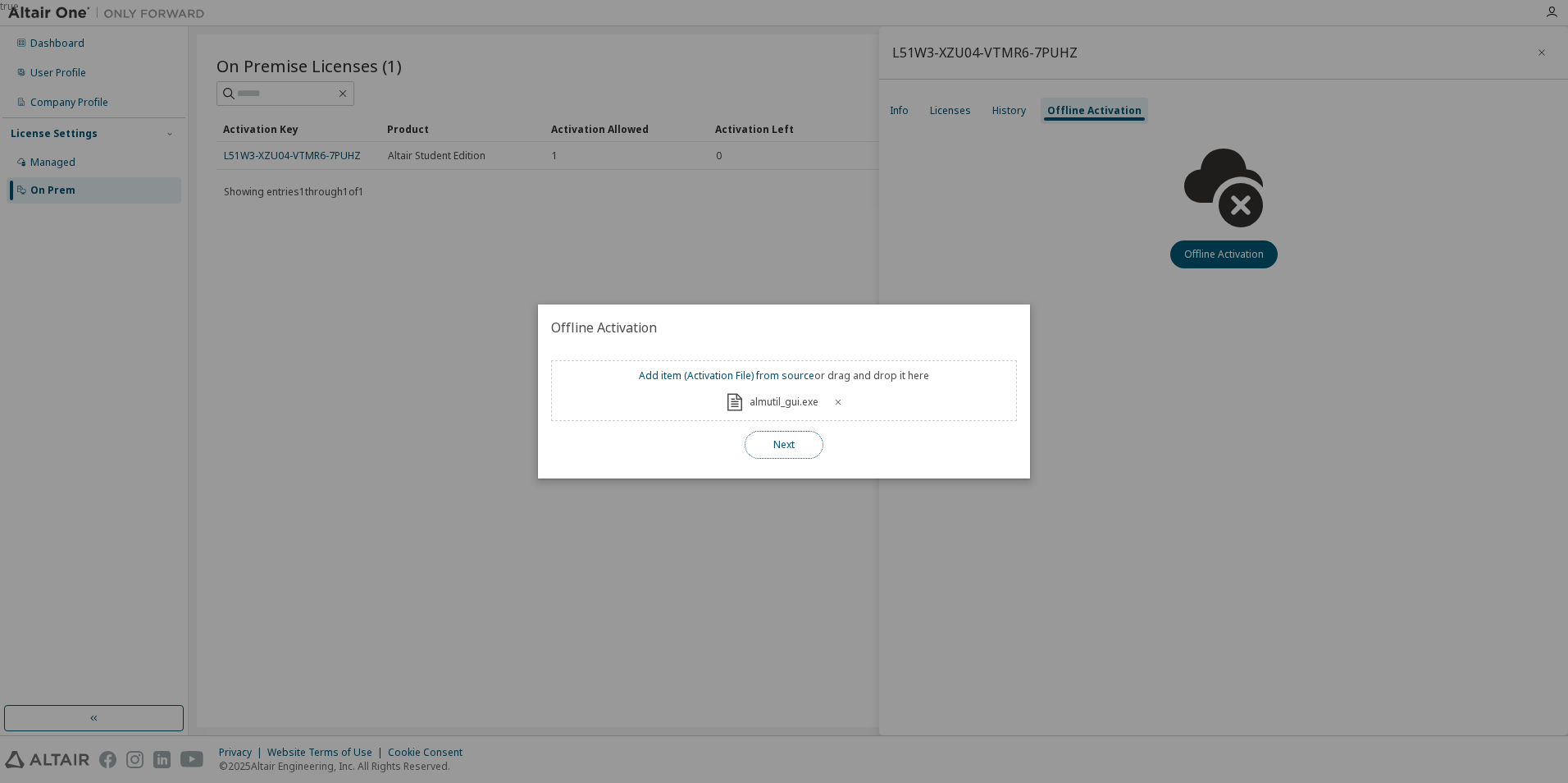
click at [796, 439] on button "Next" at bounding box center [784, 445] width 79 height 28
click at [810, 453] on button "Next" at bounding box center [784, 445] width 79 height 28
click at [794, 454] on button "Next" at bounding box center [784, 445] width 79 height 28
click at [794, 449] on button "Next" at bounding box center [784, 445] width 79 height 28
click at [794, 448] on button "Next" at bounding box center [784, 445] width 79 height 28
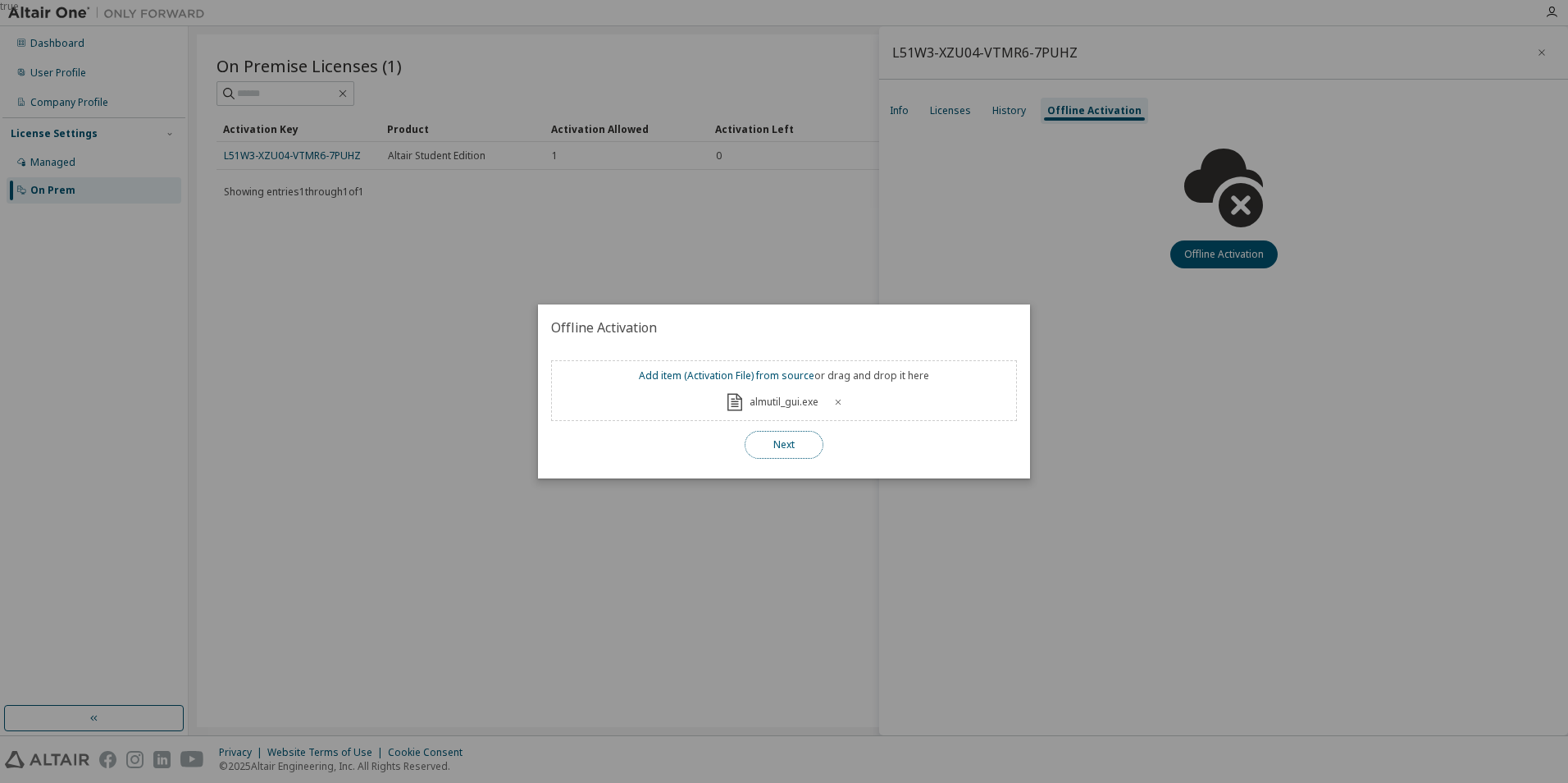
click at [794, 448] on button "Next" at bounding box center [784, 445] width 79 height 28
click at [818, 446] on button "Next" at bounding box center [784, 445] width 79 height 28
click at [817, 445] on button "Next" at bounding box center [784, 445] width 79 height 28
click at [834, 399] on icon at bounding box center [838, 402] width 10 height 10
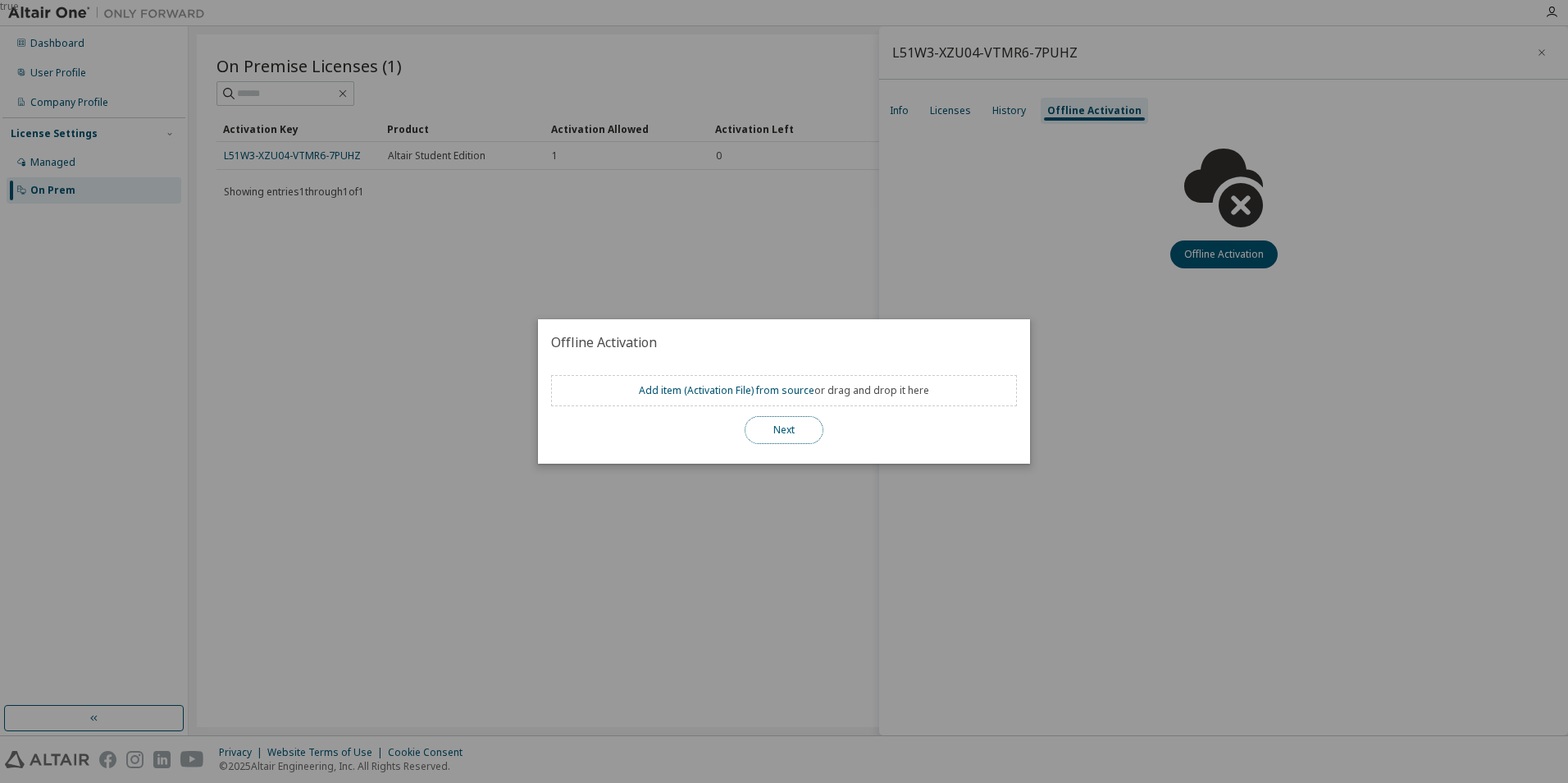
click at [790, 426] on button "Next" at bounding box center [784, 430] width 79 height 28
click at [829, 292] on div "true" at bounding box center [784, 391] width 1568 height 783
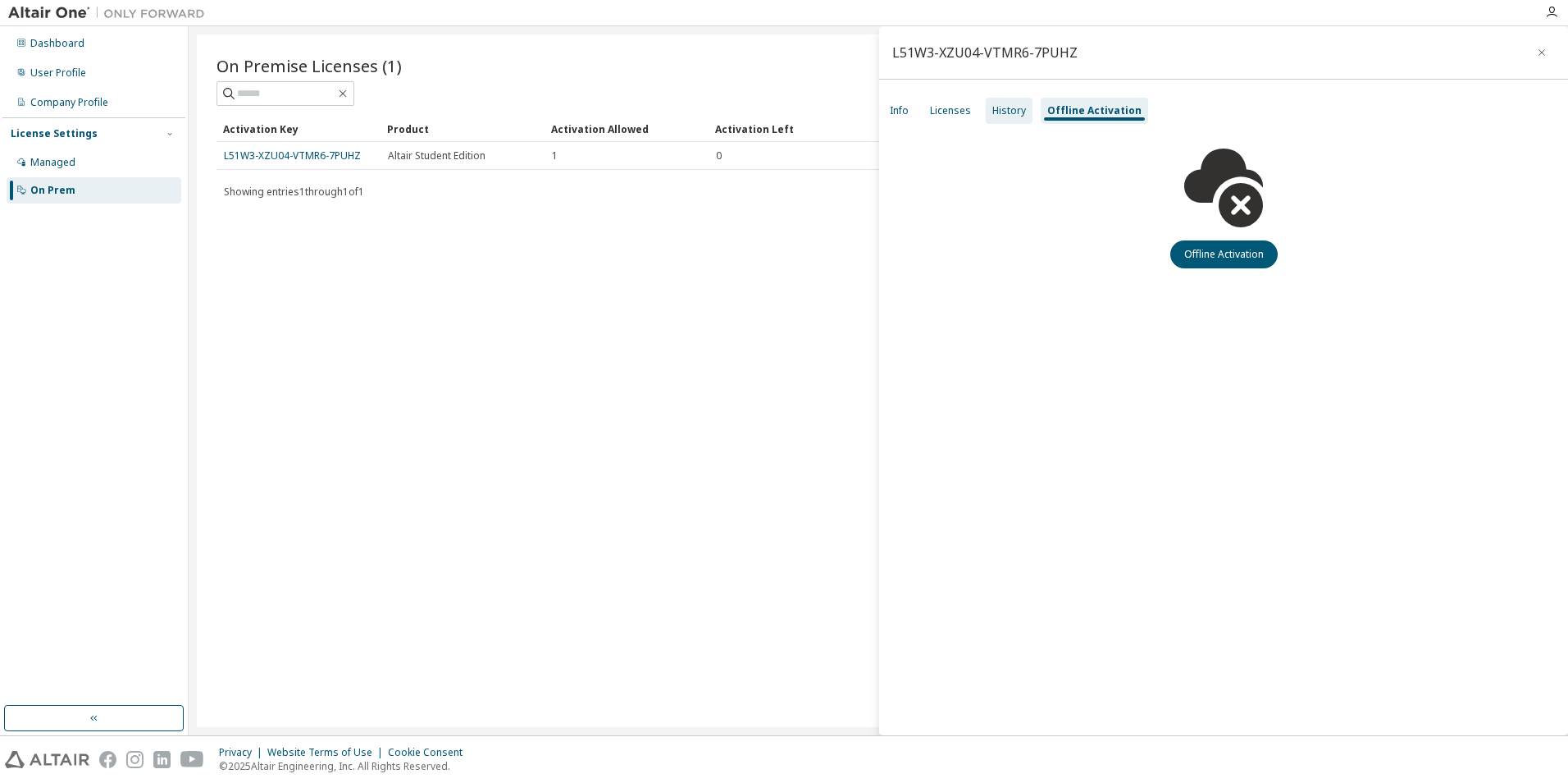
click at [1025, 108] on div "History" at bounding box center [1009, 110] width 47 height 27
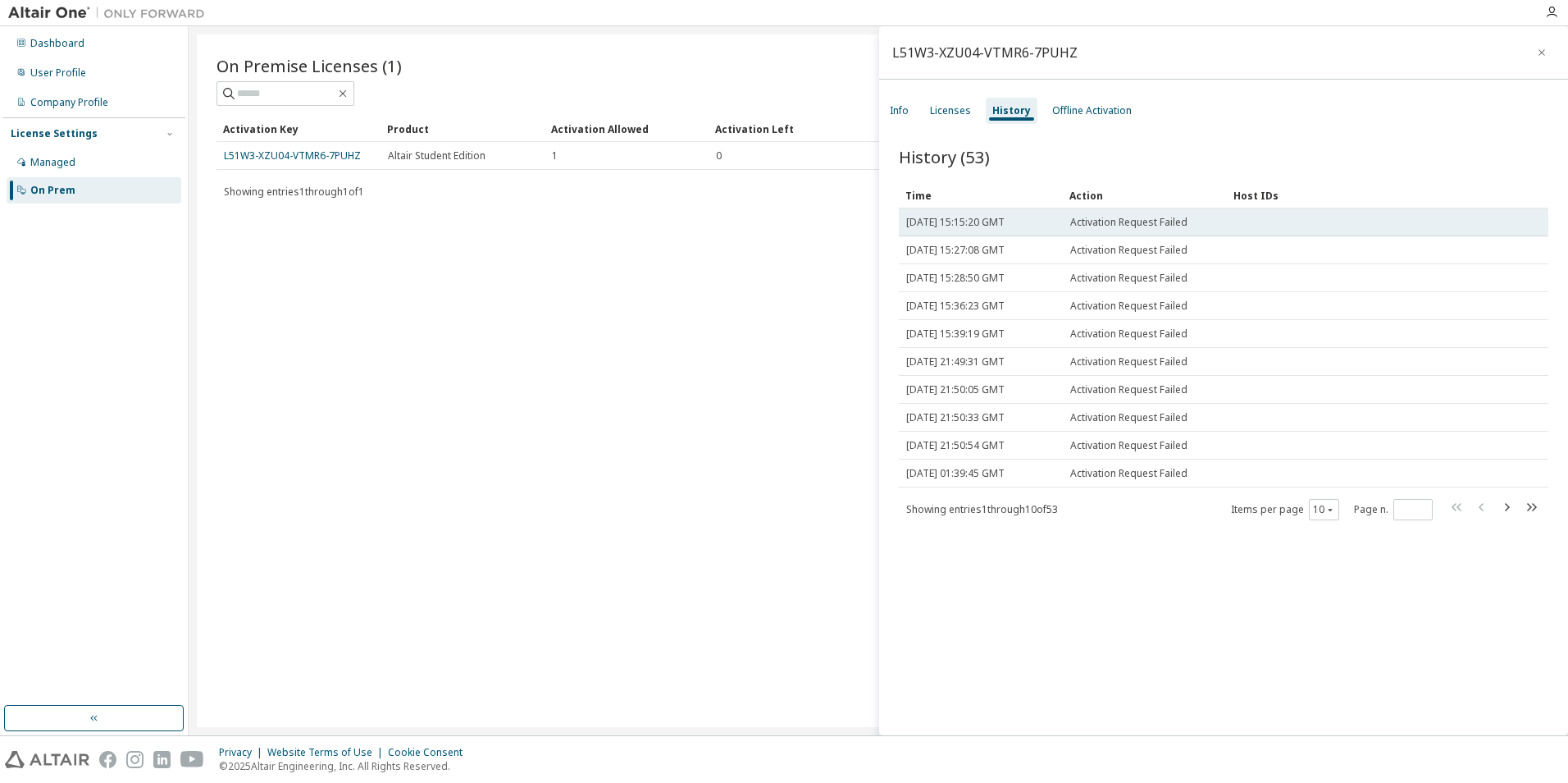
click at [1140, 226] on span "Activation Request Failed" at bounding box center [1128, 222] width 117 height 13
click at [1298, 223] on td at bounding box center [1364, 222] width 274 height 28
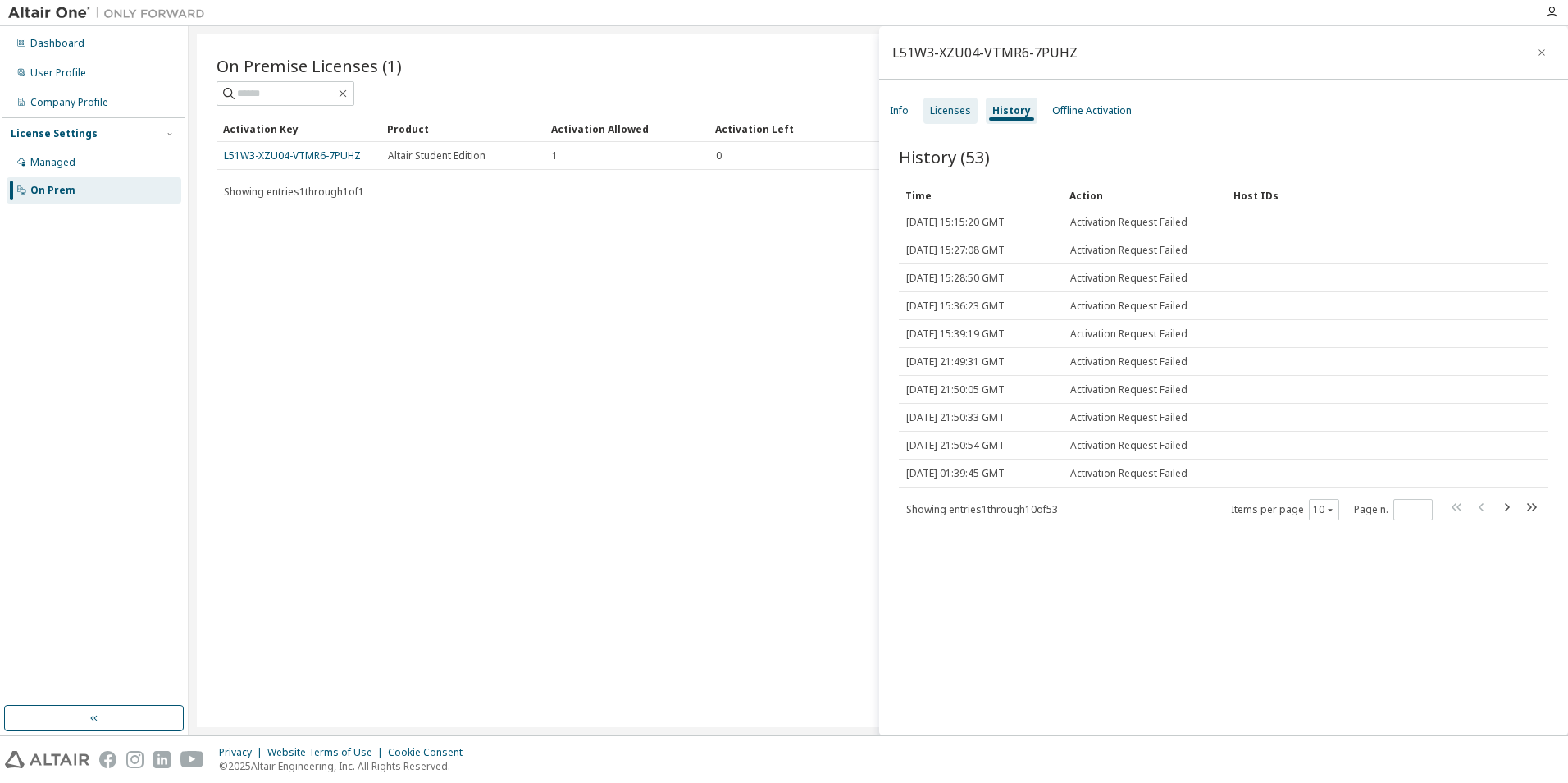
click at [957, 111] on div "Licenses" at bounding box center [950, 110] width 41 height 13
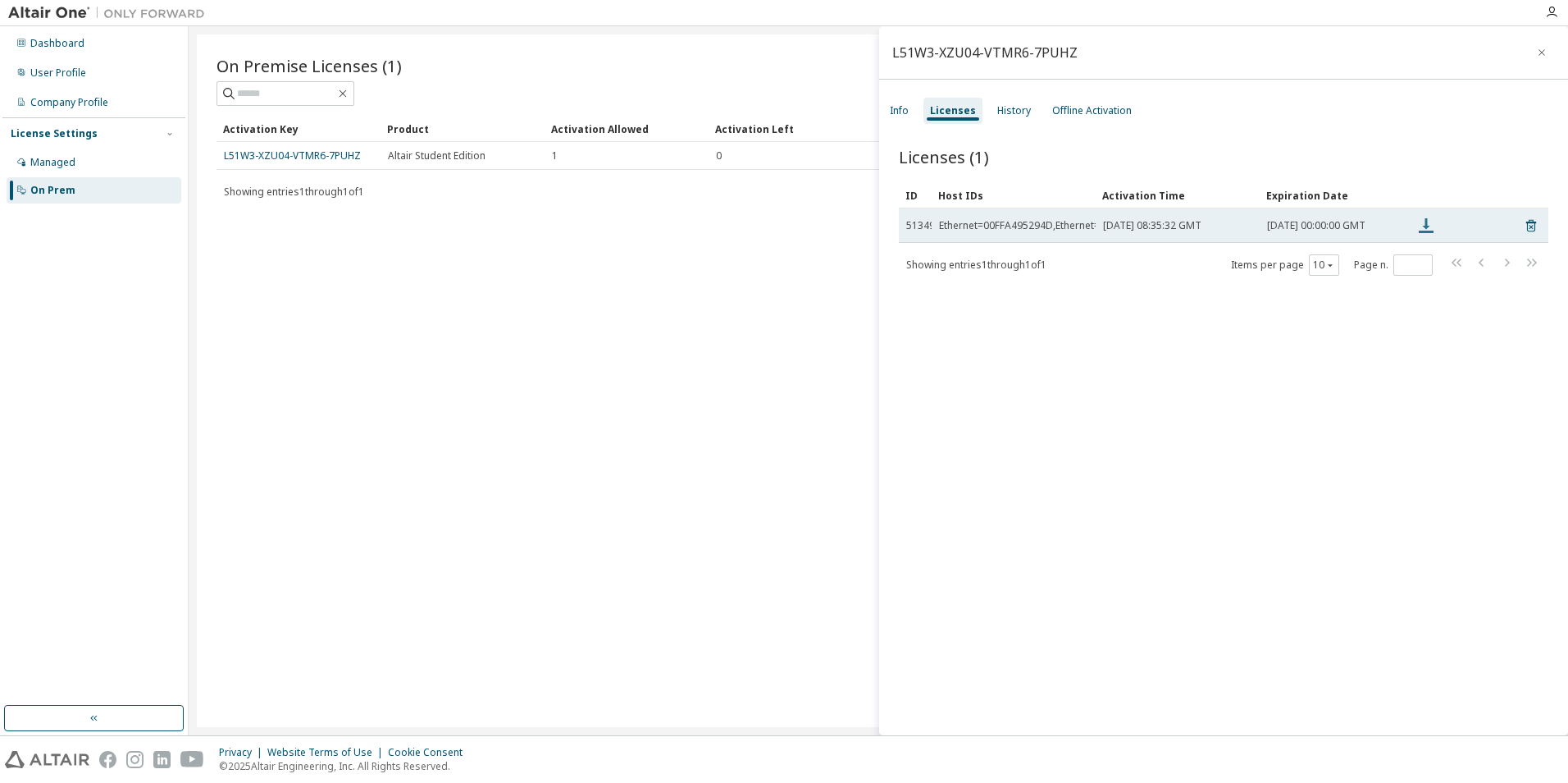
click at [1430, 226] on icon at bounding box center [1427, 226] width 20 height 20
click at [1425, 234] on icon at bounding box center [1427, 226] width 20 height 20
click at [1419, 226] on icon at bounding box center [1427, 226] width 20 height 20
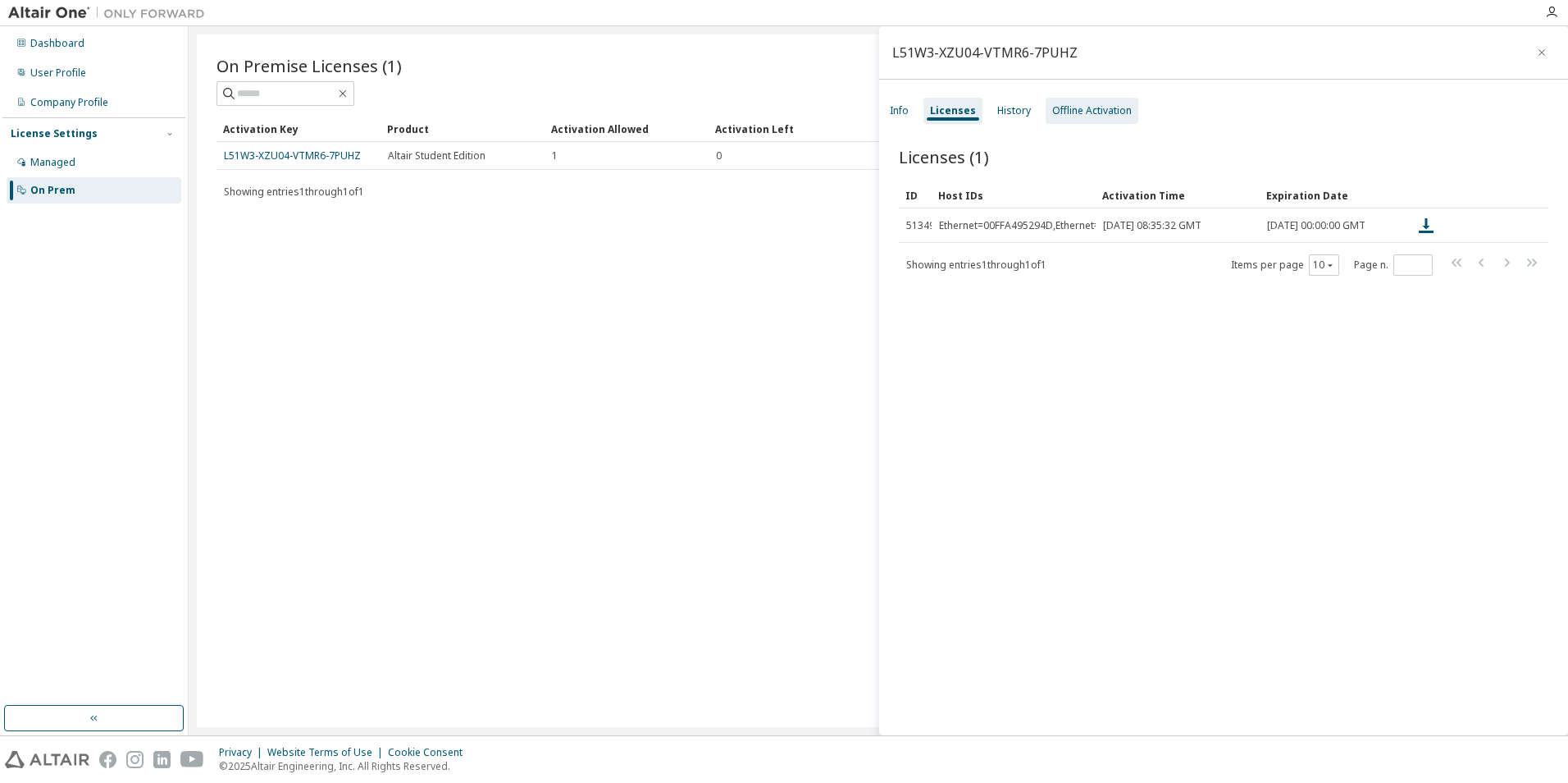
click at [1069, 112] on div "Offline Activation" at bounding box center [1092, 110] width 80 height 13
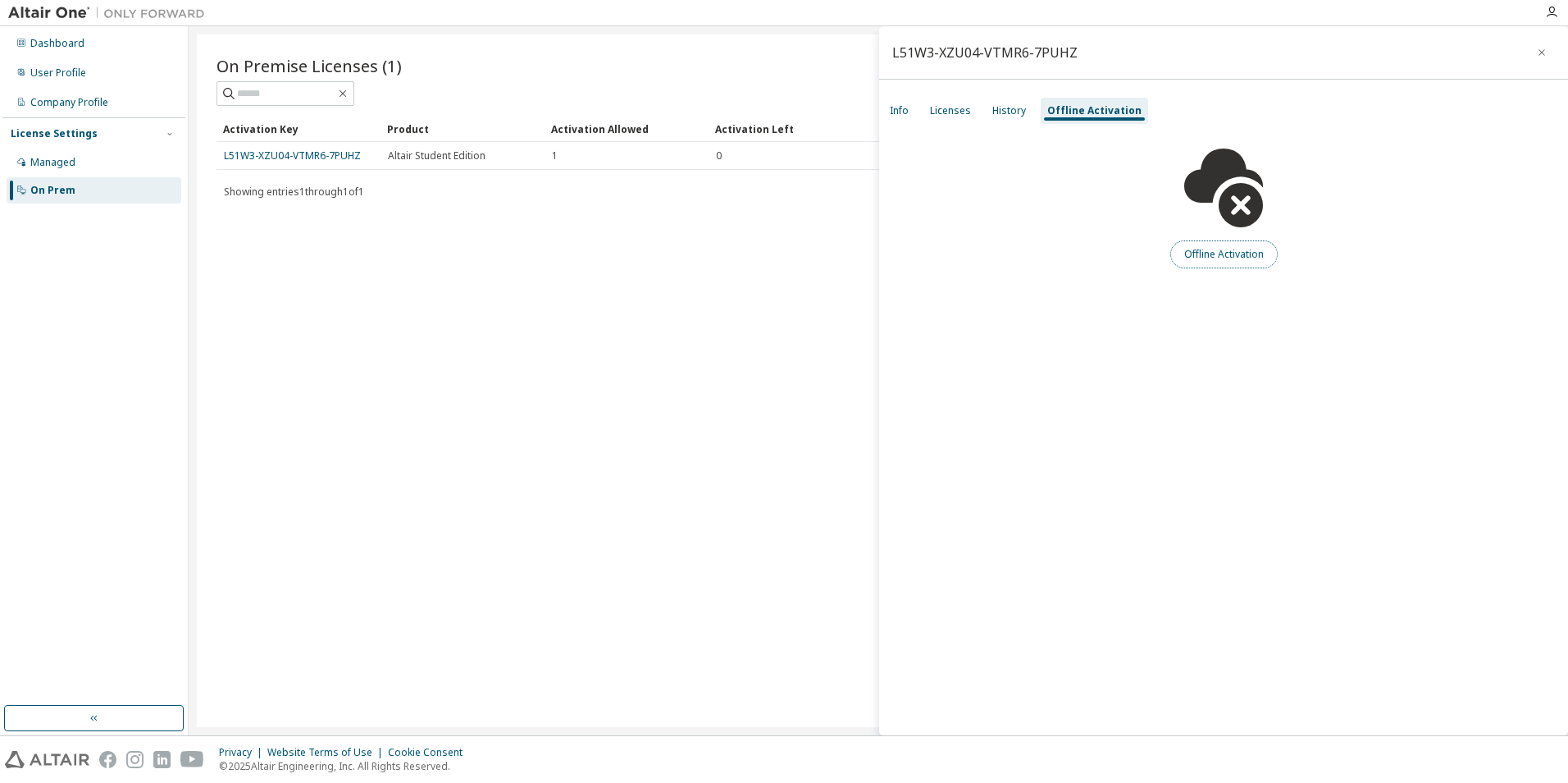
click at [1219, 252] on button "Offline Activation" at bounding box center [1223, 254] width 107 height 28
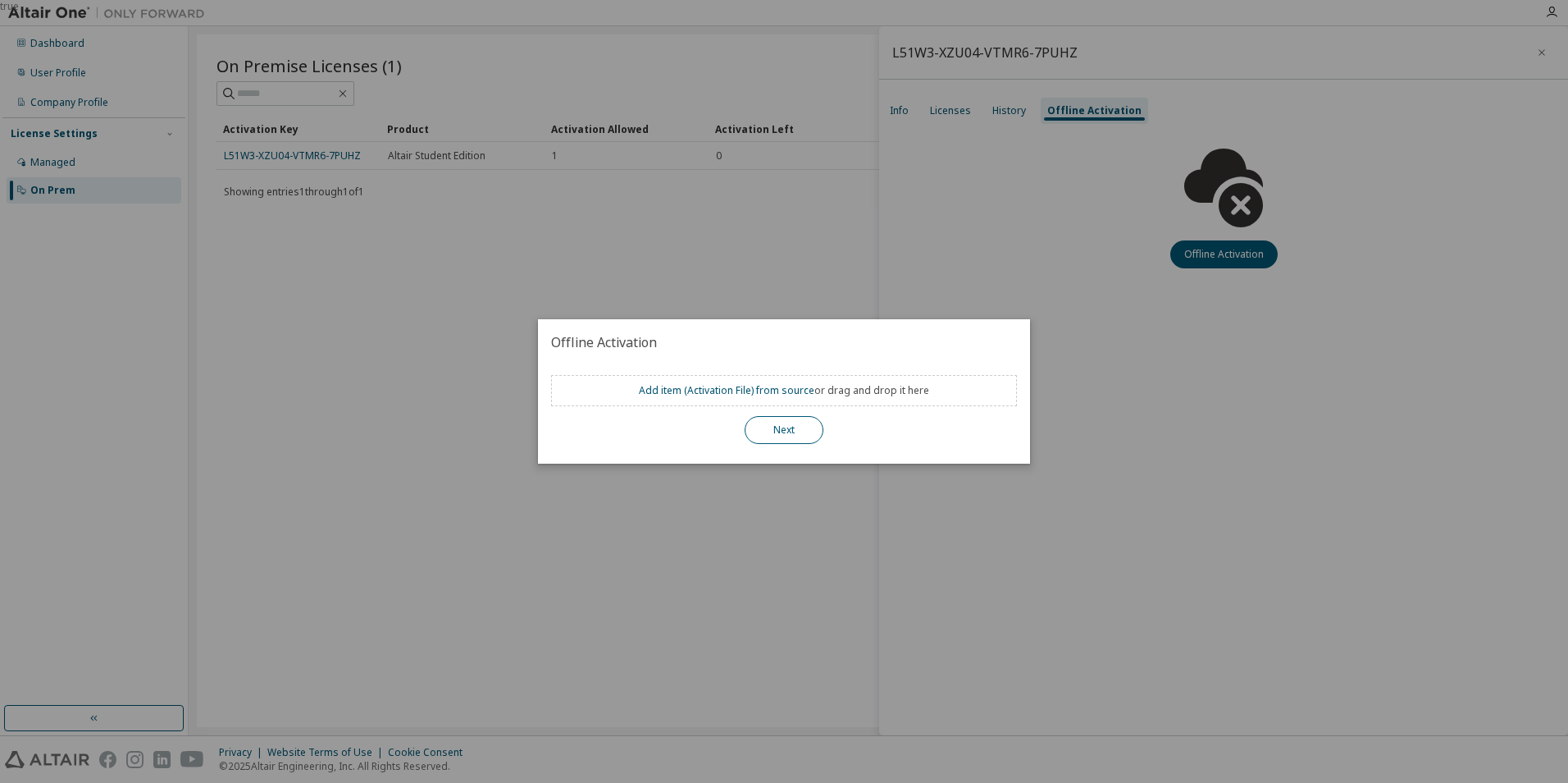
click at [784, 429] on button "Next" at bounding box center [784, 430] width 79 height 28
click at [688, 381] on div "Add item ( Activation File ) from source or drag and drop it here" at bounding box center [784, 391] width 466 height 31
click at [687, 385] on link "Add item ( Activation File ) from source" at bounding box center [727, 390] width 176 height 14
click at [795, 500] on div "true" at bounding box center [784, 391] width 1568 height 783
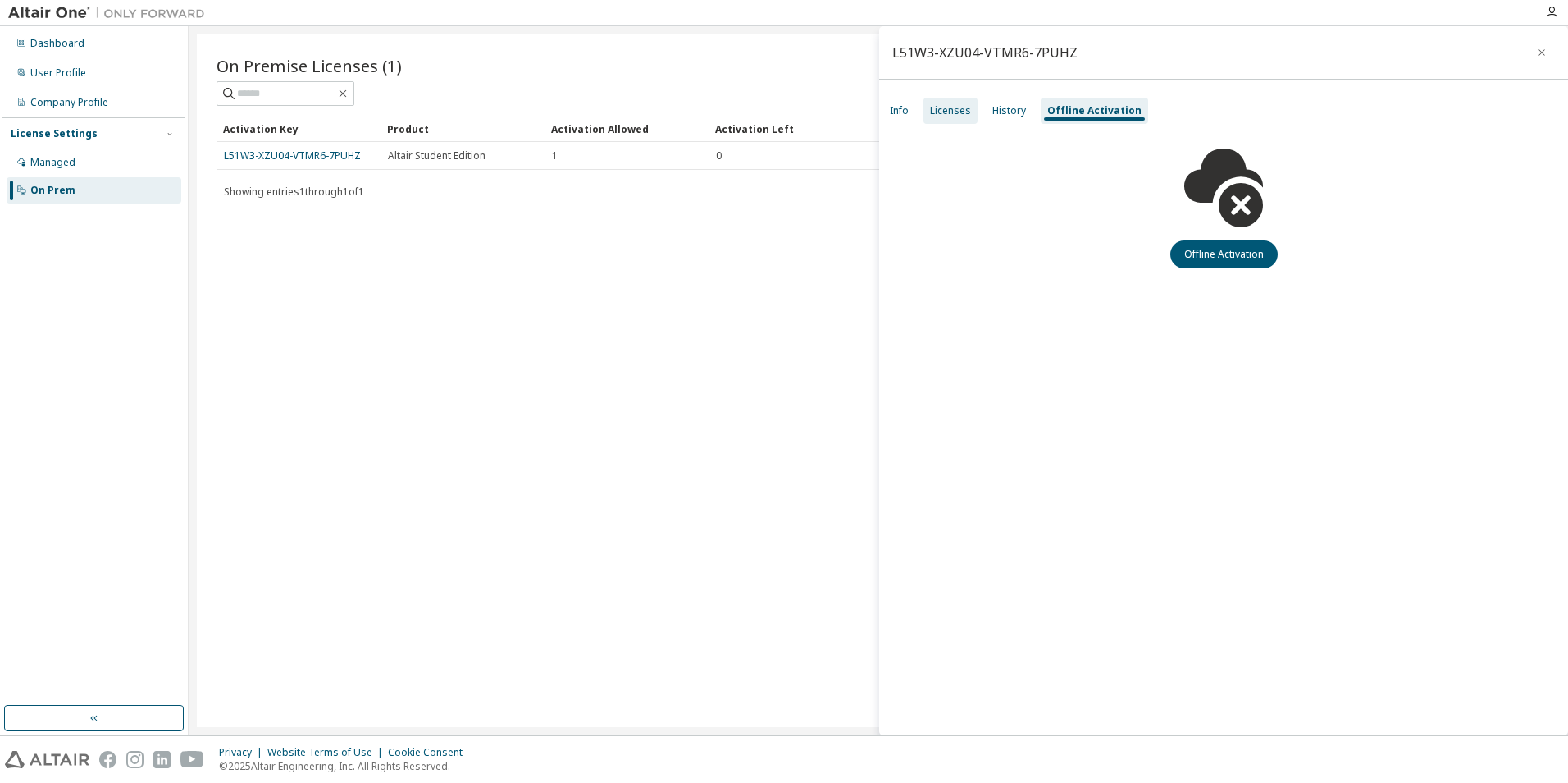
click at [948, 106] on div "Licenses" at bounding box center [950, 110] width 54 height 27
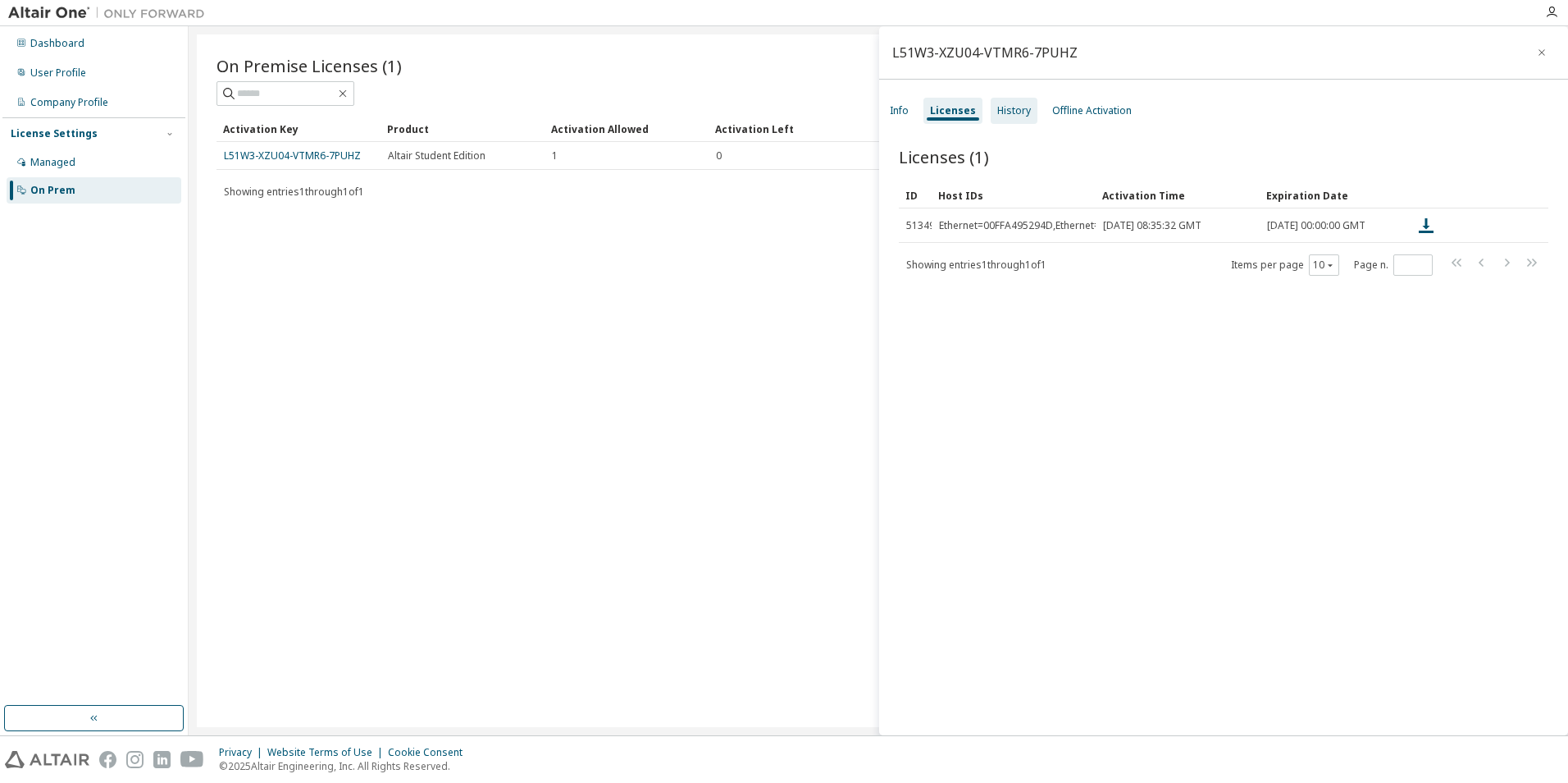
click at [1020, 112] on div "History" at bounding box center [1014, 110] width 33 height 13
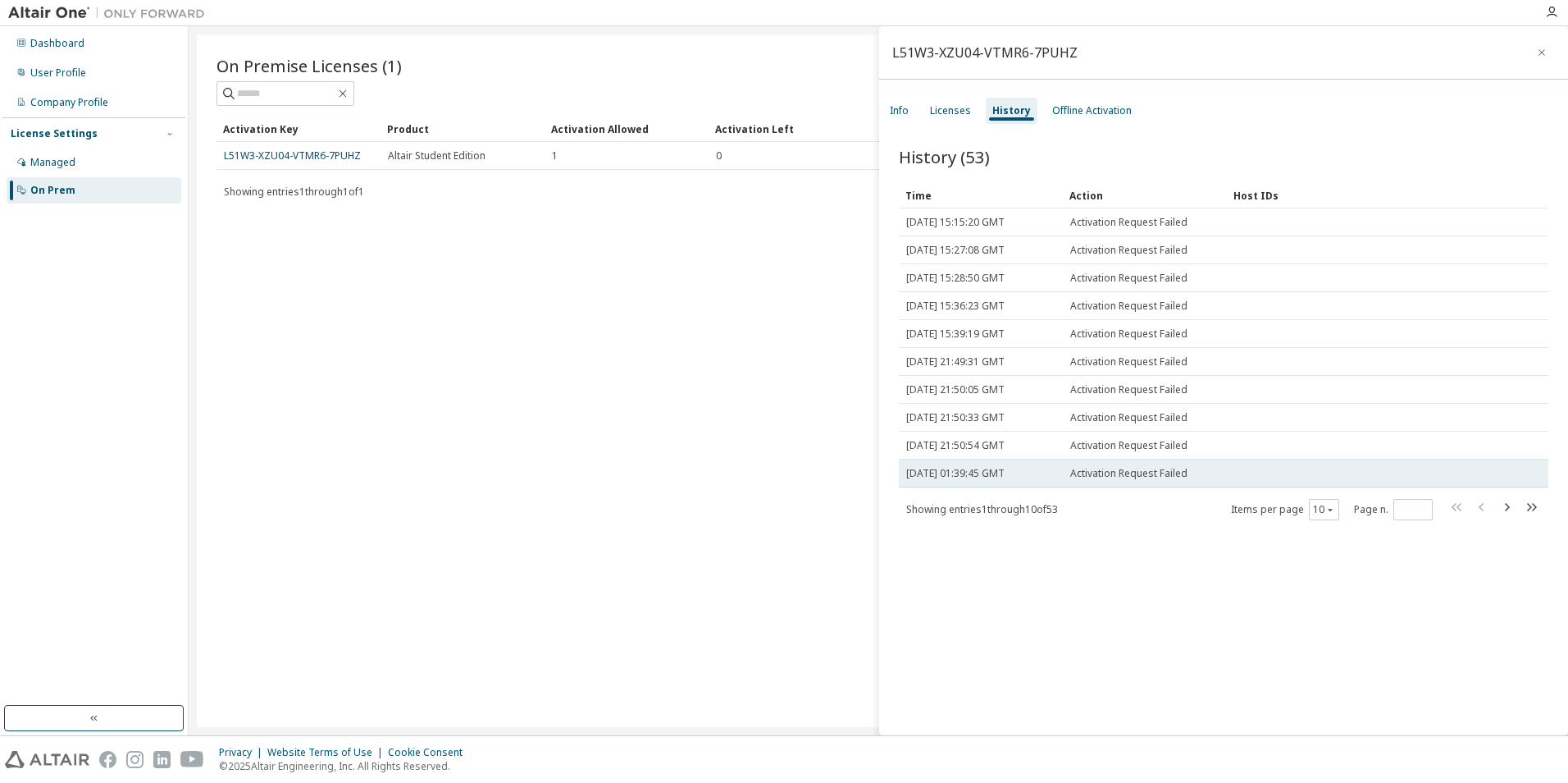
click at [1039, 480] on td "[DATE] 01:39:45 GMT" at bounding box center [981, 474] width 164 height 28
click at [1041, 480] on td "[DATE] 01:39:45 GMT" at bounding box center [981, 474] width 164 height 28
click at [1004, 478] on span "[DATE] 01:39:45 GMT" at bounding box center [955, 473] width 98 height 13
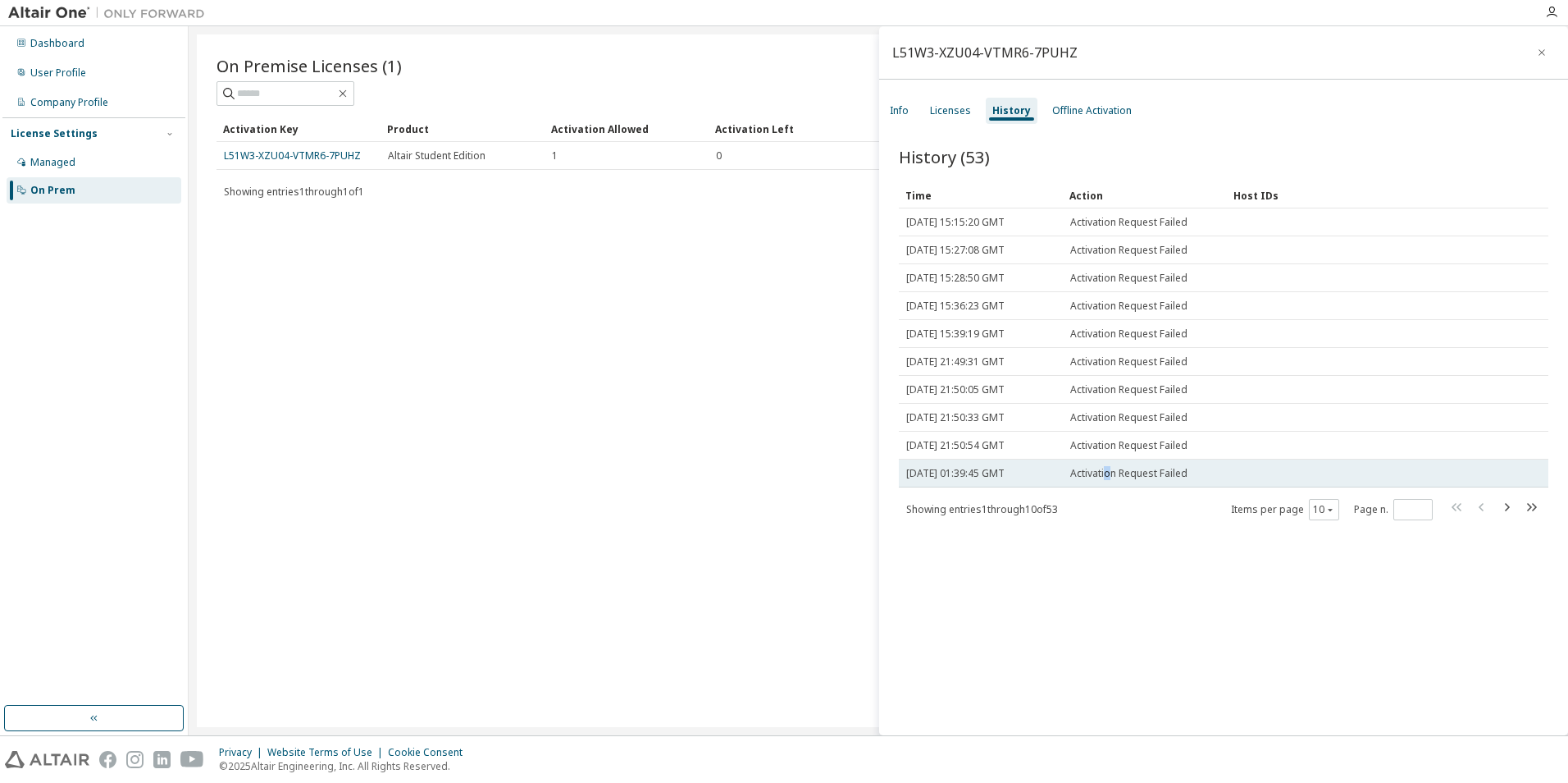
drag, startPoint x: 1041, startPoint y: 478, endPoint x: 1108, endPoint y: 476, distance: 67.0
click at [1108, 476] on span "Activation Request Failed" at bounding box center [1128, 473] width 117 height 13
click at [1108, 475] on span "Activation Request Failed" at bounding box center [1128, 473] width 117 height 13
drag, startPoint x: 1108, startPoint y: 475, endPoint x: 1045, endPoint y: 476, distance: 63.0
click at [1045, 476] on tr "[DATE] 01:39:45 GMT Activation Request Failed" at bounding box center [1224, 474] width 650 height 28
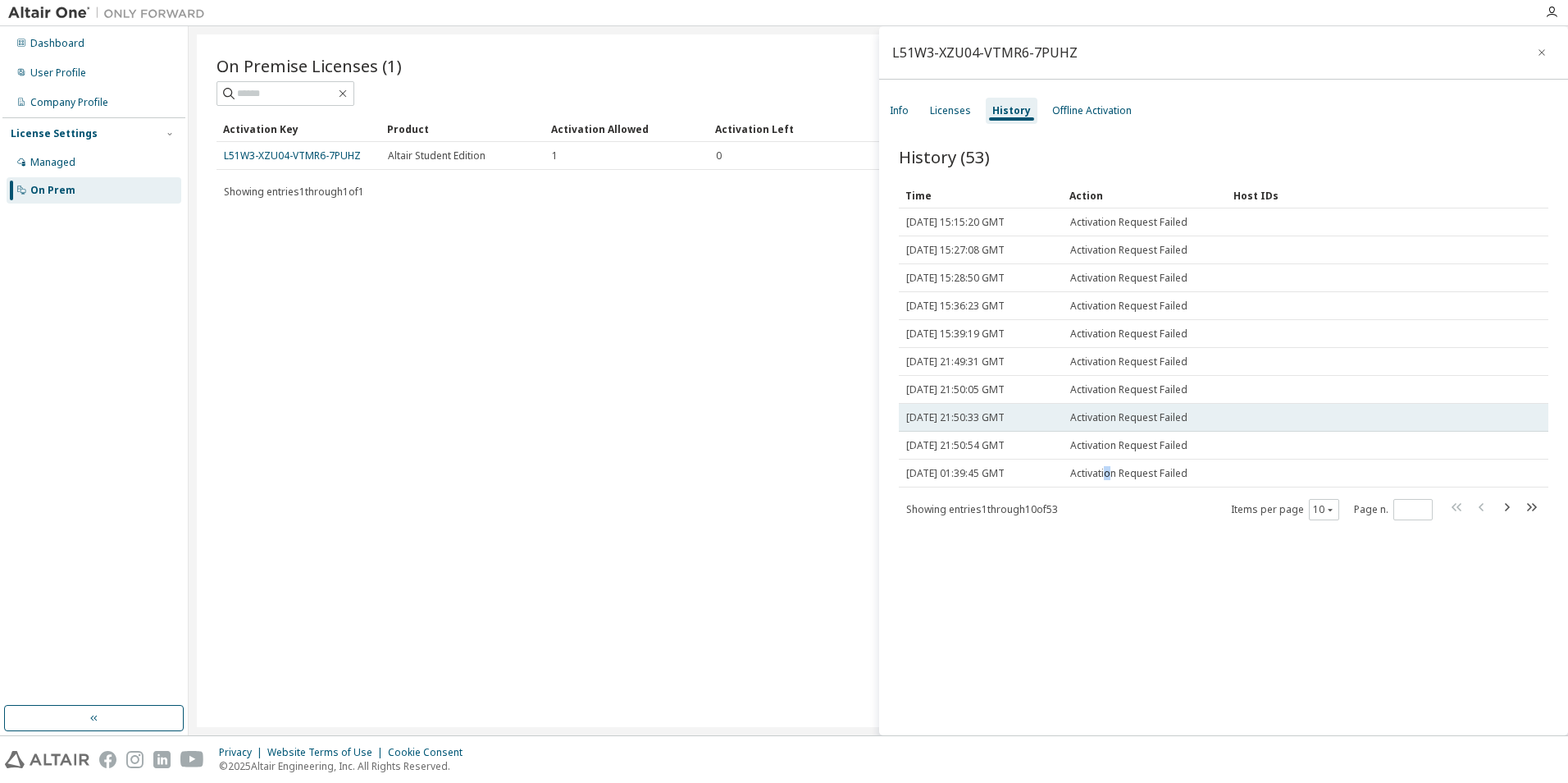
drag, startPoint x: 1045, startPoint y: 476, endPoint x: 1013, endPoint y: 424, distance: 61.1
click at [1013, 424] on tbody "[DATE] 15:15:20 GMT Activation Request Failed [DATE] 15:27:08 GMT Activation Re…" at bounding box center [1224, 348] width 650 height 279
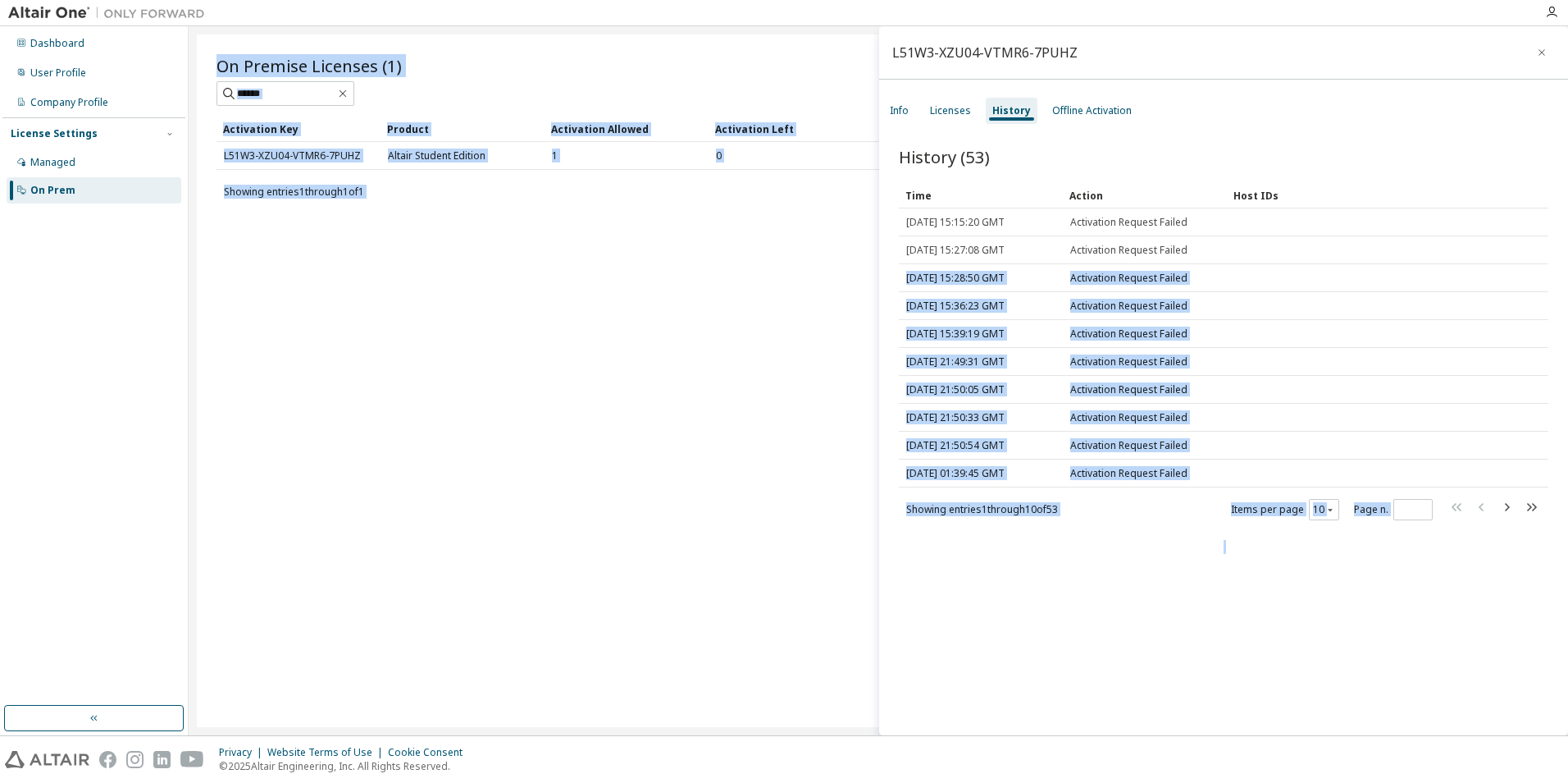
drag, startPoint x: 1013, startPoint y: 424, endPoint x: 828, endPoint y: 194, distance: 295.2
click at [828, 194] on main "L51W3-XZU04-VTMR6-7PUHZ Info Licenses History Offline Activation History (53) C…" at bounding box center [878, 381] width 1379 height 709
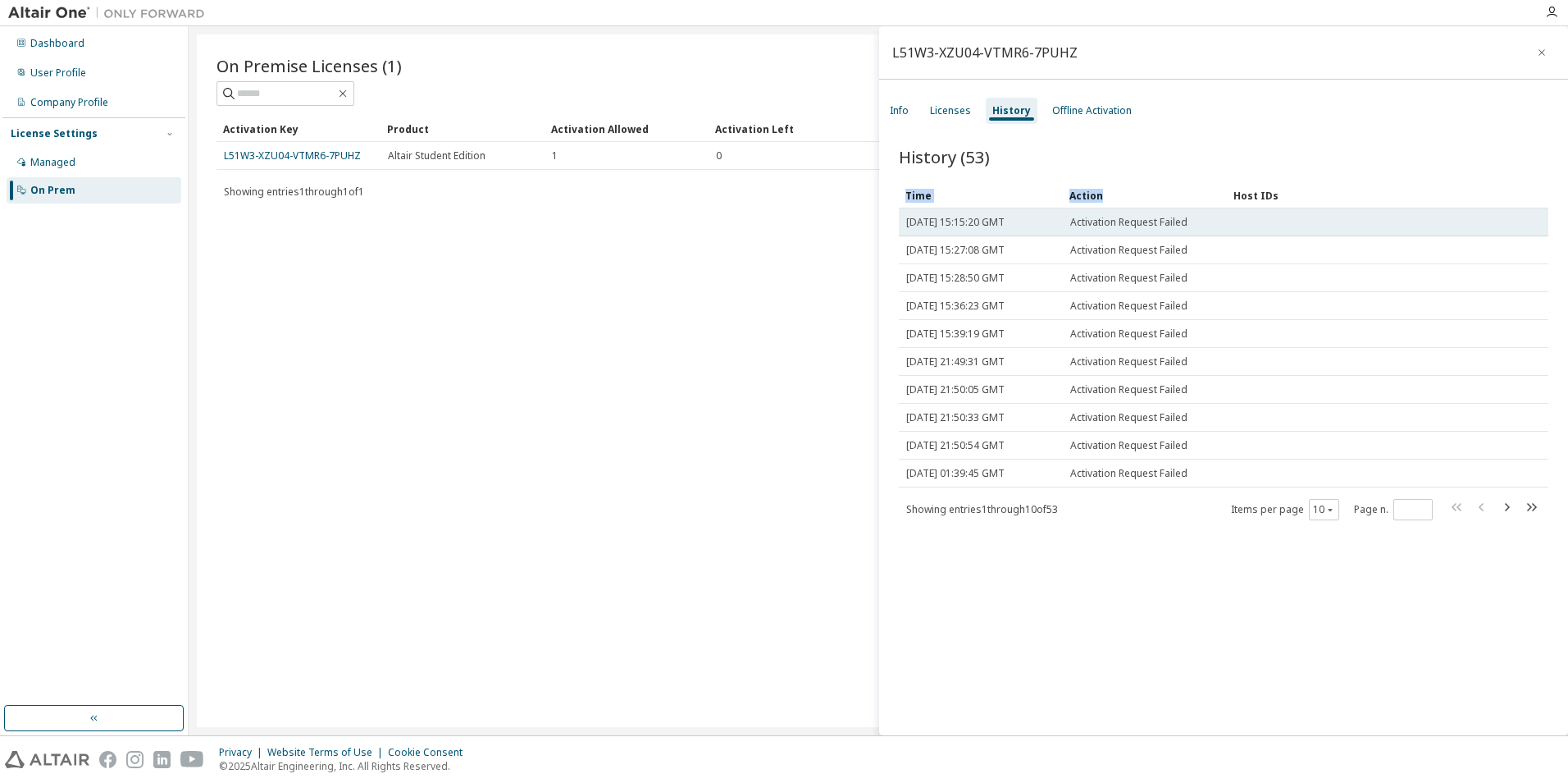
drag, startPoint x: 828, startPoint y: 194, endPoint x: 1120, endPoint y: 222, distance: 293.3
click at [1120, 222] on div "History (53) Clear Load Save Save As Field Operator Value Select filter Select …" at bounding box center [1224, 333] width 650 height 376
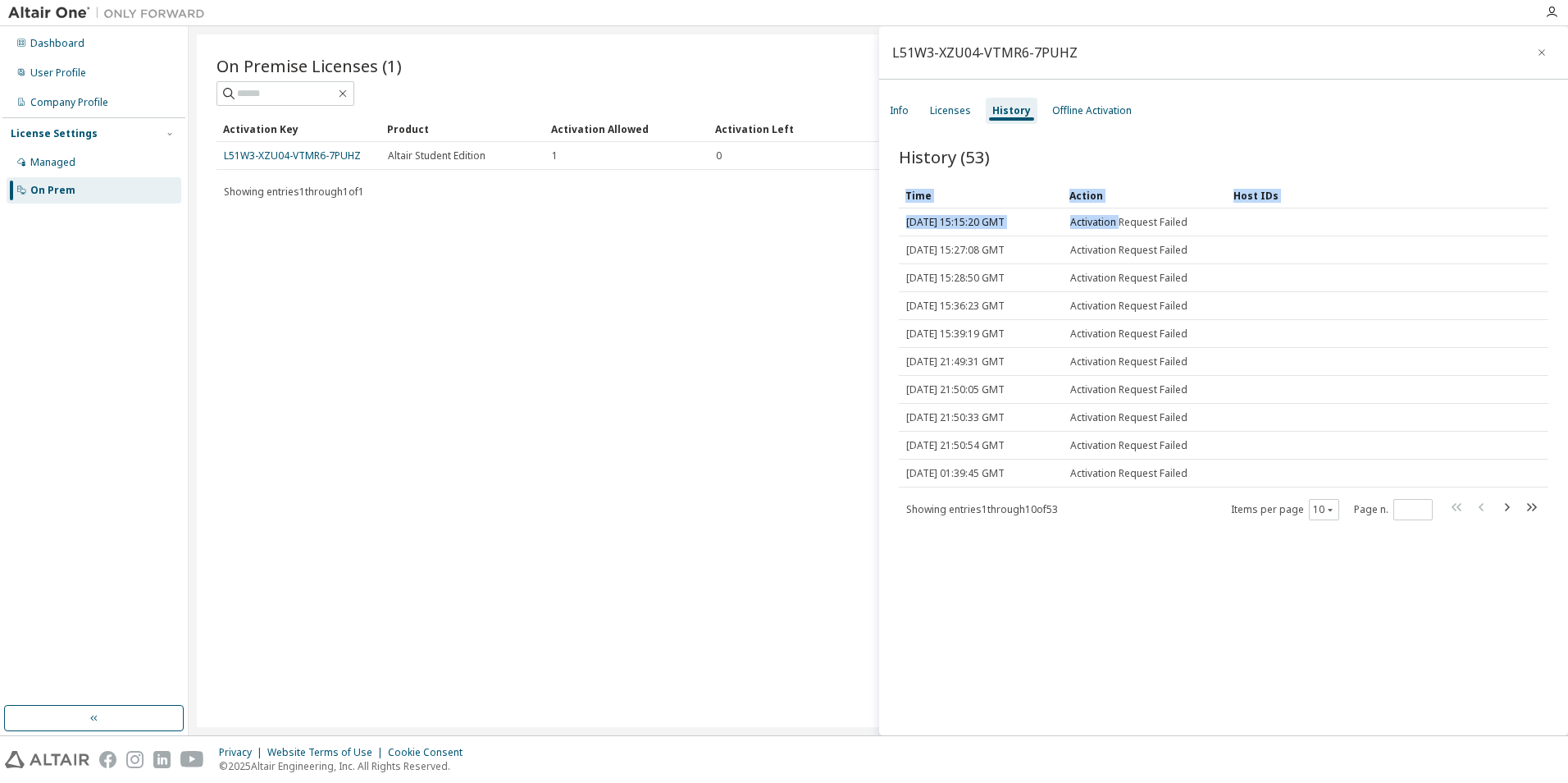
drag, startPoint x: 1120, startPoint y: 222, endPoint x: 1269, endPoint y: 188, distance: 152.8
click at [1269, 188] on div "Host IDs" at bounding box center [1365, 195] width 261 height 27
click at [1275, 197] on div "Host IDs" at bounding box center [1365, 195] width 261 height 27
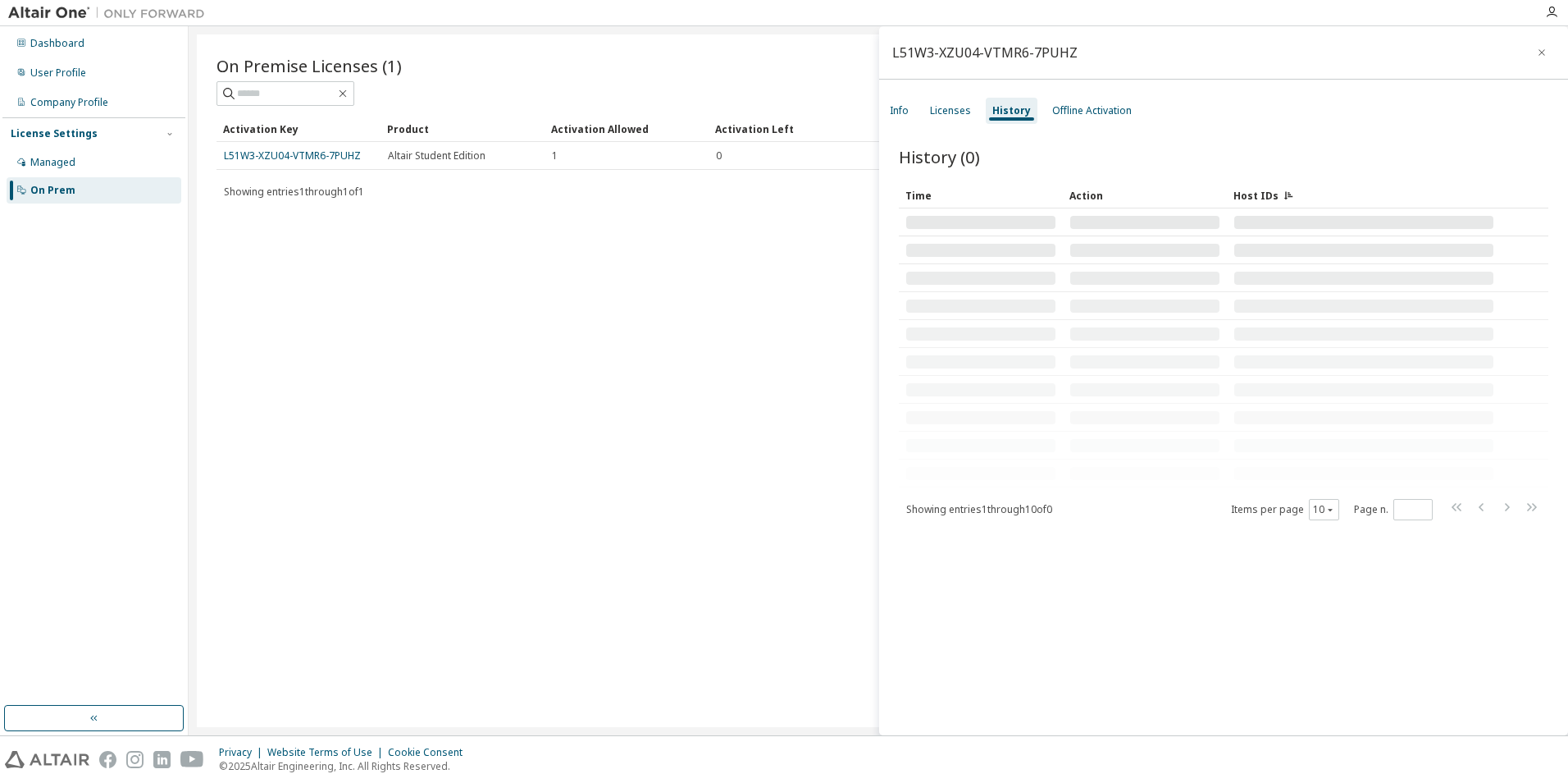
click at [1274, 196] on div "Host IDs" at bounding box center [1365, 195] width 261 height 27
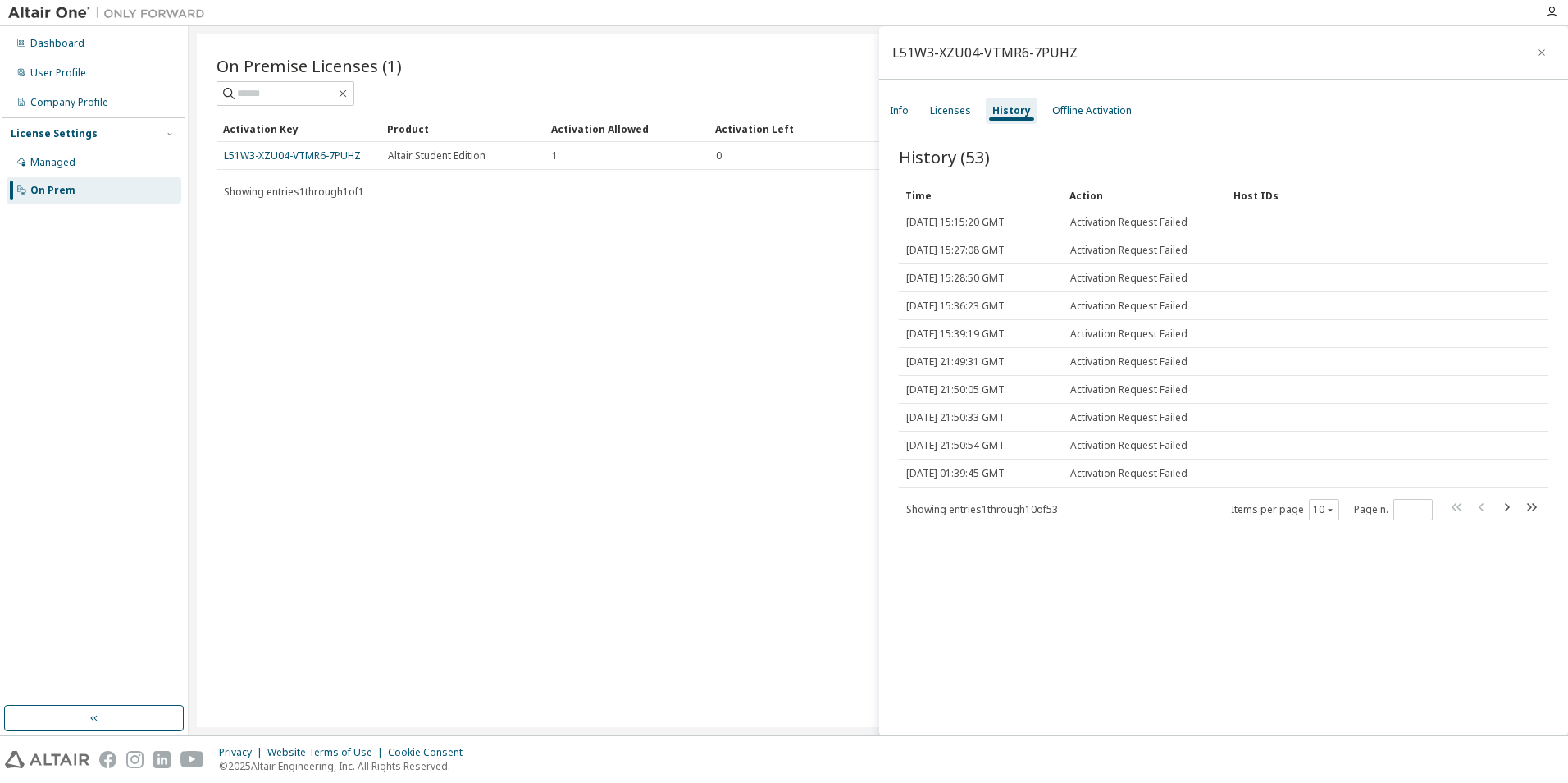
click at [919, 158] on span "History (53)" at bounding box center [945, 156] width 91 height 23
click at [1522, 509] on icon "button" at bounding box center [1532, 507] width 20 height 20
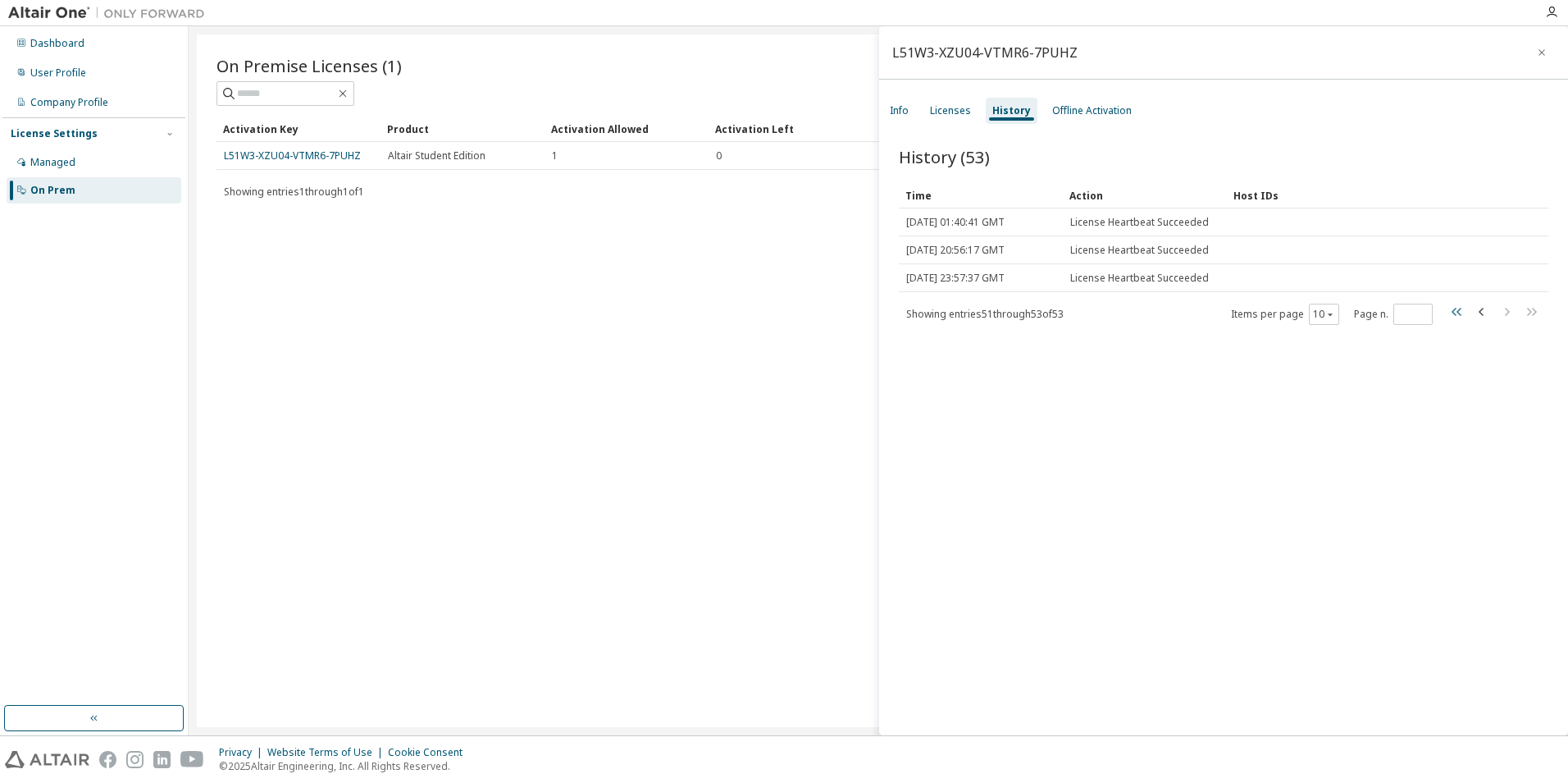
click at [1450, 314] on icon "button" at bounding box center [1458, 311] width 20 height 20
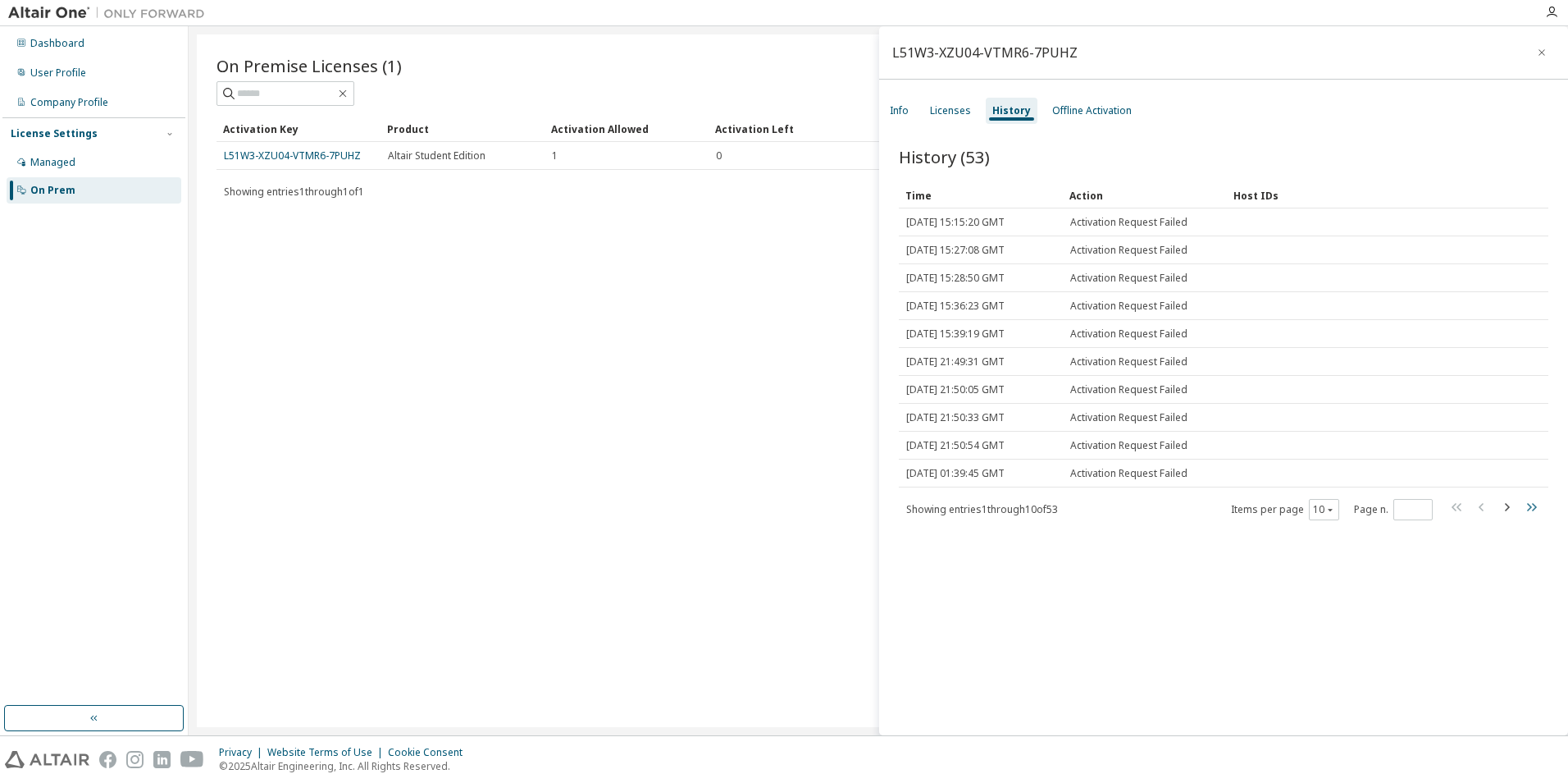
click at [1528, 507] on icon "button" at bounding box center [1533, 507] width 10 height 8
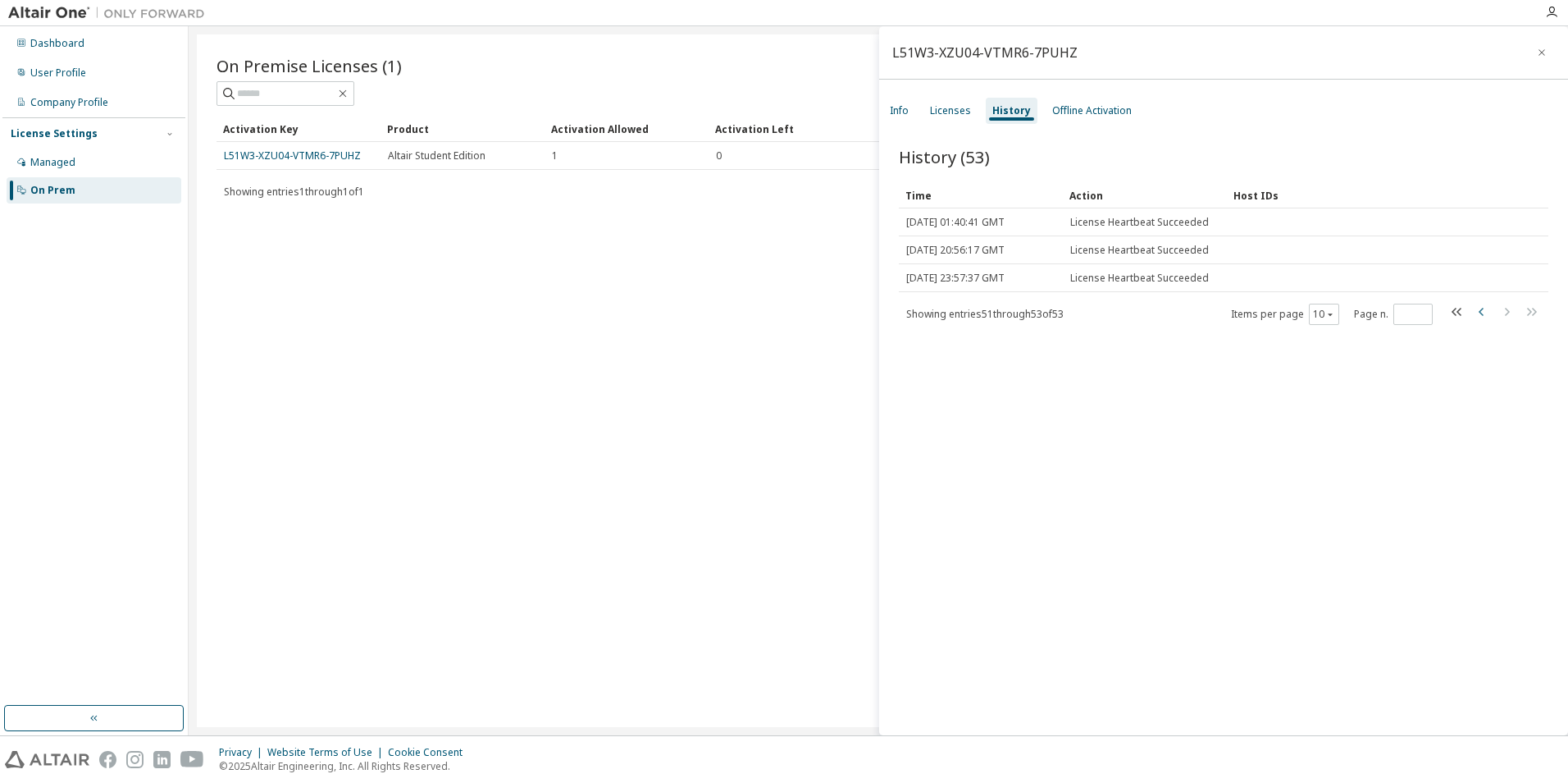
click at [1473, 315] on icon "button" at bounding box center [1483, 311] width 20 height 20
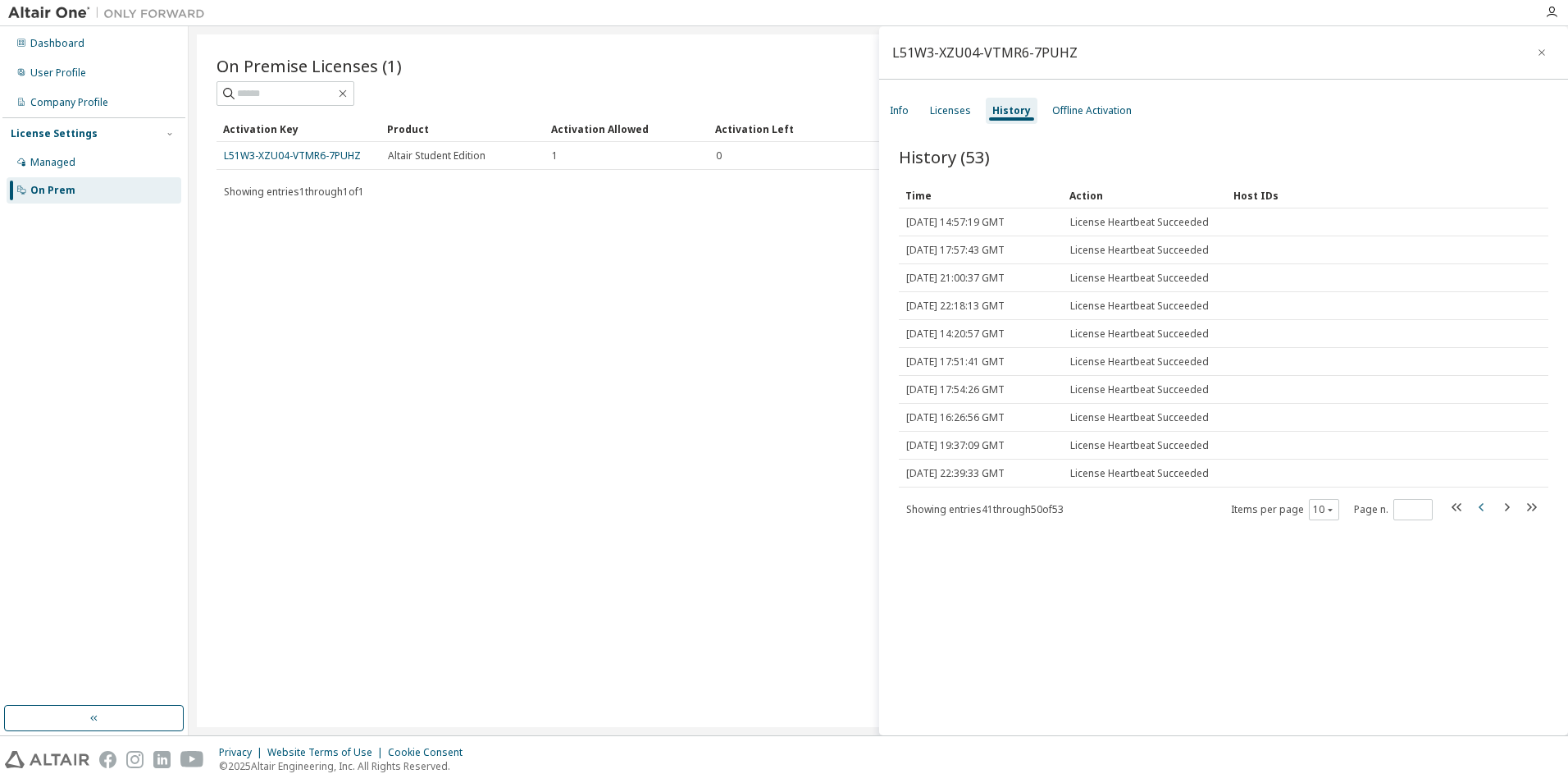
click at [1476, 507] on icon "button" at bounding box center [1483, 507] width 20 height 20
click at [1479, 507] on icon "button" at bounding box center [1481, 507] width 5 height 8
type input "*"
